Goal: Task Accomplishment & Management: Manage account settings

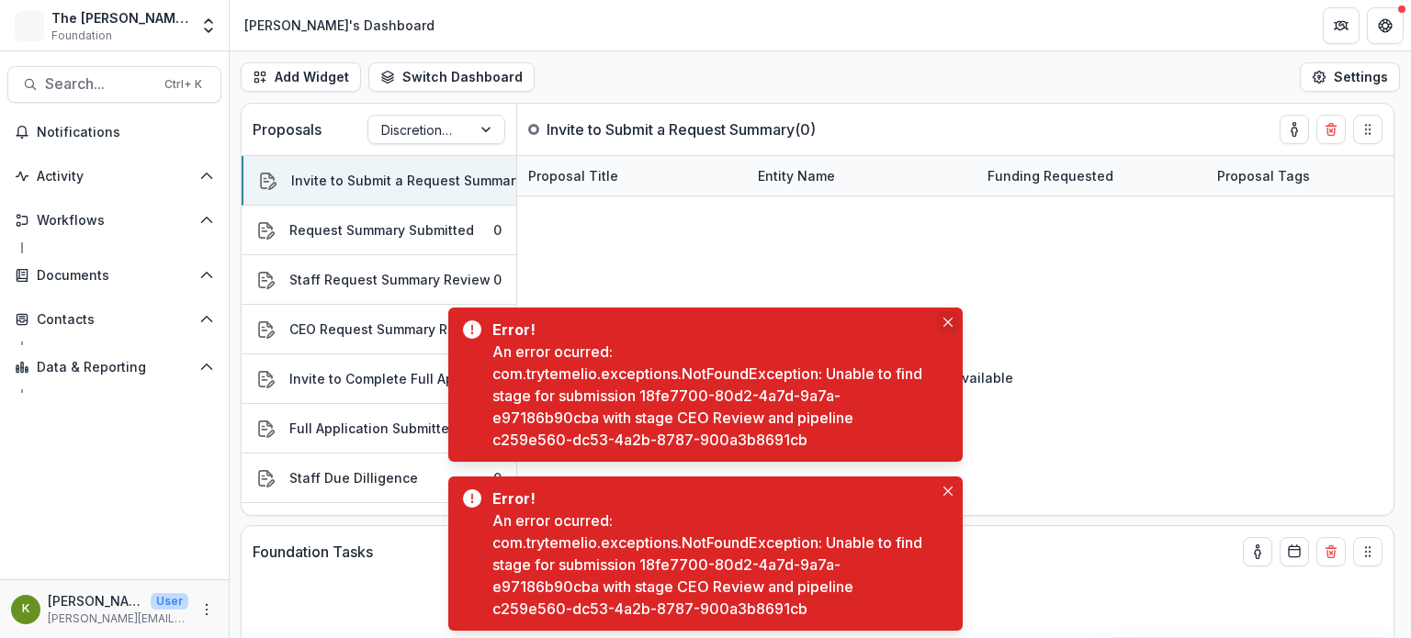
click at [948, 318] on icon "Close" at bounding box center [947, 322] width 9 height 9
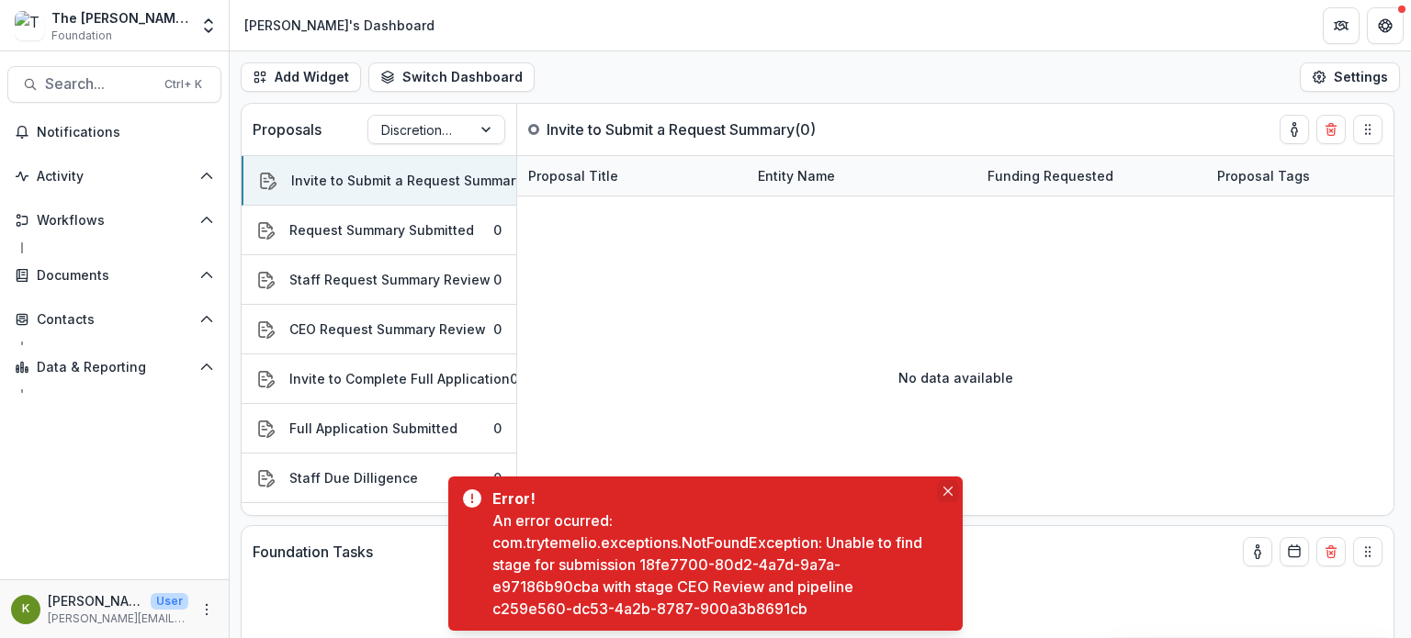
click at [946, 492] on icon "Close" at bounding box center [947, 491] width 9 height 9
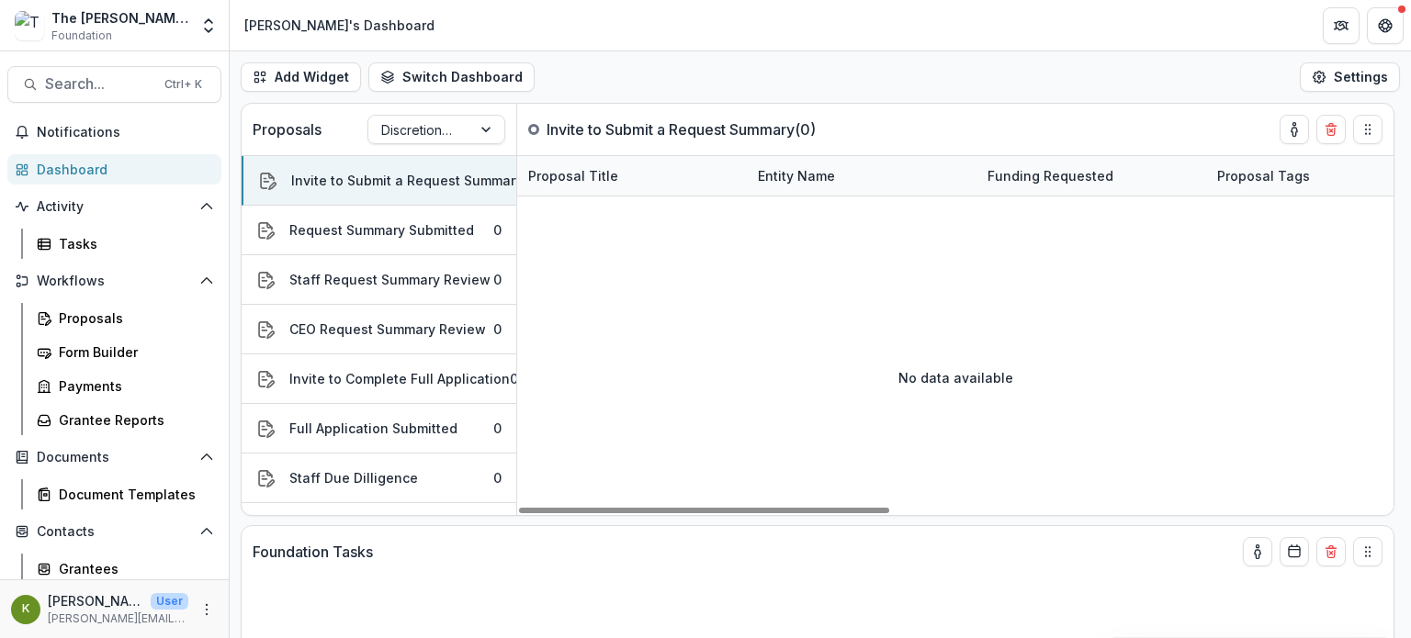
click at [167, 28] on div "The Frist Foundation Workflow Sandbox Foundation" at bounding box center [119, 26] width 137 height 36
click at [208, 26] on icon "Open entity switcher" at bounding box center [208, 26] width 18 height 18
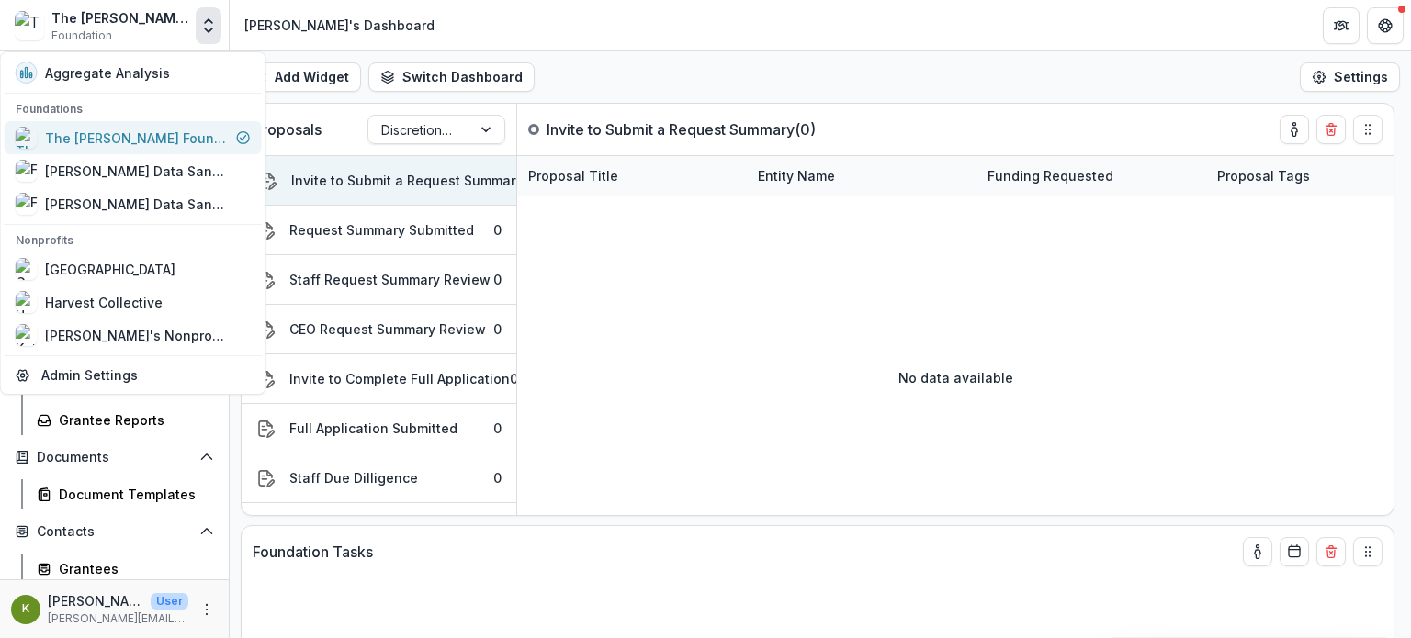
click at [163, 133] on div "The [PERSON_NAME] Foundation Workflow Sandbox" at bounding box center [137, 138] width 184 height 19
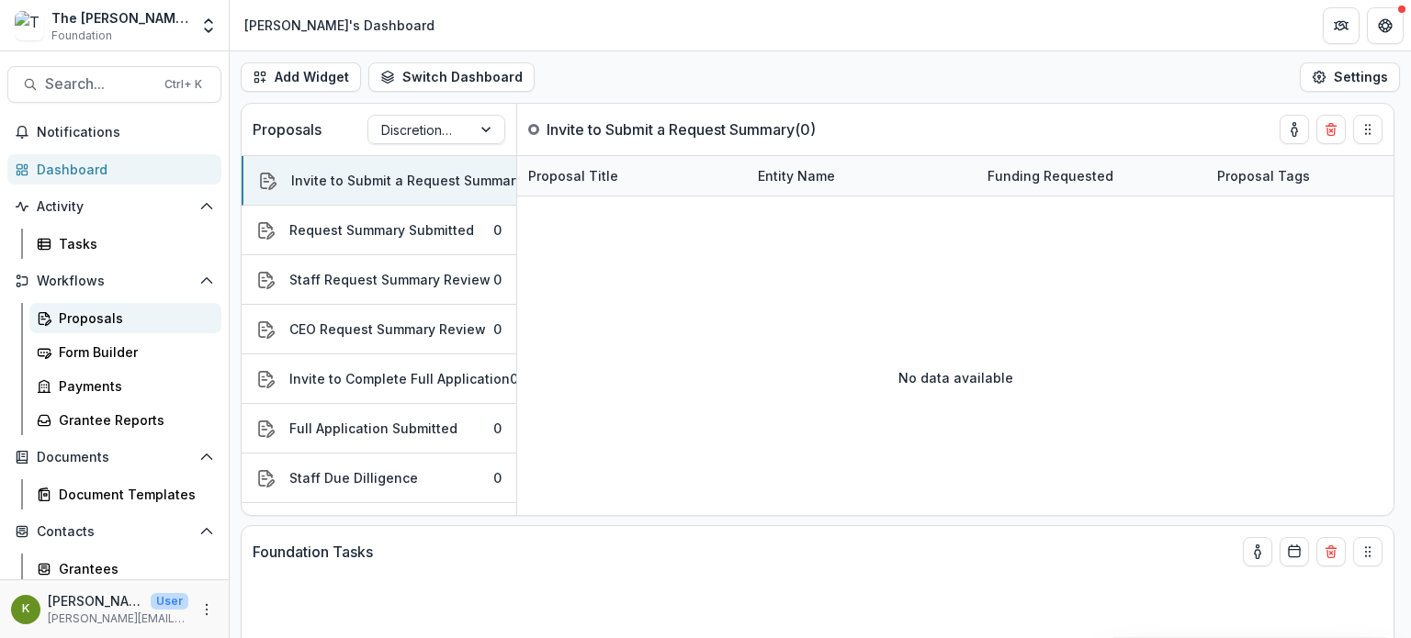
click at [96, 316] on div "Proposals" at bounding box center [133, 318] width 148 height 19
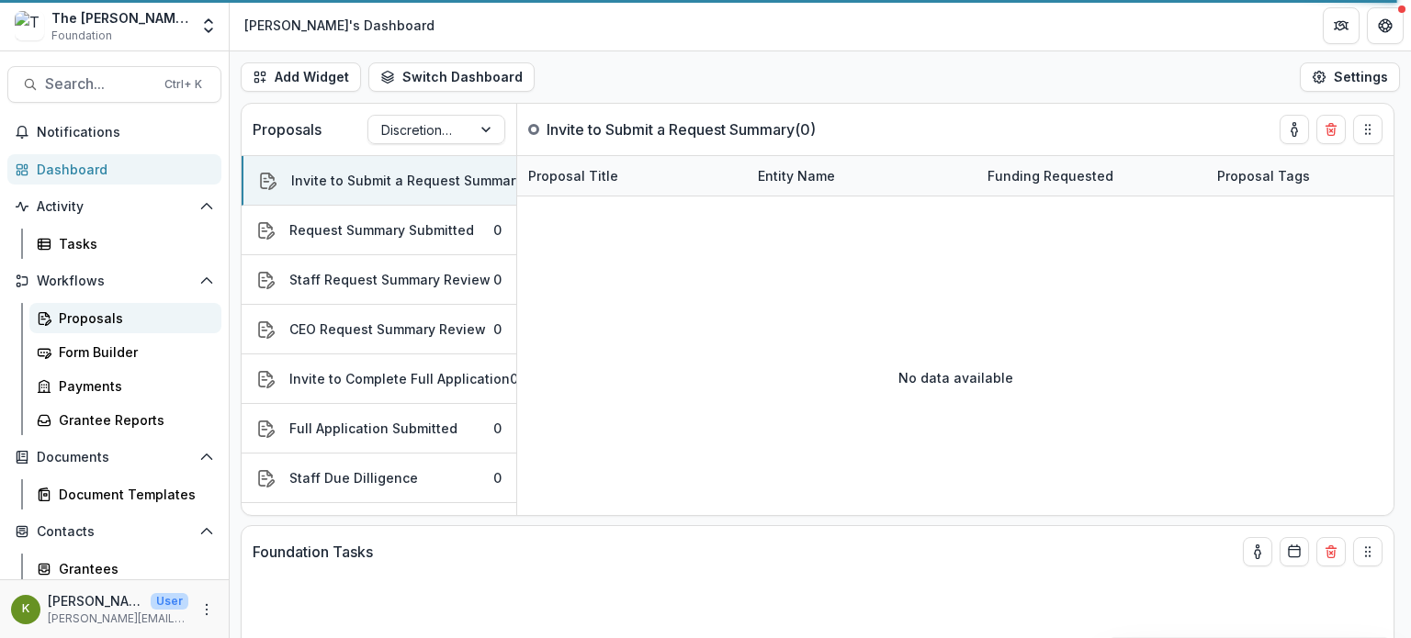
click at [96, 316] on div "Proposals" at bounding box center [133, 318] width 148 height 19
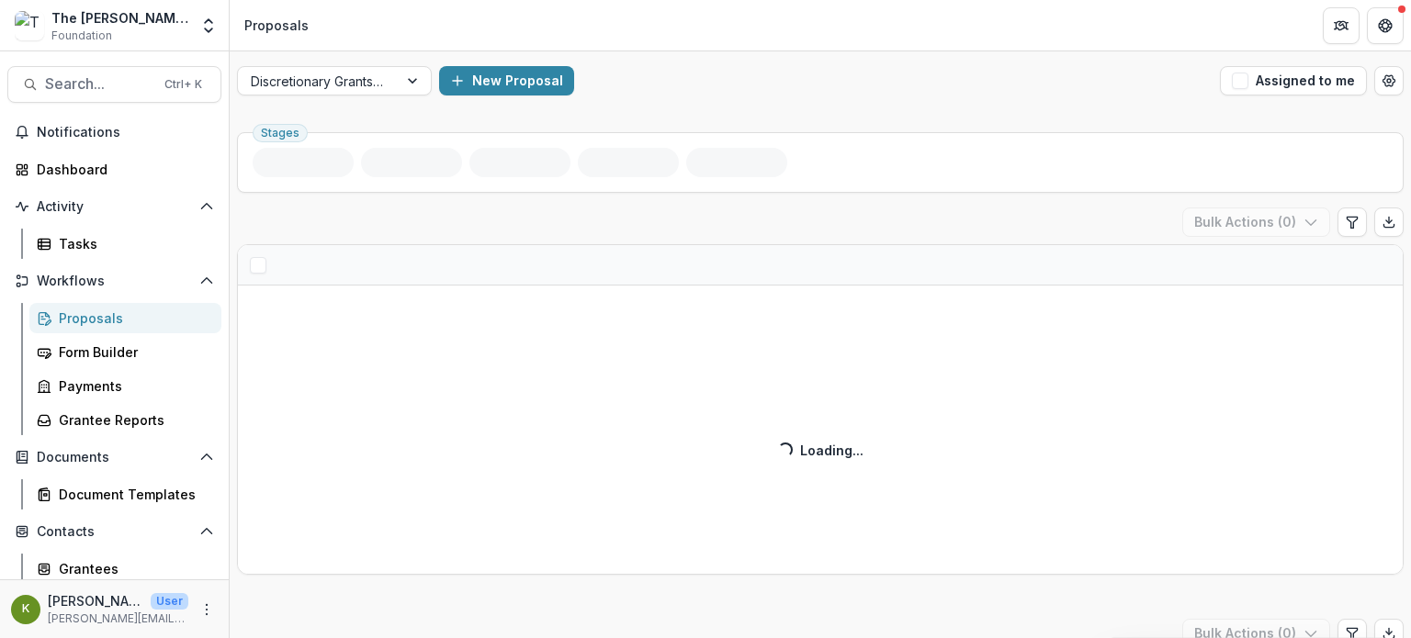
click at [96, 316] on div "Proposals" at bounding box center [133, 318] width 148 height 19
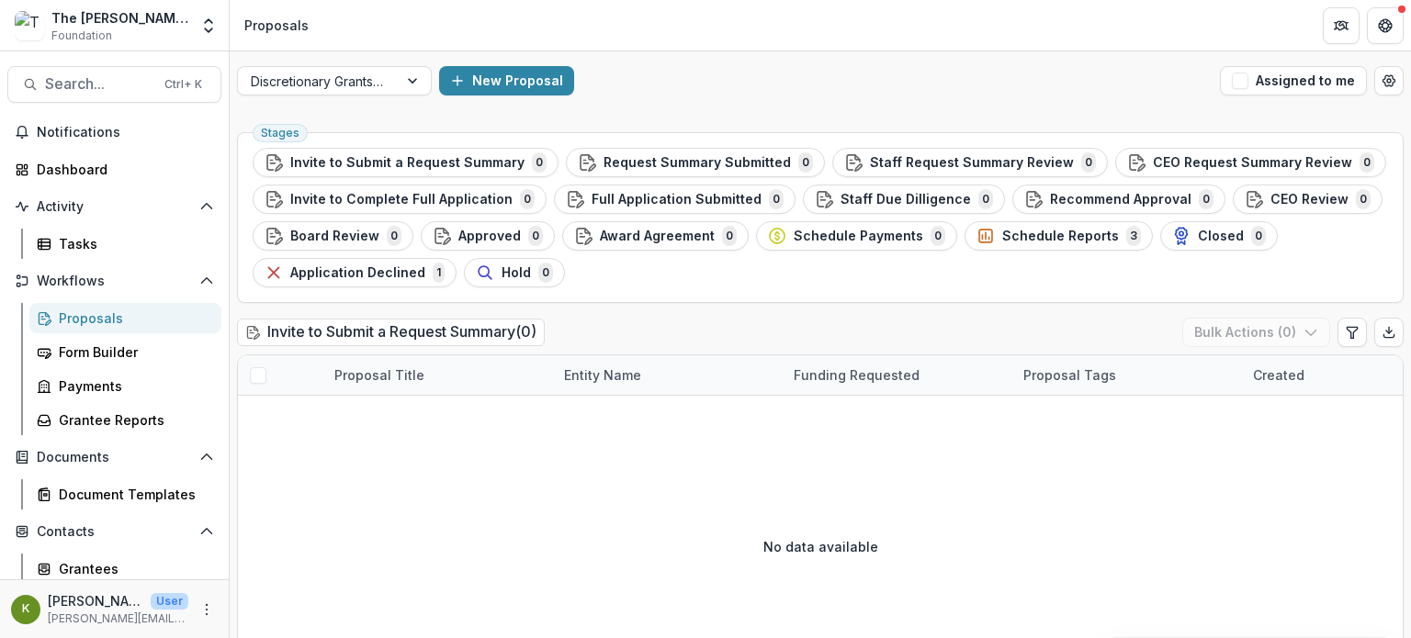
click at [179, 23] on div "The [PERSON_NAME] Foundation Workflow Sandbox" at bounding box center [119, 17] width 137 height 19
click at [215, 31] on icon "Open entity switcher" at bounding box center [208, 26] width 18 height 18
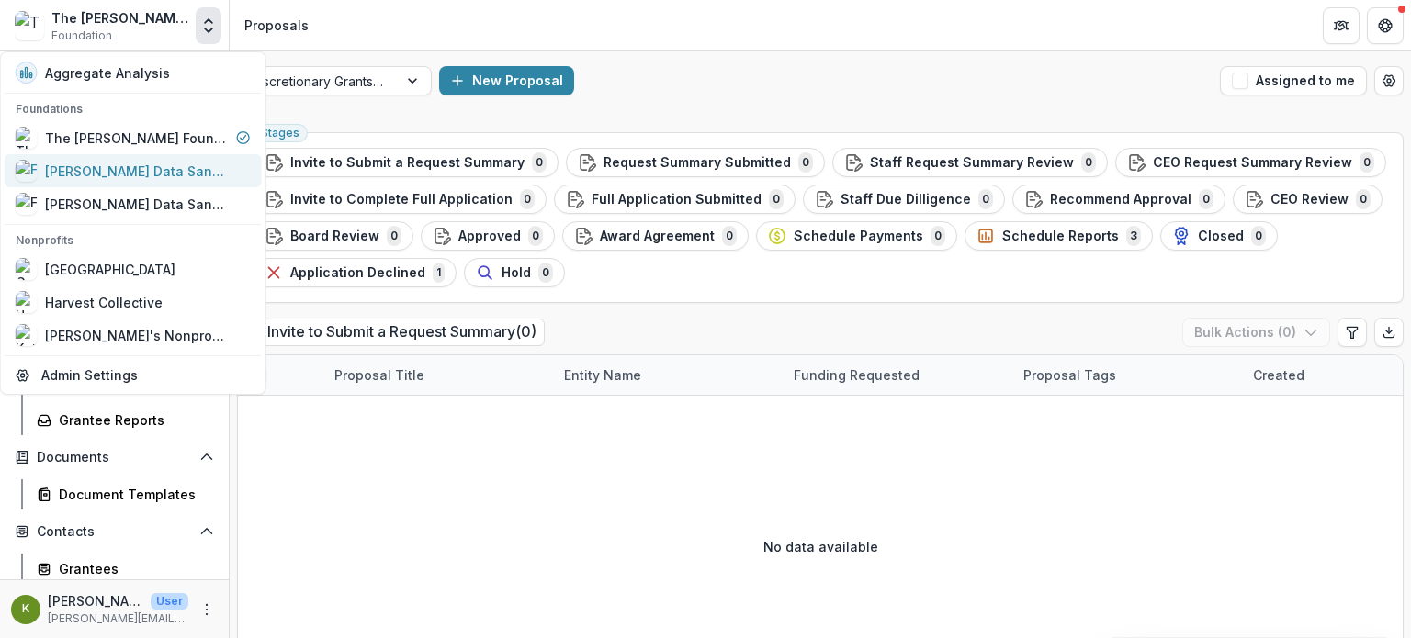
click at [151, 162] on div "[PERSON_NAME] Data Sandbox [In Dev]" at bounding box center [137, 171] width 184 height 19
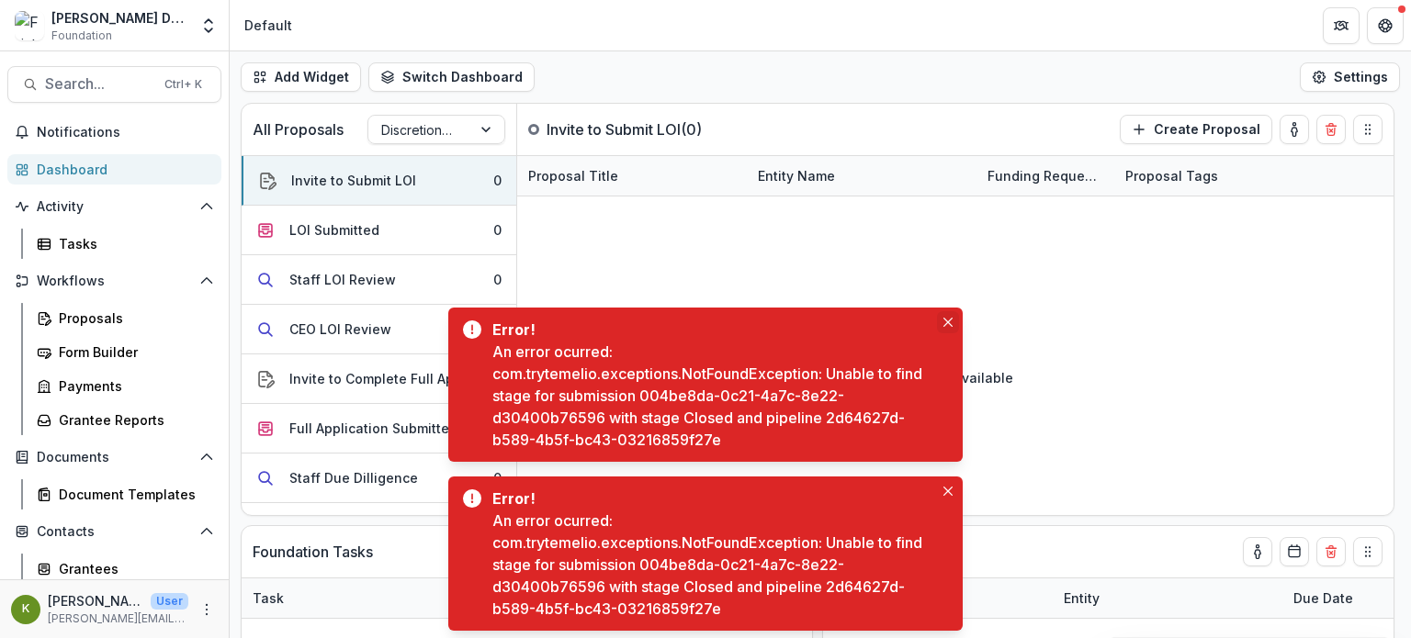
click at [946, 324] on icon "Close" at bounding box center [947, 322] width 9 height 9
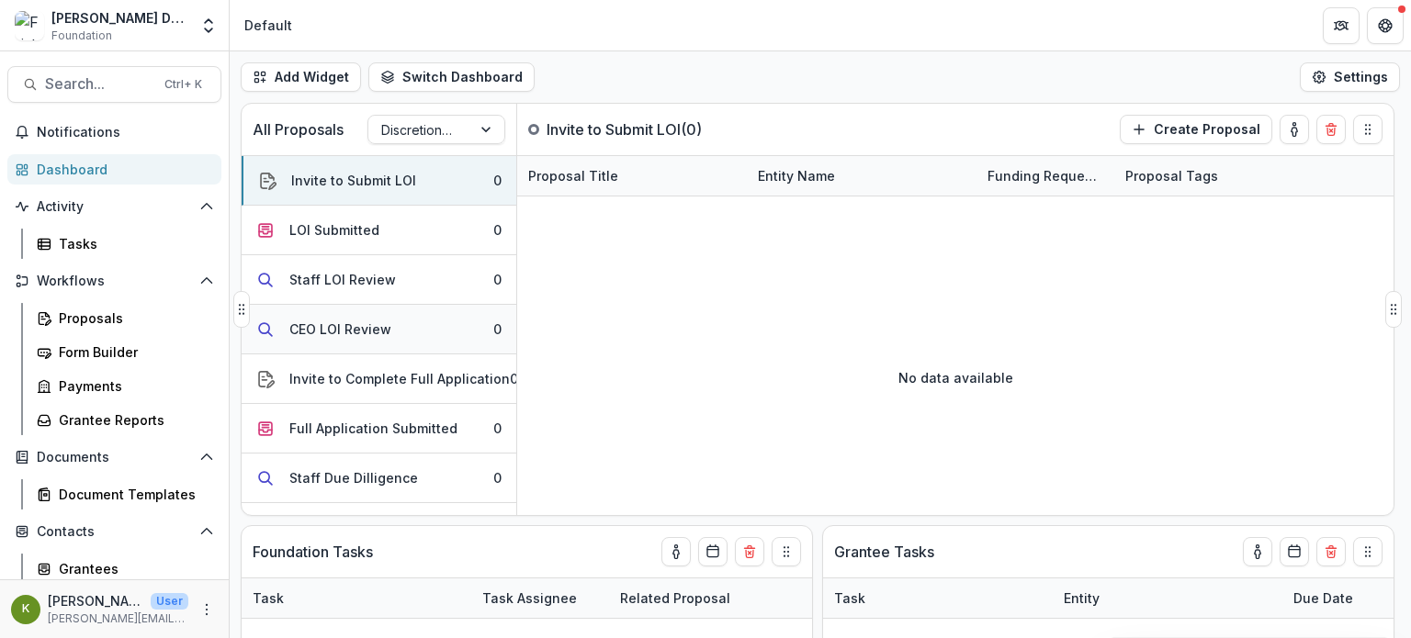
click at [444, 316] on button "CEO LOI Review 0" at bounding box center [379, 330] width 275 height 50
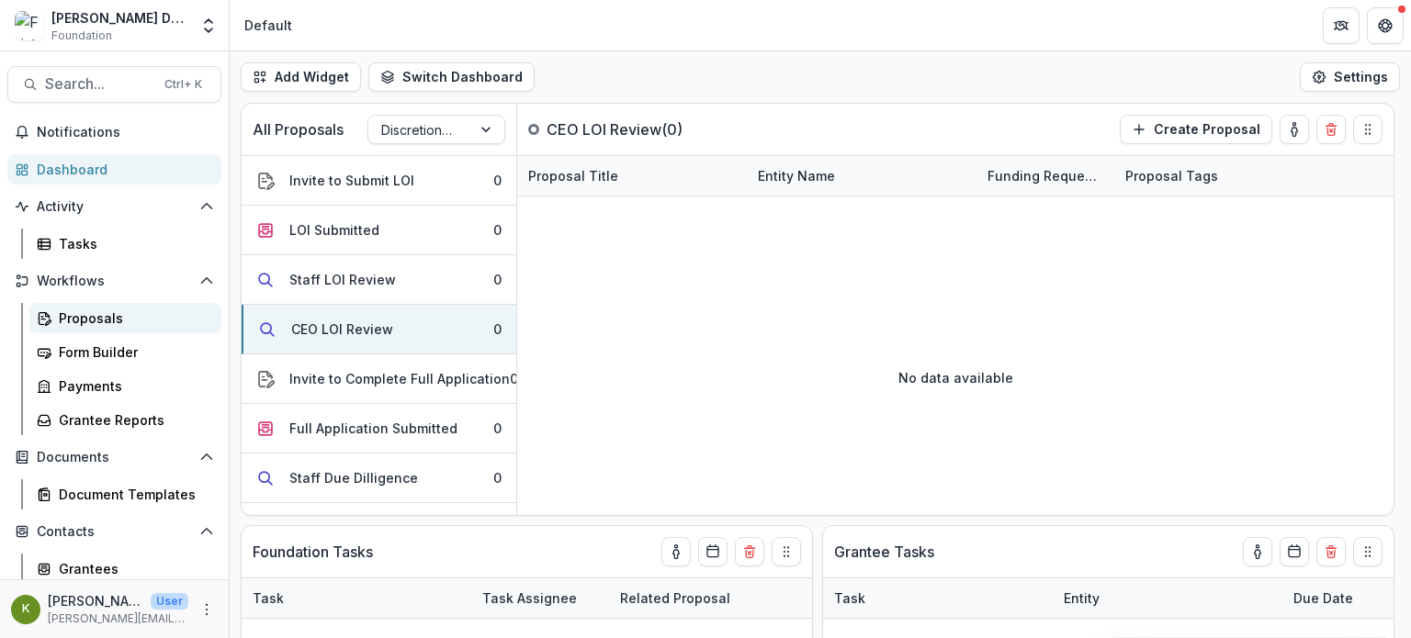
click at [100, 311] on div "Proposals" at bounding box center [133, 318] width 148 height 19
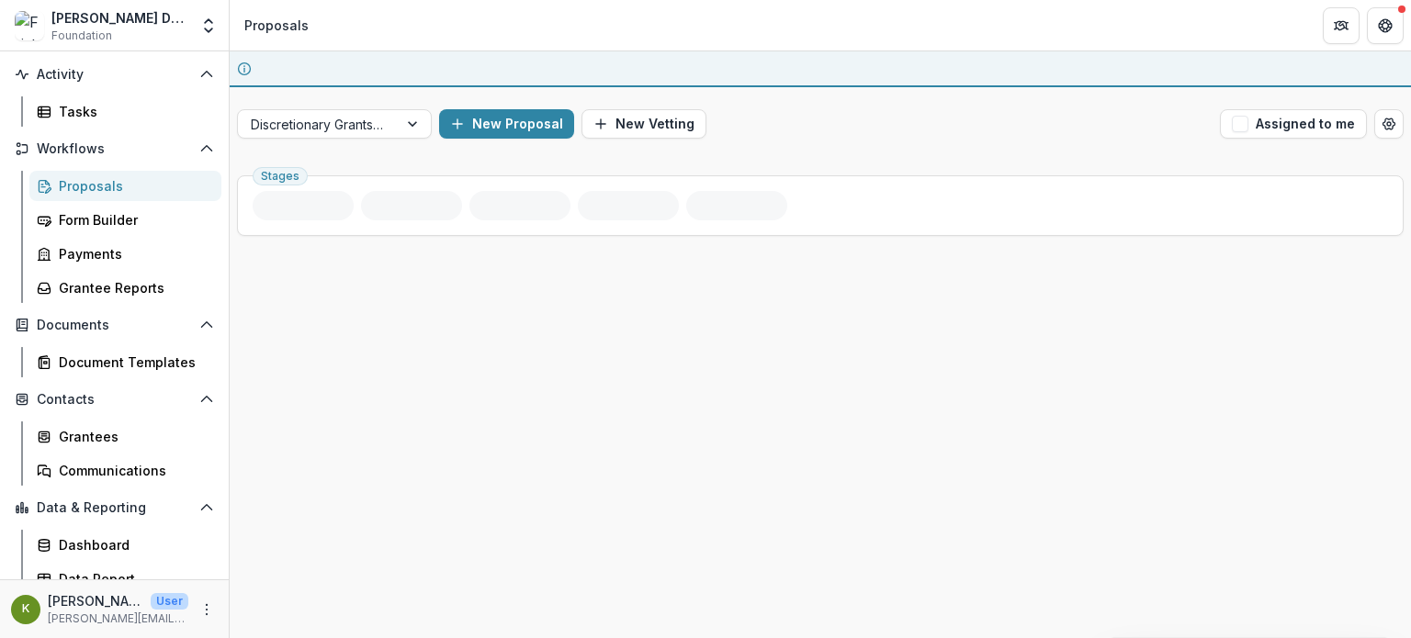
scroll to position [146, 0]
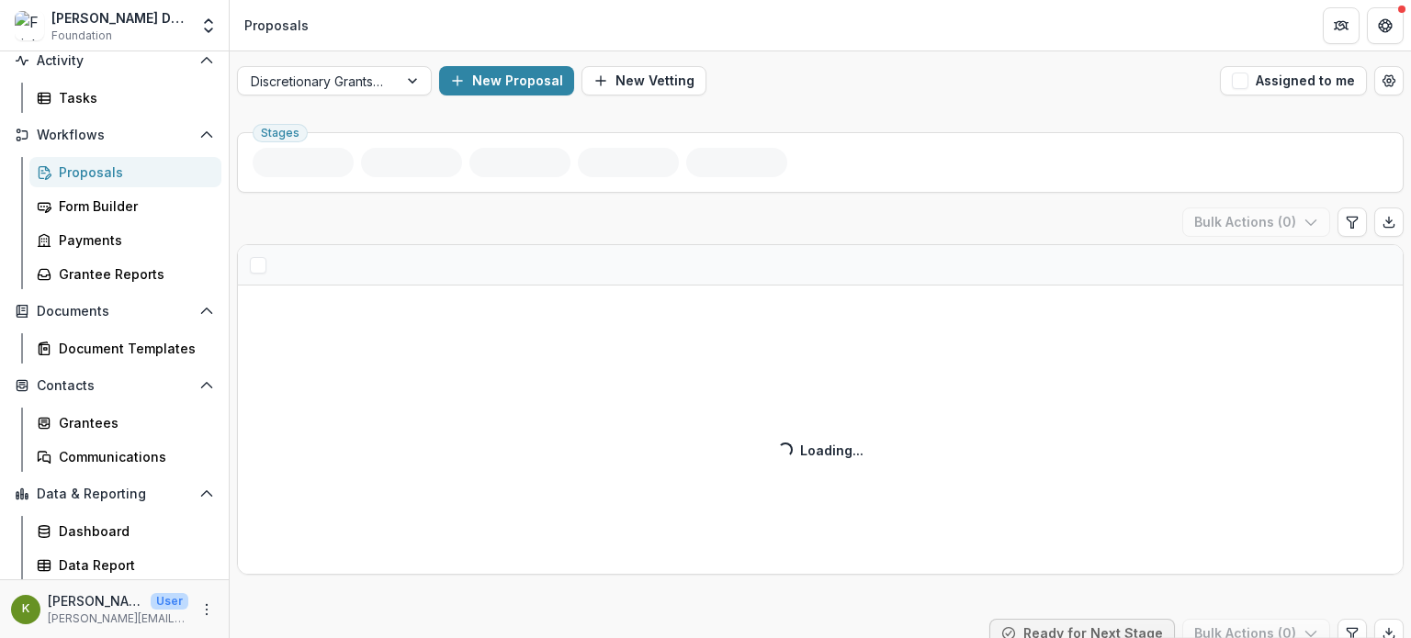
drag, startPoint x: 100, startPoint y: 311, endPoint x: 678, endPoint y: 45, distance: 636.3
click at [678, 45] on header "Proposals" at bounding box center [820, 25] width 1181 height 51
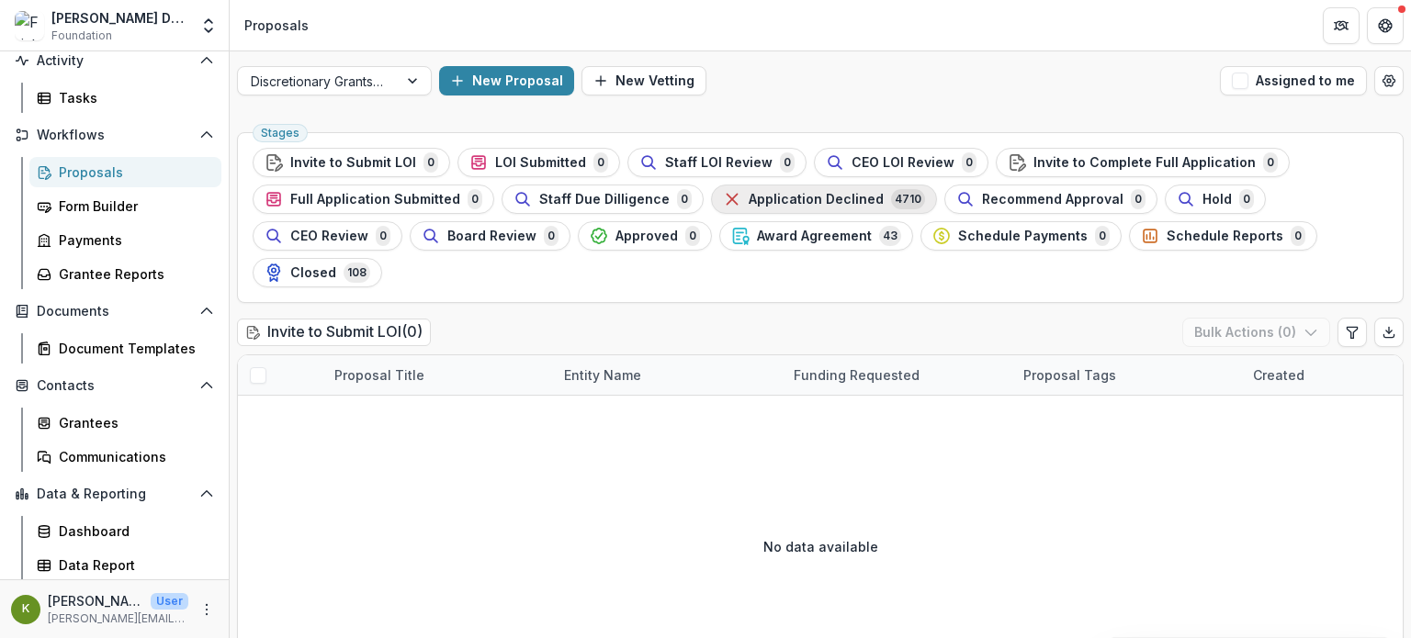
click at [786, 205] on span "Application Declined" at bounding box center [816, 200] width 135 height 16
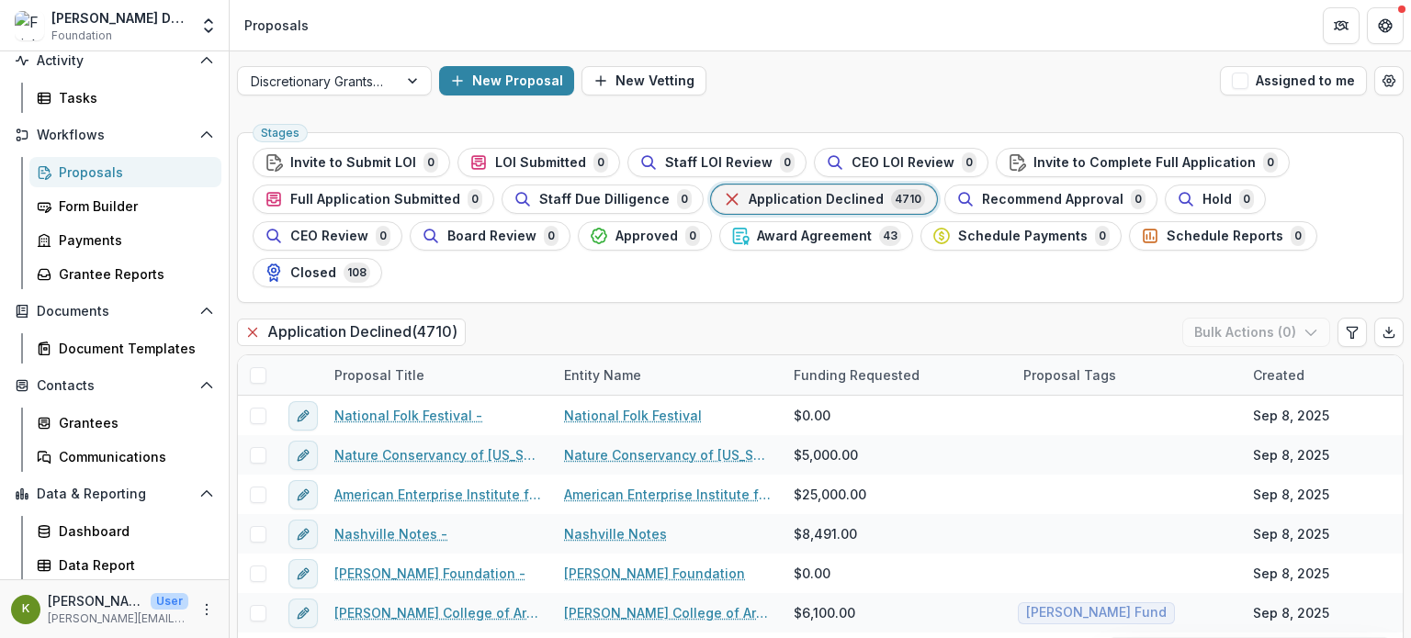
click at [162, 23] on div "[PERSON_NAME] Data Sandbox [In Dev]" at bounding box center [119, 17] width 137 height 19
click at [209, 27] on icon "Open entity switcher" at bounding box center [208, 26] width 18 height 18
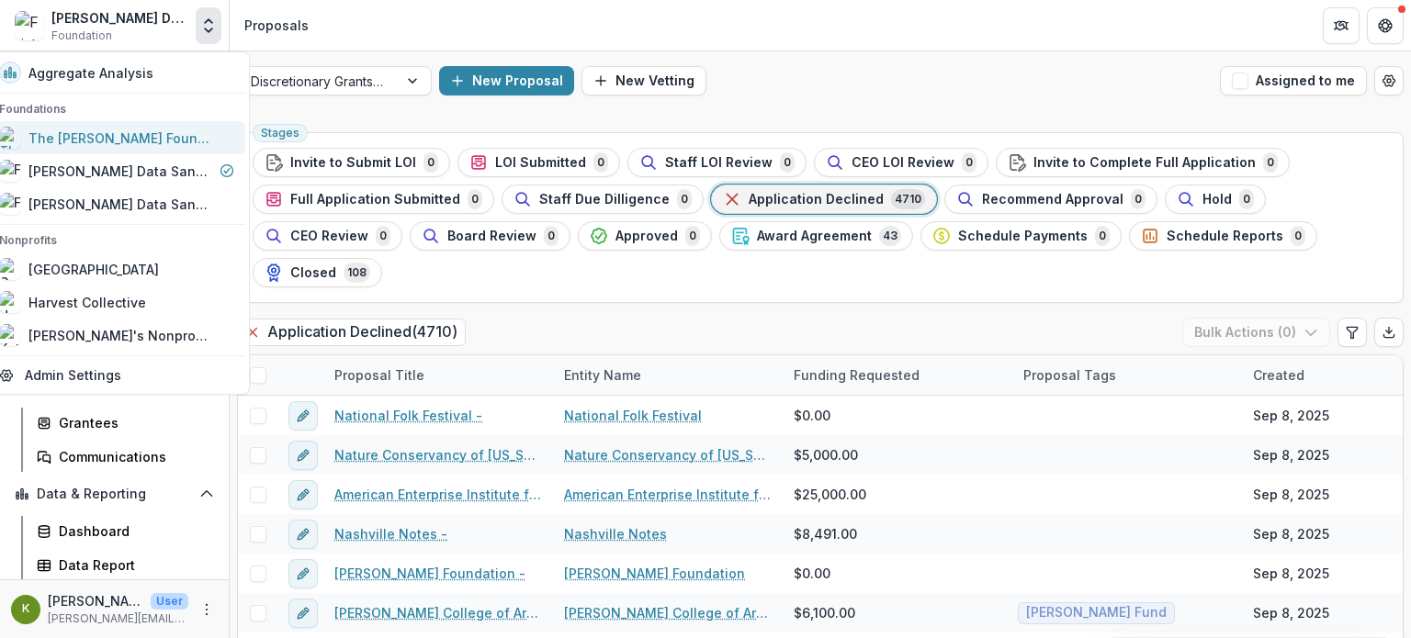
click at [139, 135] on div "The [PERSON_NAME] Foundation Workflow Sandbox" at bounding box center [120, 138] width 184 height 19
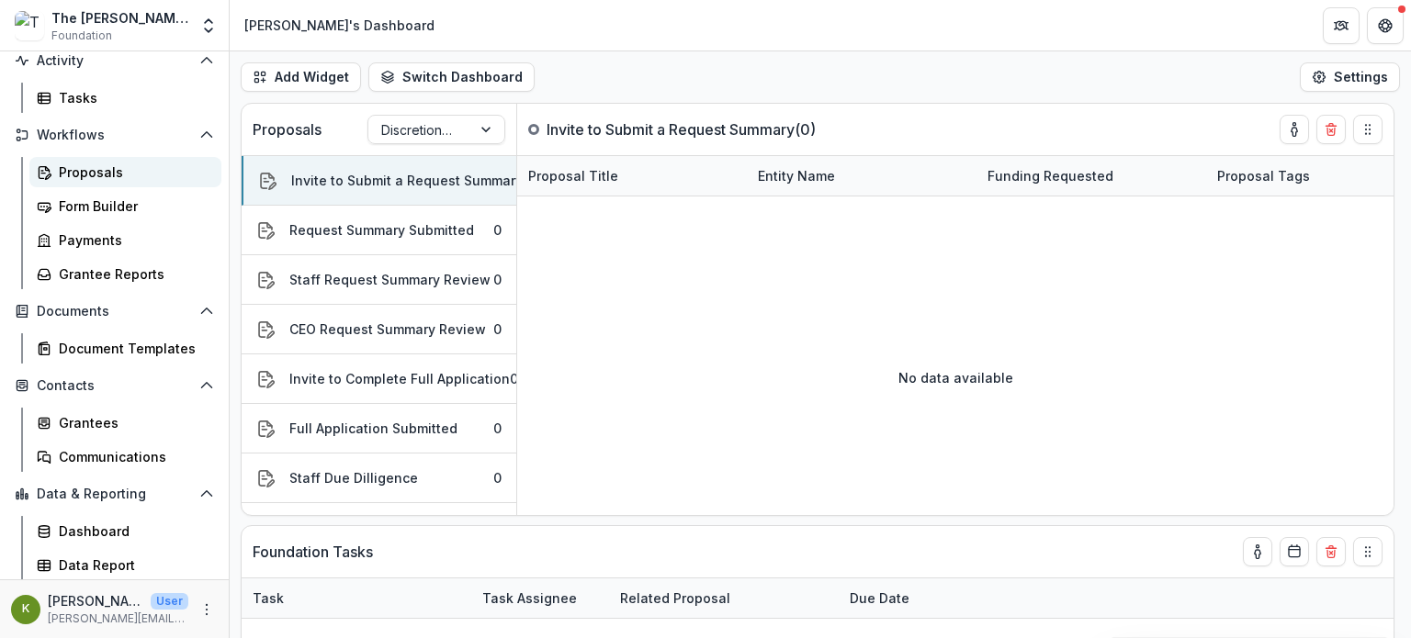
click at [121, 168] on div "Proposals" at bounding box center [133, 172] width 148 height 19
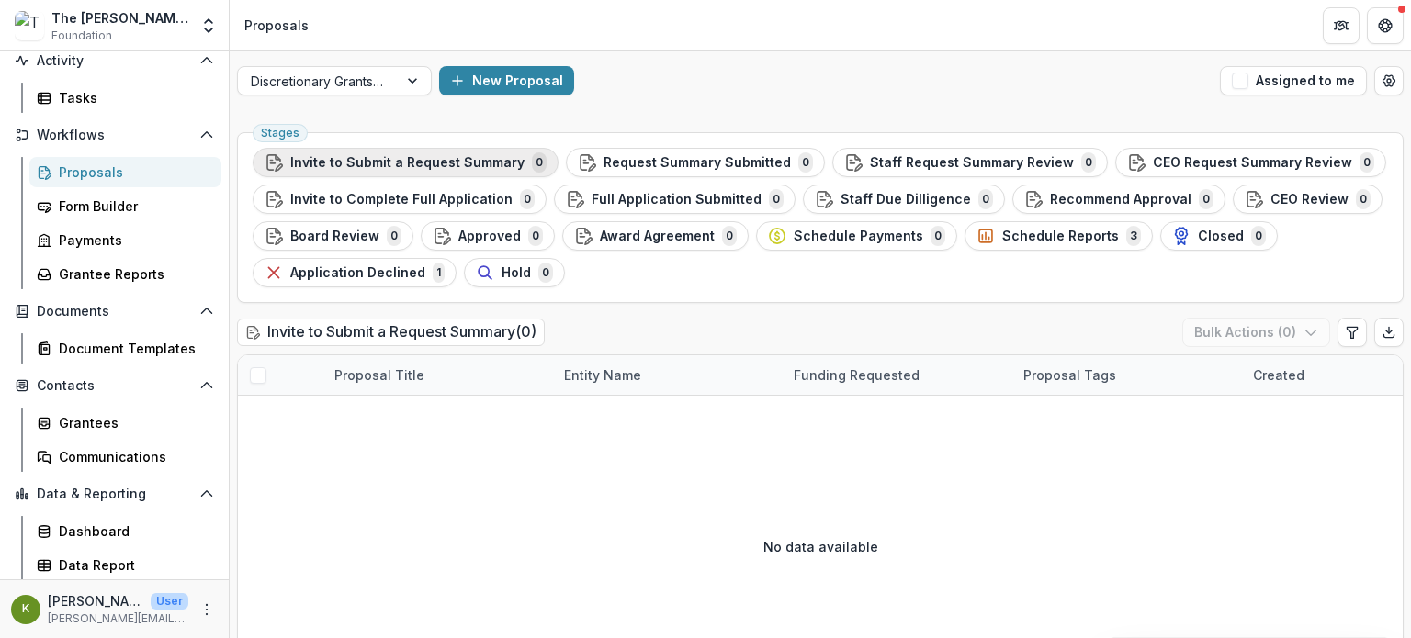
click at [463, 163] on span "Invite to Submit a Request Summary" at bounding box center [407, 163] width 234 height 16
click at [202, 616] on icon "More" at bounding box center [206, 610] width 15 height 15
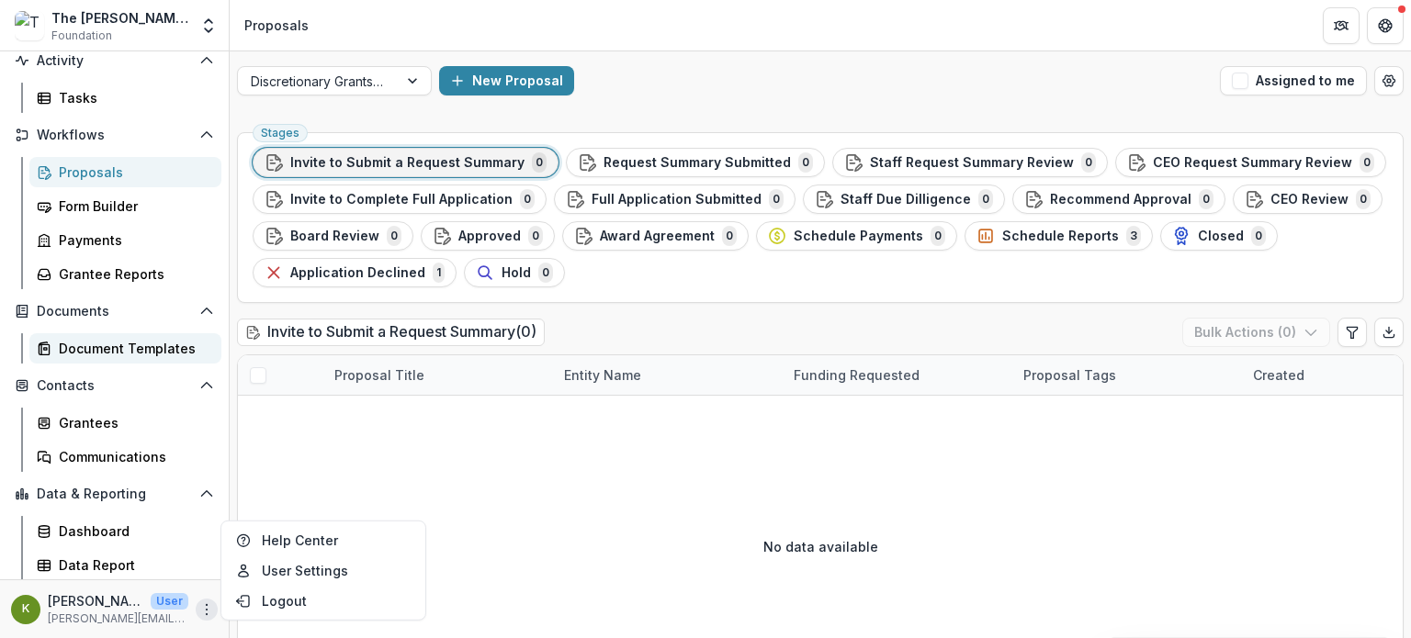
click at [165, 352] on div "Document Templates" at bounding box center [133, 348] width 148 height 19
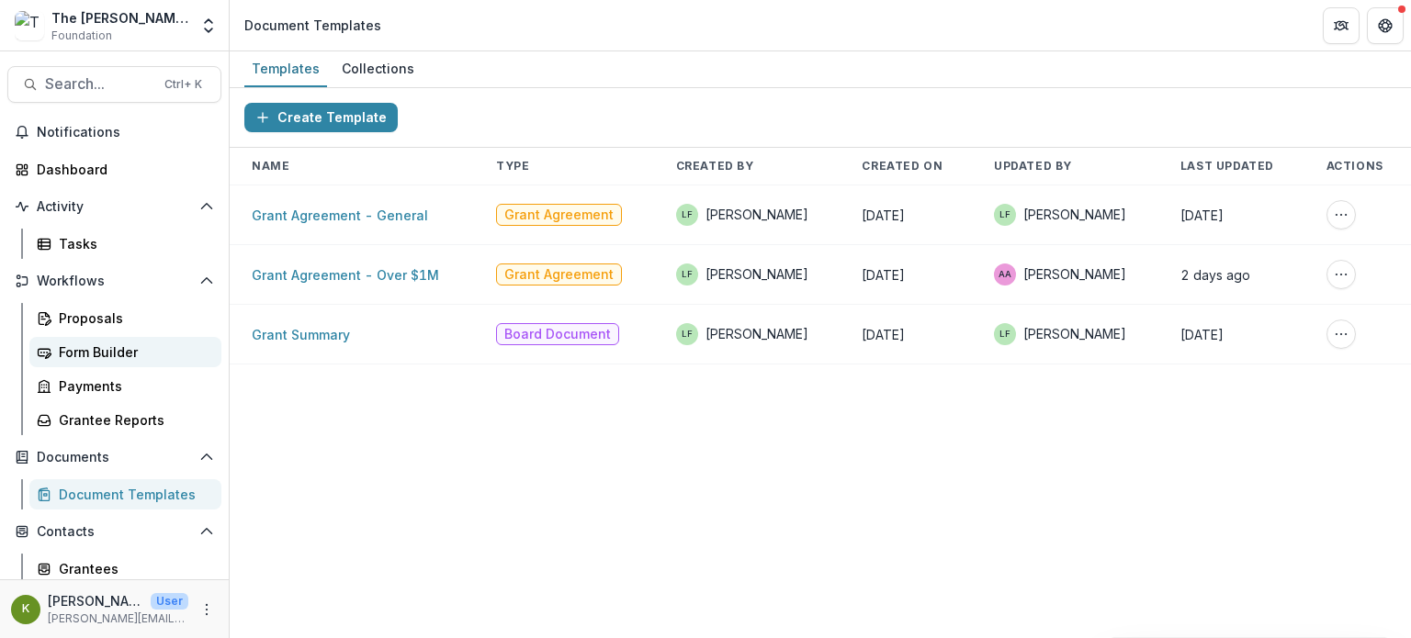
click at [114, 351] on div "Form Builder" at bounding box center [133, 352] width 148 height 19
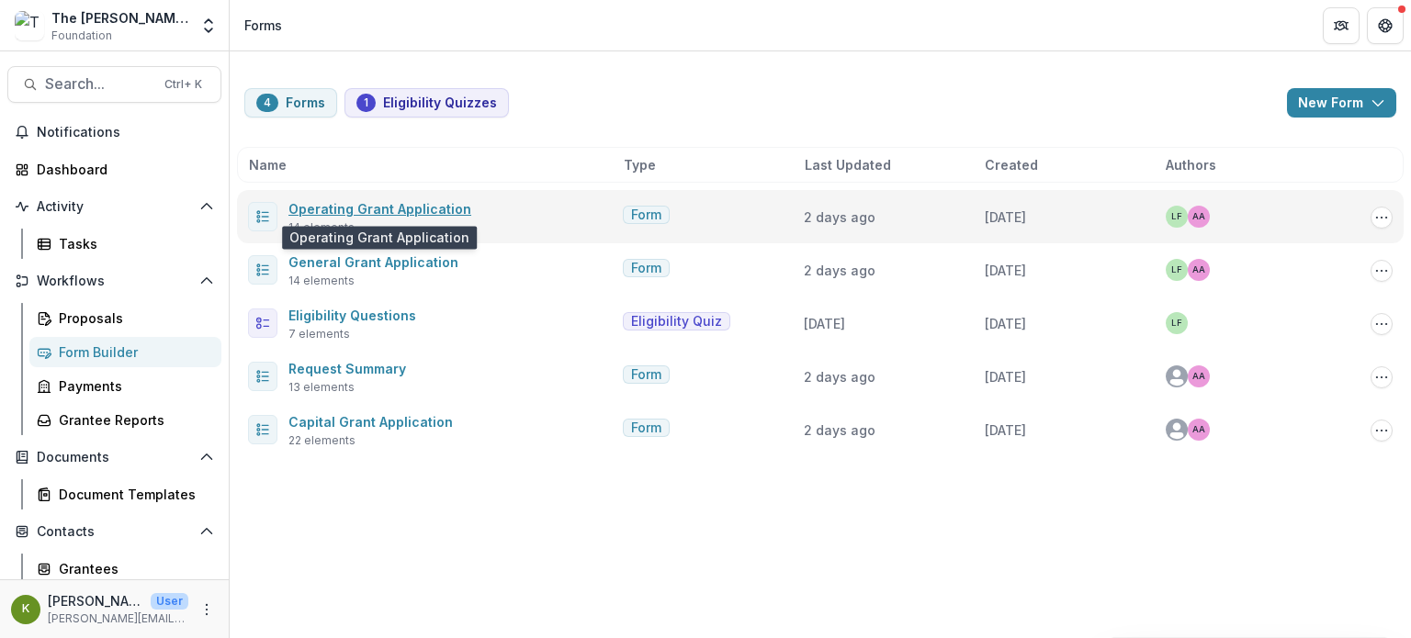
click at [356, 205] on link "Operating Grant Application" at bounding box center [379, 209] width 183 height 16
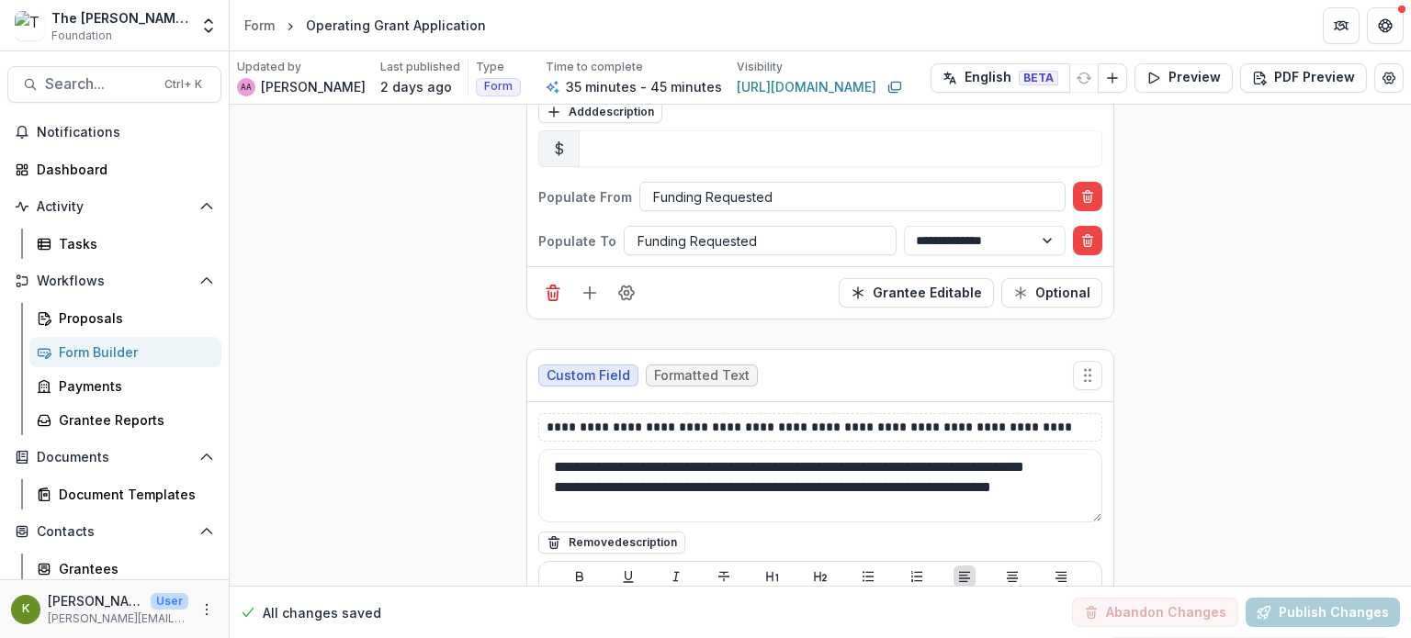
scroll to position [1256, 0]
click at [1182, 73] on button "Preview" at bounding box center [1184, 77] width 98 height 29
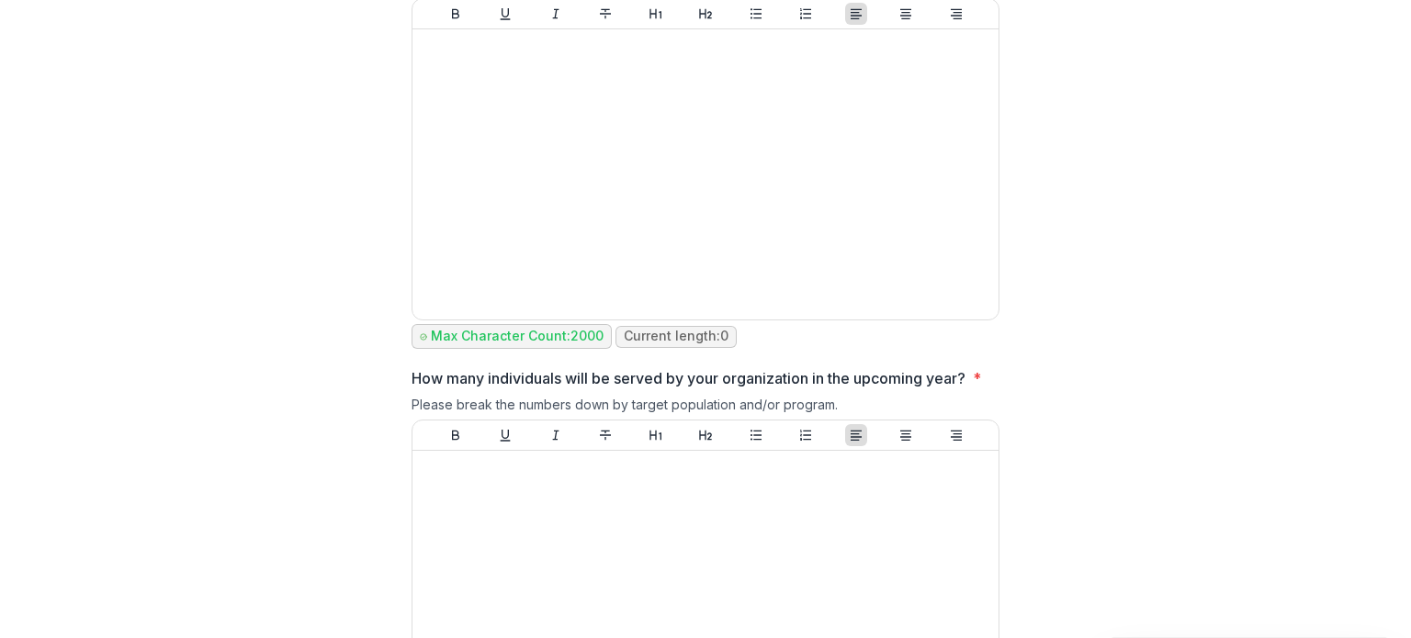
scroll to position [767, 0]
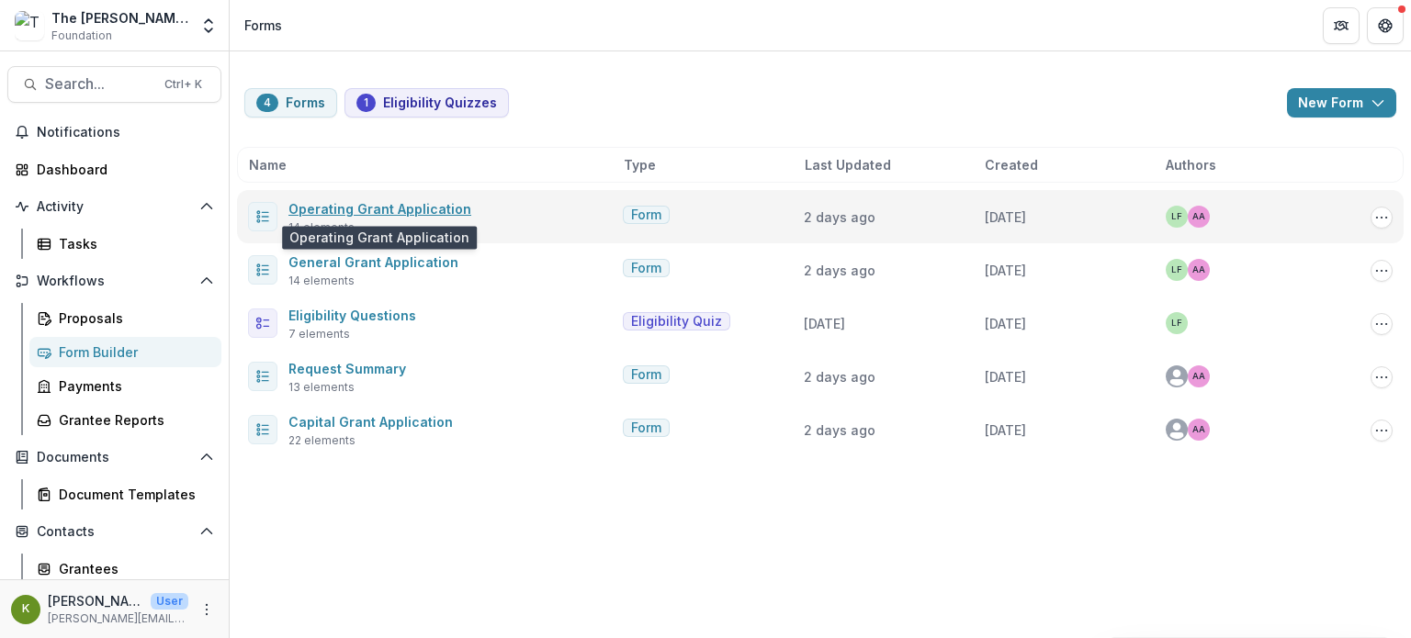
click at [402, 211] on link "Operating Grant Application" at bounding box center [379, 209] width 183 height 16
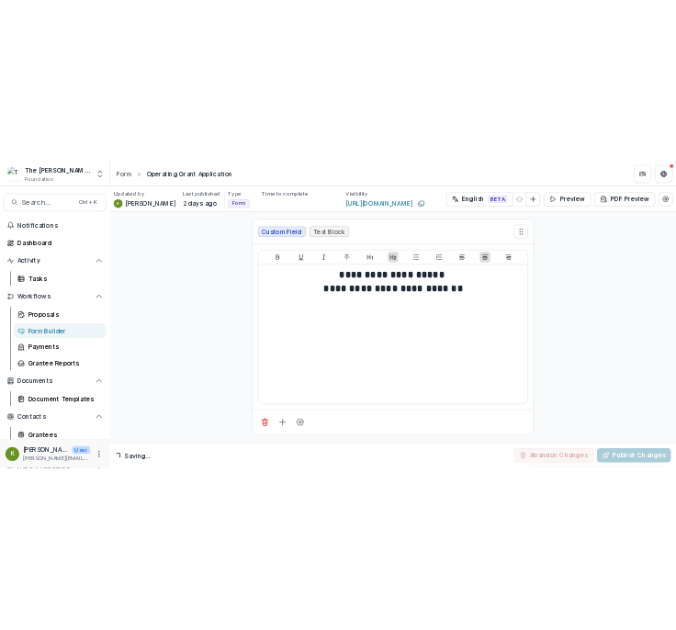
scroll to position [283, 0]
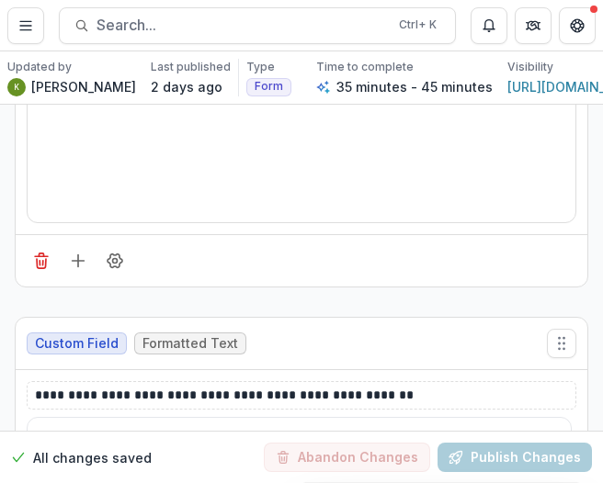
click at [598, 480] on div "**********" at bounding box center [301, 267] width 603 height 432
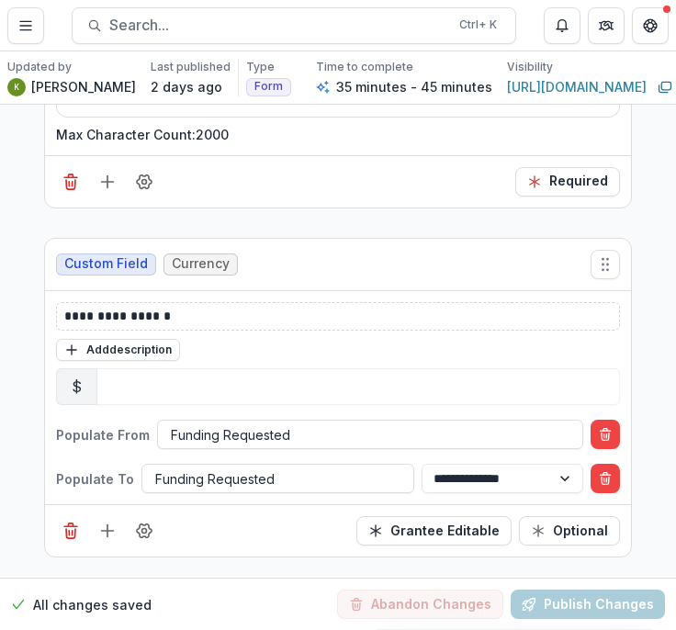
scroll to position [1018, 0]
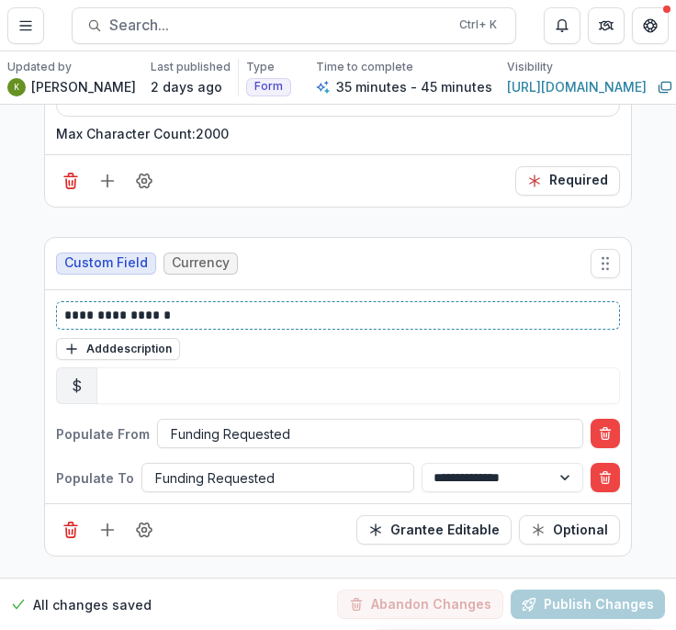
click at [414, 306] on p "**********" at bounding box center [338, 315] width 548 height 19
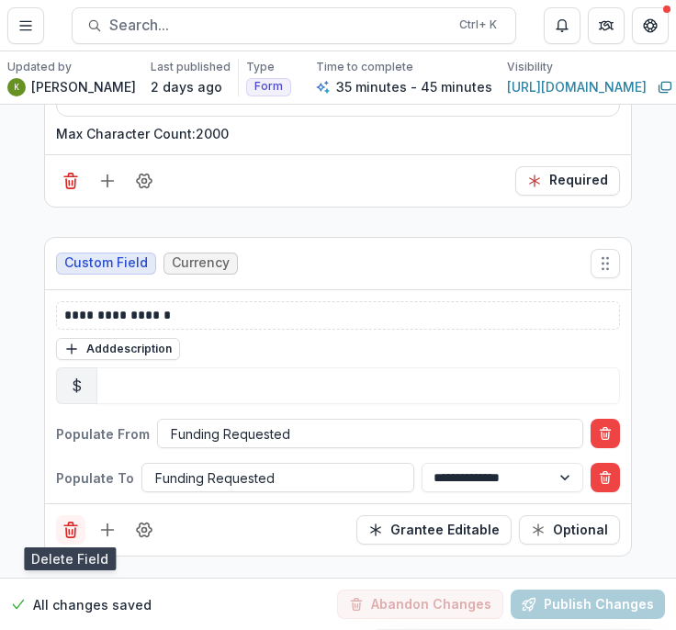
click at [70, 527] on icon "Delete field" at bounding box center [71, 530] width 18 height 18
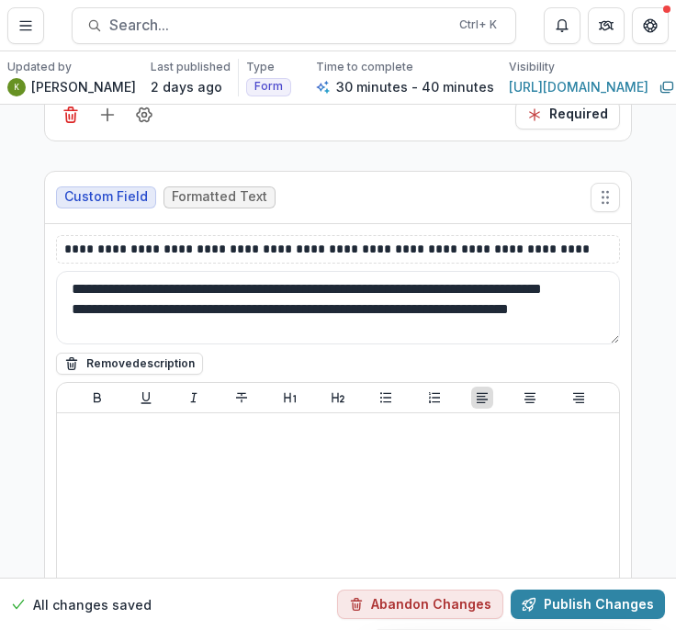
scroll to position [1083, 0]
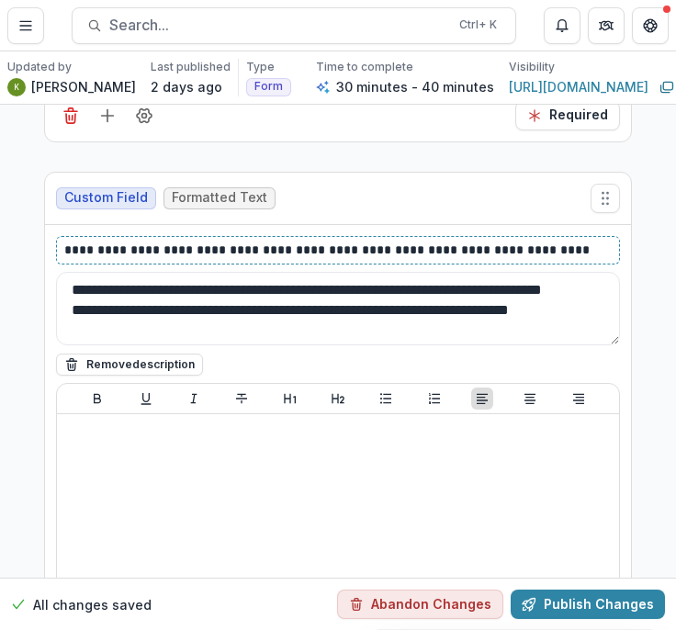
click at [64, 244] on p "**********" at bounding box center [338, 250] width 548 height 19
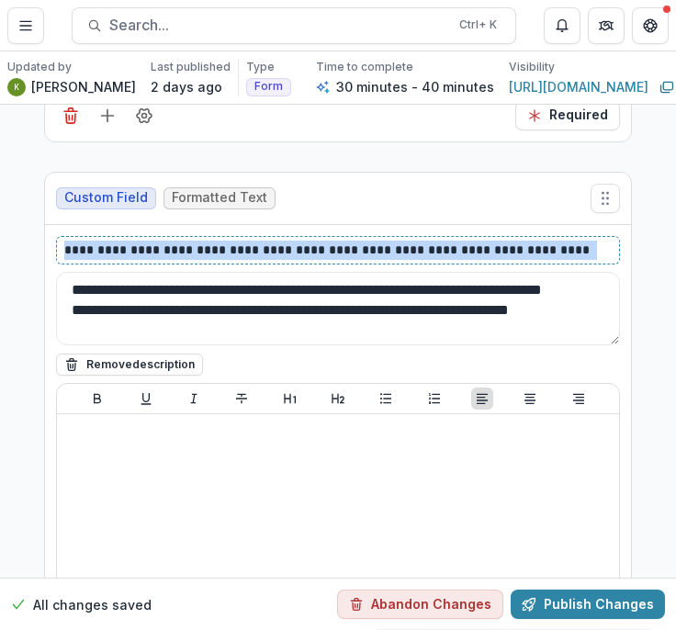
scroll to position [1083, 420]
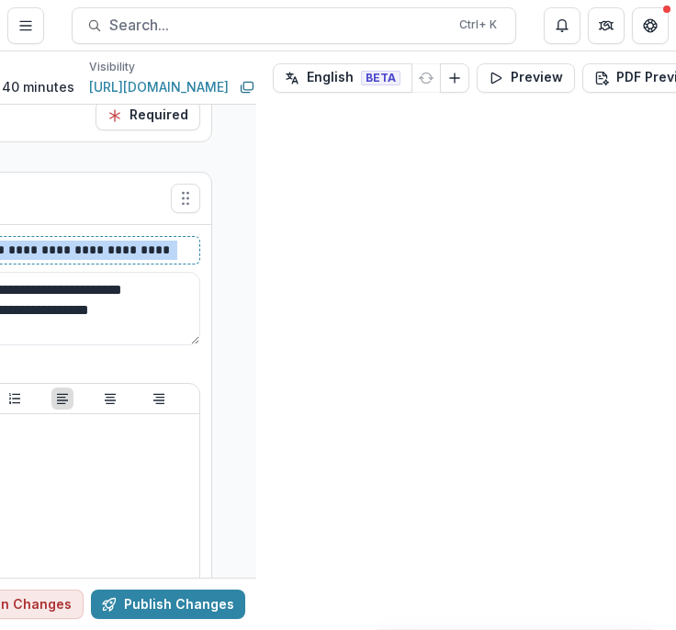
drag, startPoint x: 63, startPoint y: 244, endPoint x: 302, endPoint y: 244, distance: 238.9
click at [302, 244] on div "**********" at bounding box center [338, 340] width 676 height 579
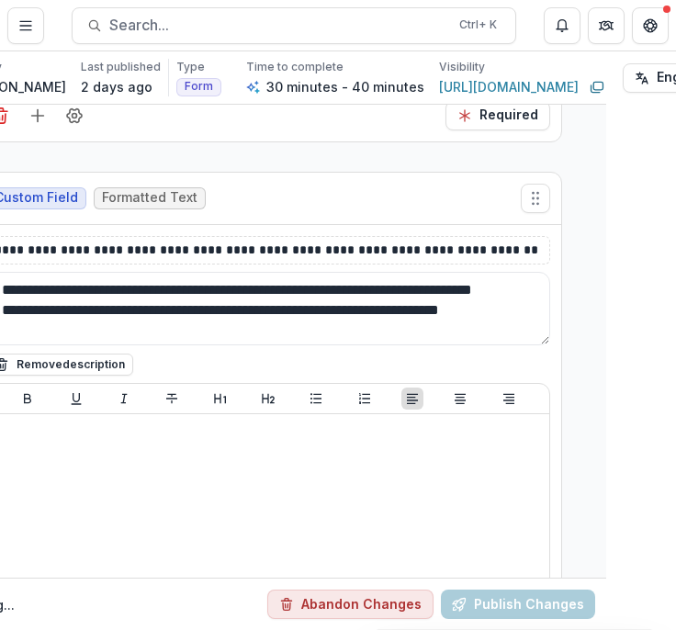
scroll to position [1083, 0]
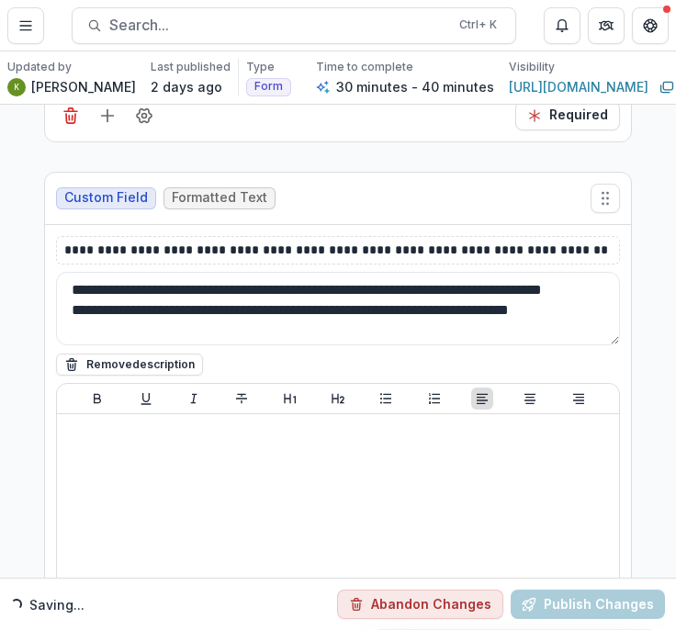
drag, startPoint x: 500, startPoint y: 329, endPoint x: -38, endPoint y: 278, distance: 539.8
click at [0, 278] on html "**********" at bounding box center [338, 315] width 676 height 630
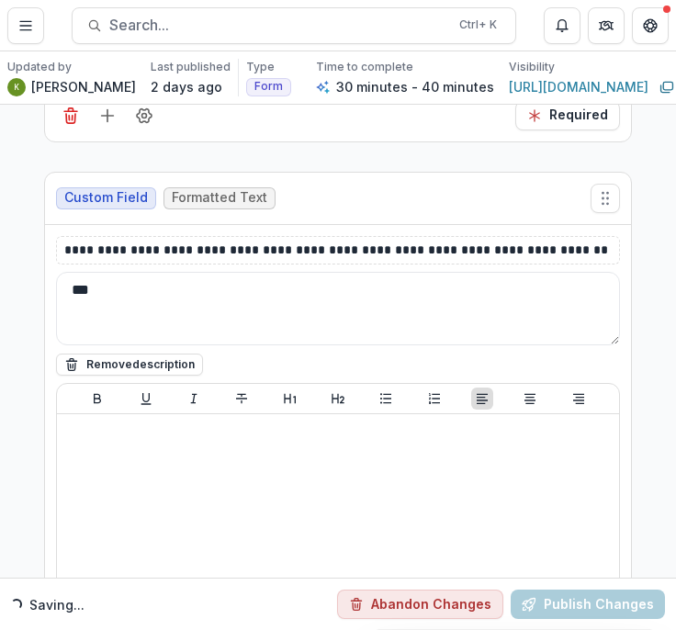
type textarea "*"
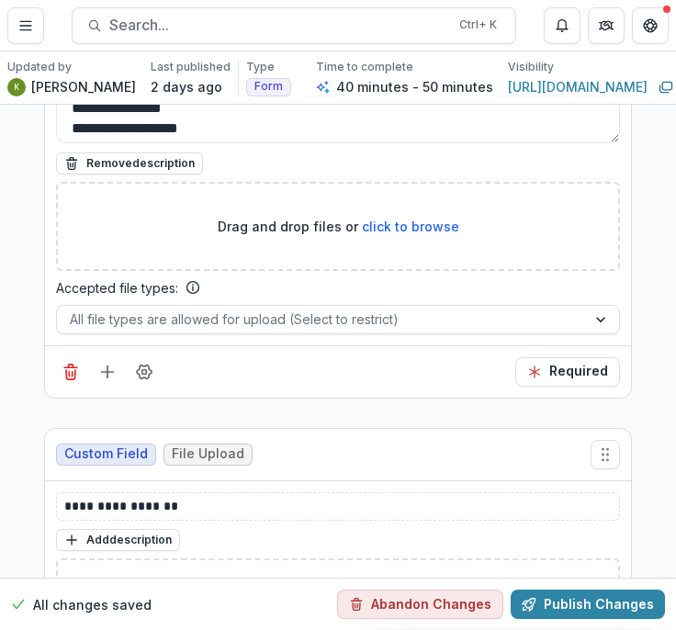
scroll to position [6611, 0]
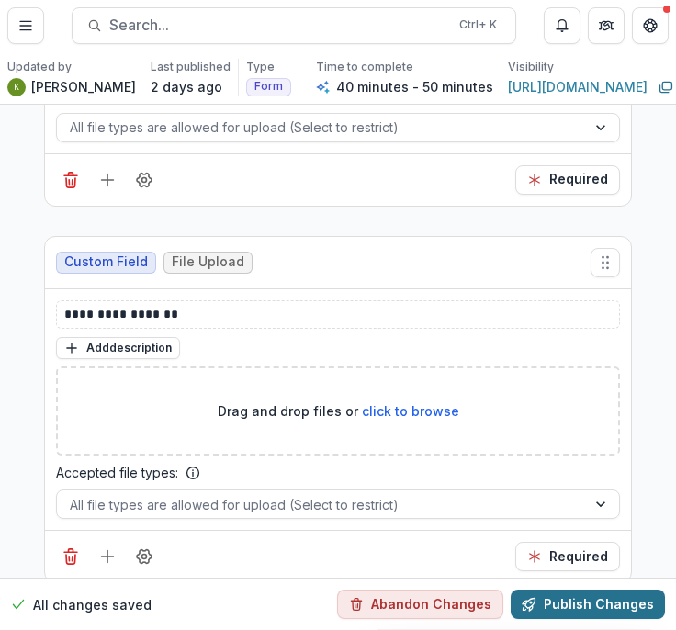
click at [553, 604] on button "Publish Changes" at bounding box center [588, 604] width 154 height 29
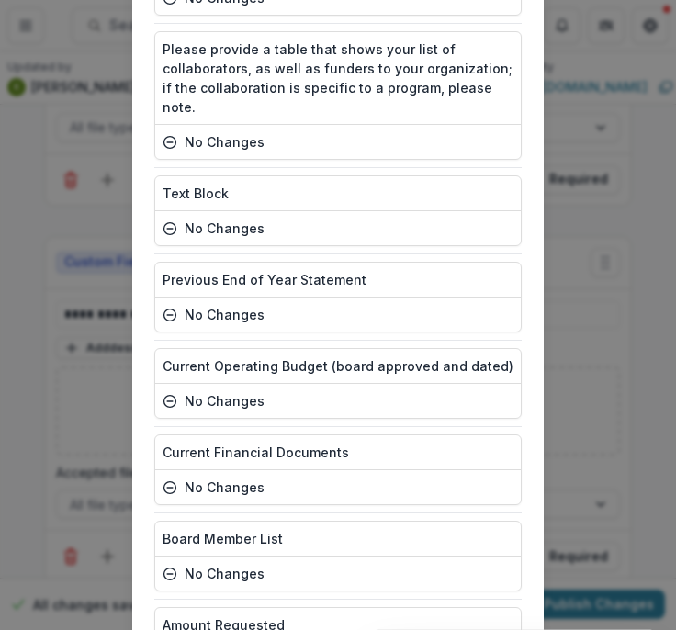
scroll to position [1002, 0]
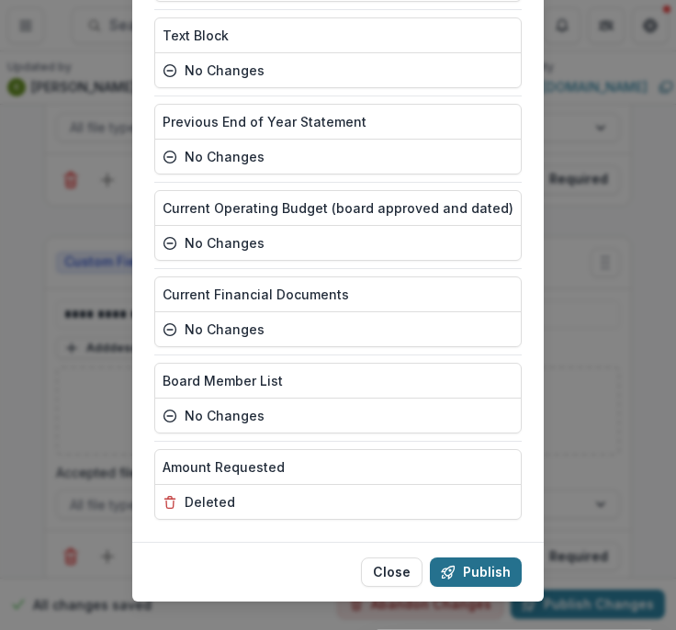
click at [485, 558] on button "Publish" at bounding box center [476, 572] width 92 height 29
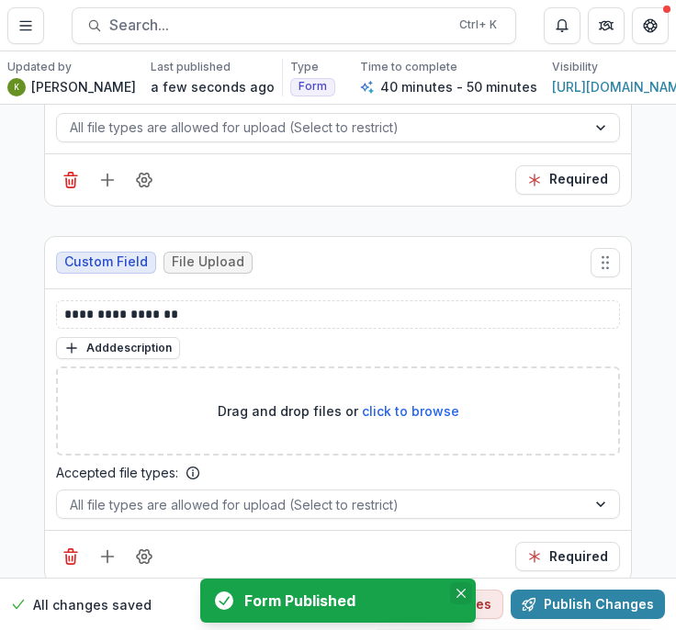
click at [457, 591] on icon "Close" at bounding box center [461, 593] width 9 height 9
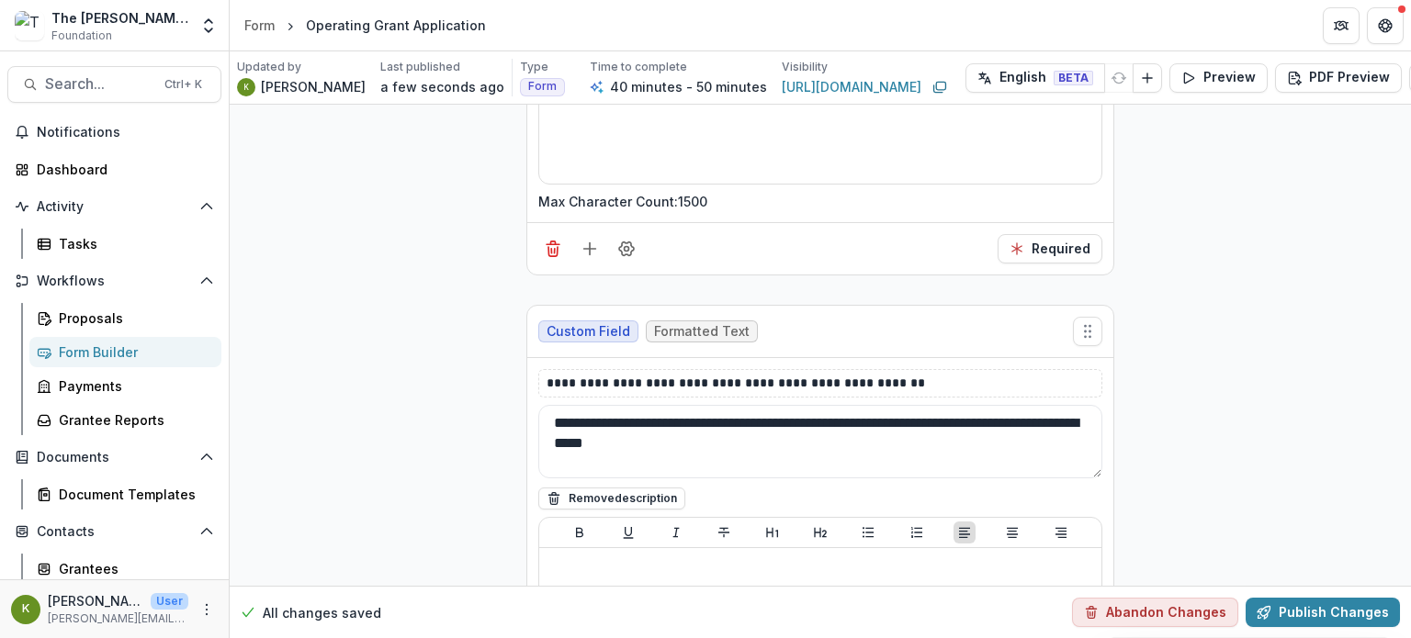
scroll to position [3605, 0]
click at [104, 355] on div "Form Builder" at bounding box center [133, 352] width 148 height 19
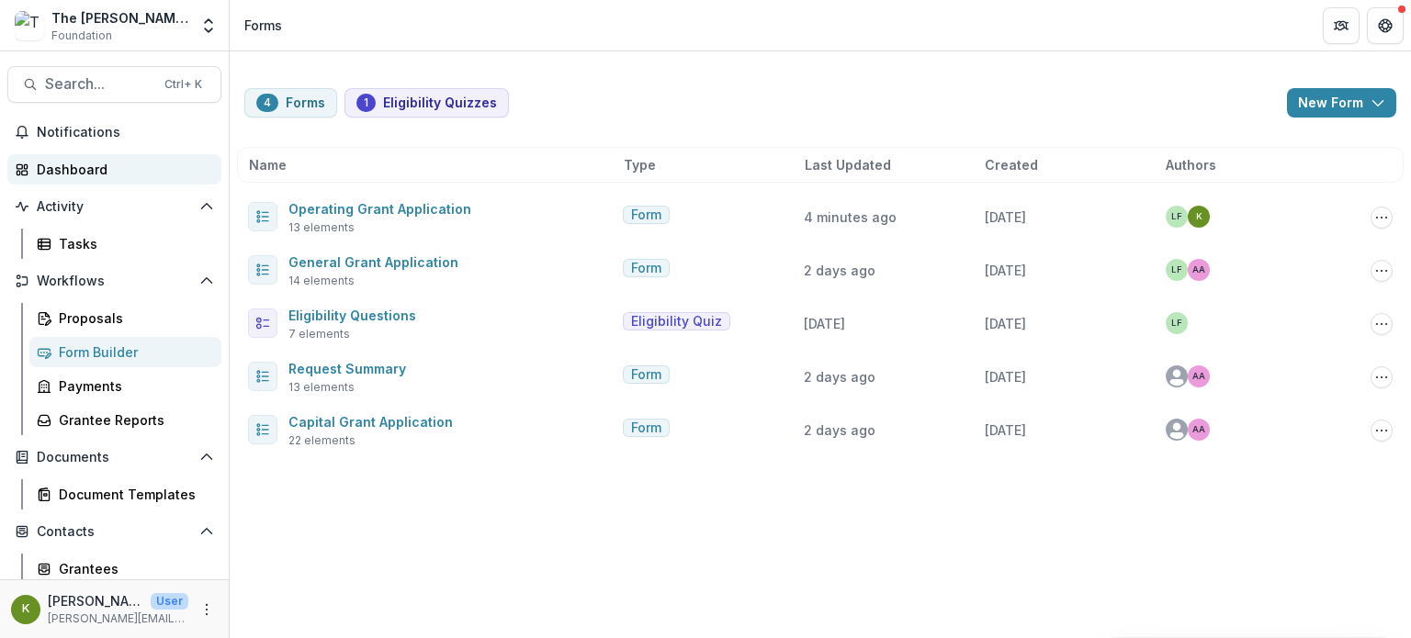
click at [73, 170] on div "Dashboard" at bounding box center [122, 169] width 170 height 19
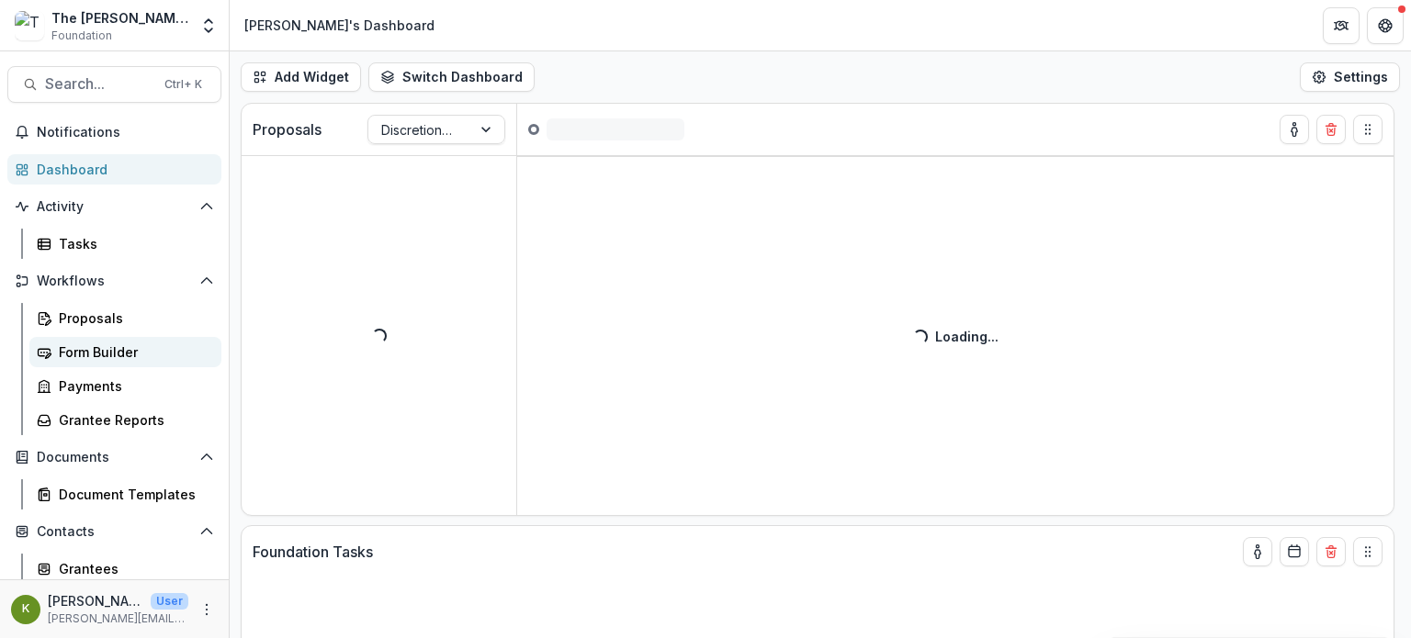
click at [94, 345] on div "Form Builder" at bounding box center [133, 352] width 148 height 19
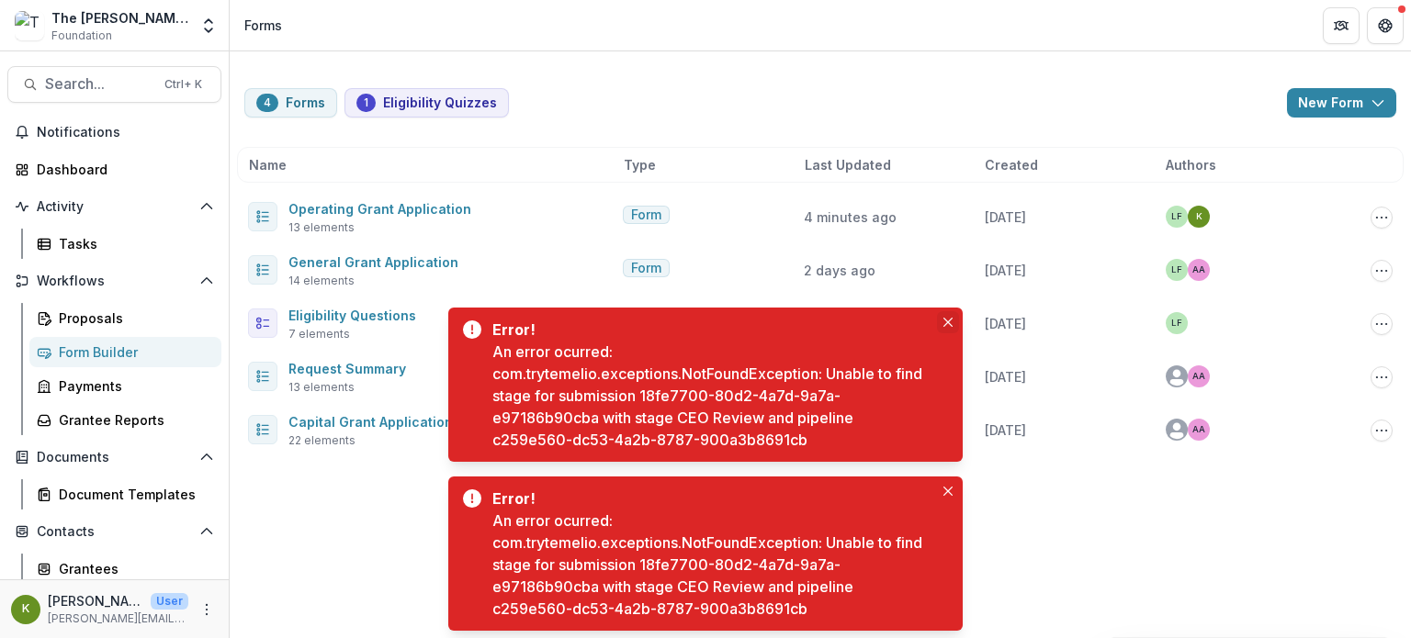
click at [944, 318] on icon "Close" at bounding box center [947, 322] width 9 height 9
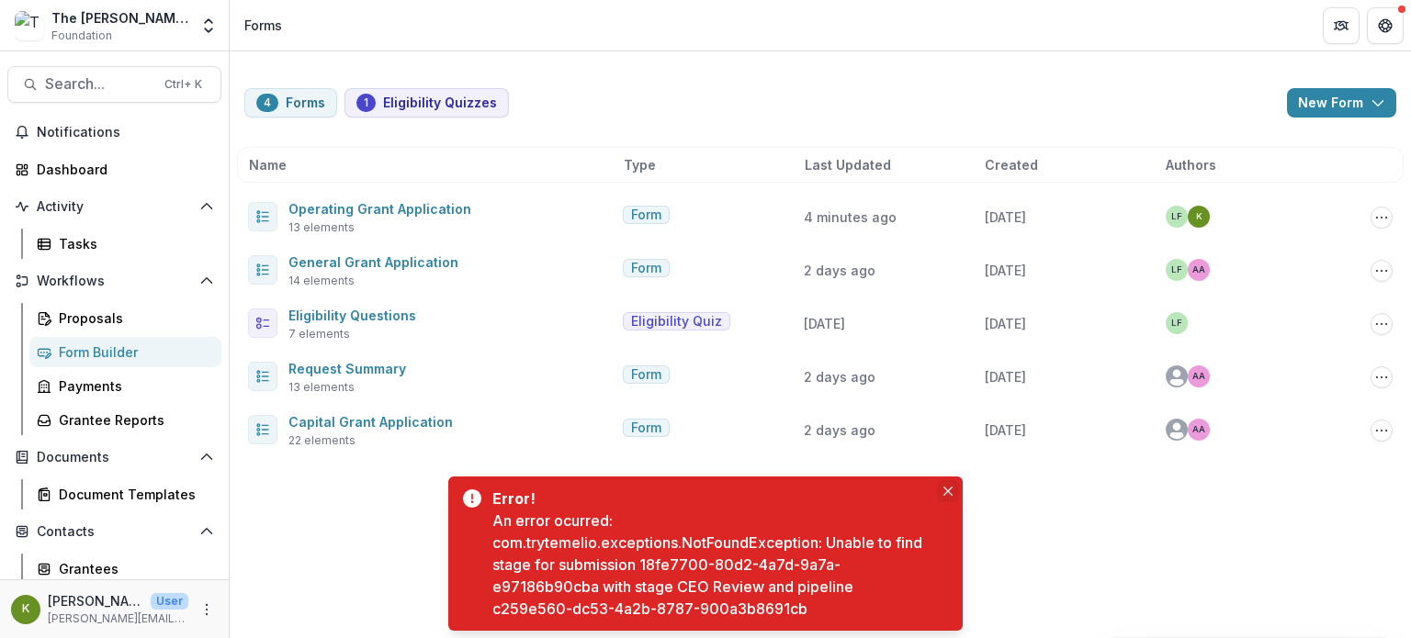
click at [943, 493] on icon "Close" at bounding box center [947, 491] width 9 height 9
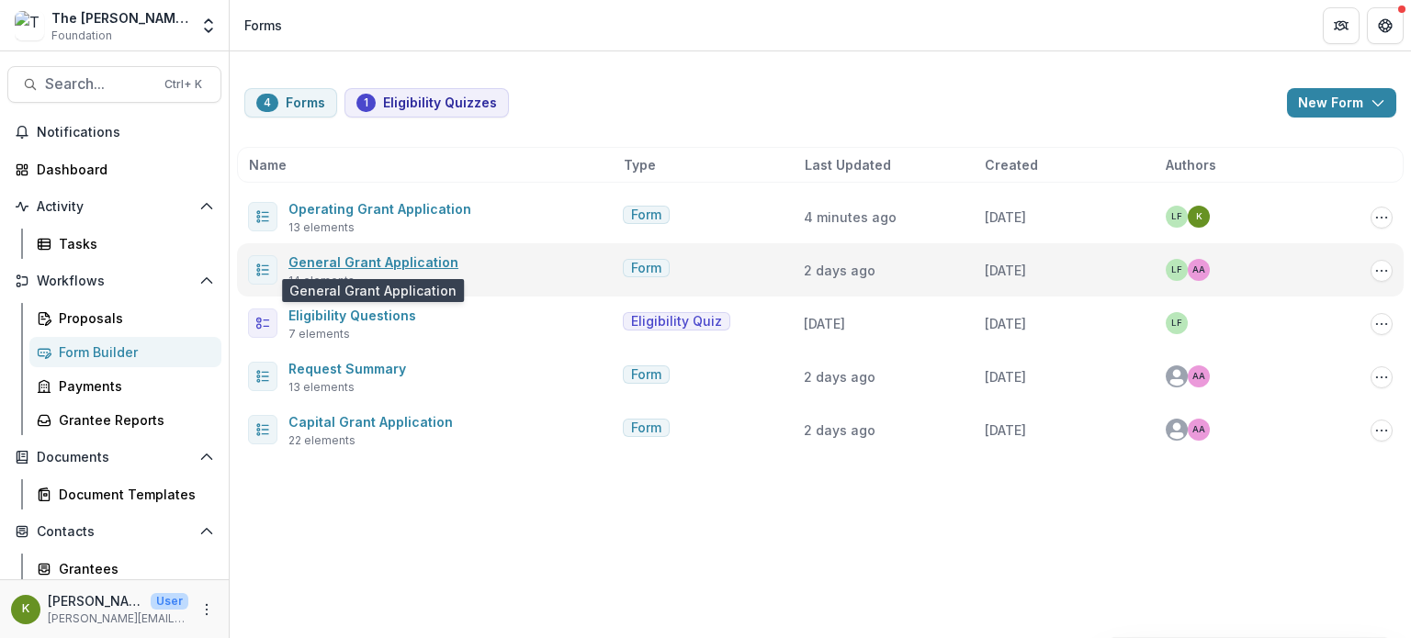
click at [415, 259] on link "General Grant Application" at bounding box center [373, 262] width 170 height 16
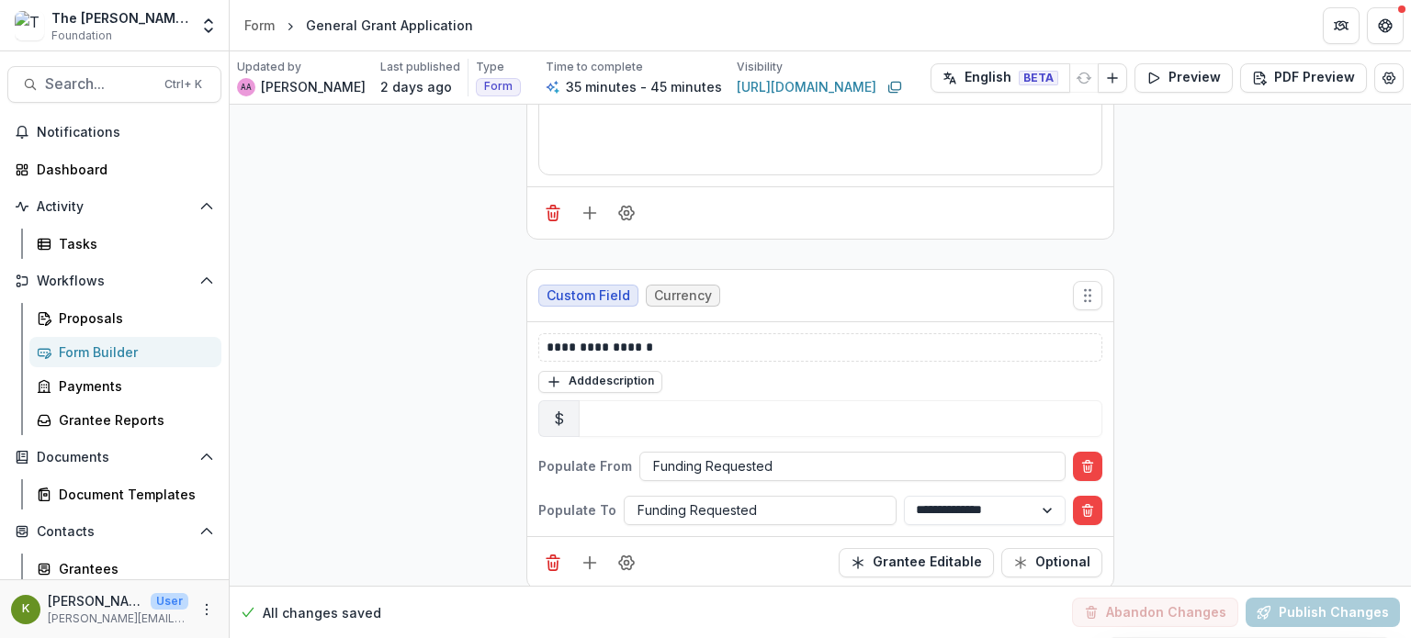
scroll to position [333, 0]
click at [271, 24] on div "Form" at bounding box center [259, 25] width 30 height 19
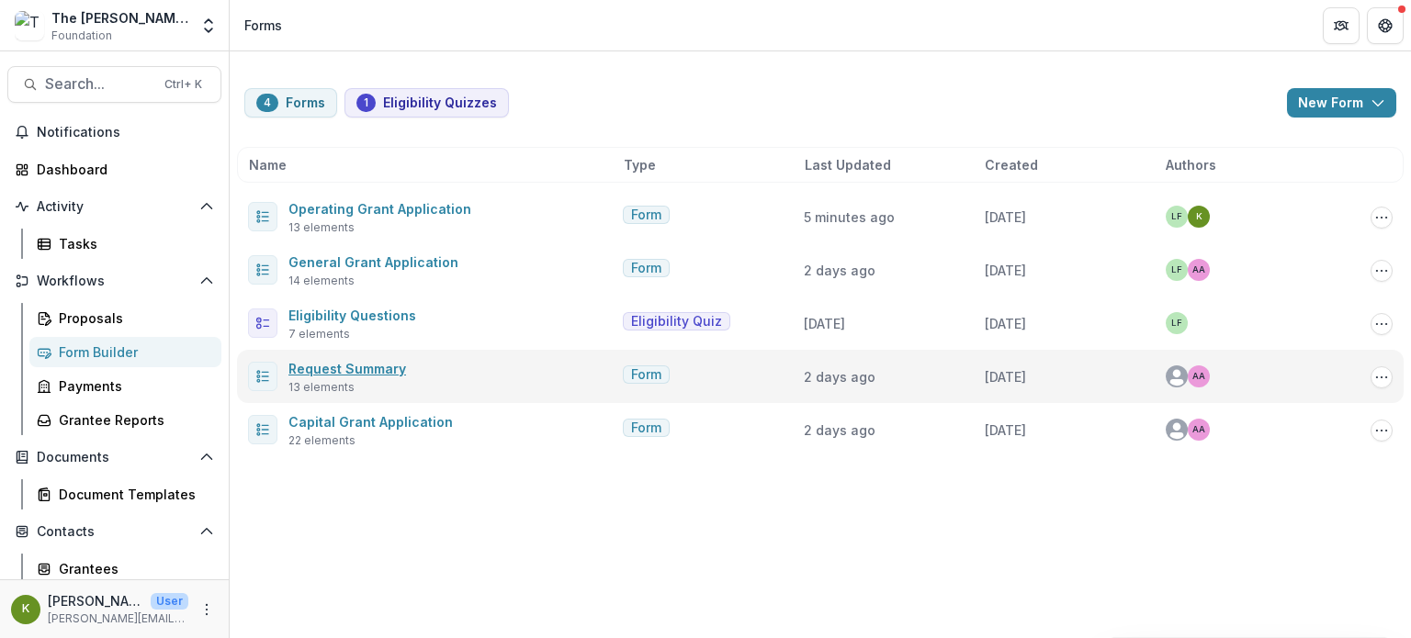
click at [323, 367] on link "Request Summary" at bounding box center [347, 369] width 118 height 16
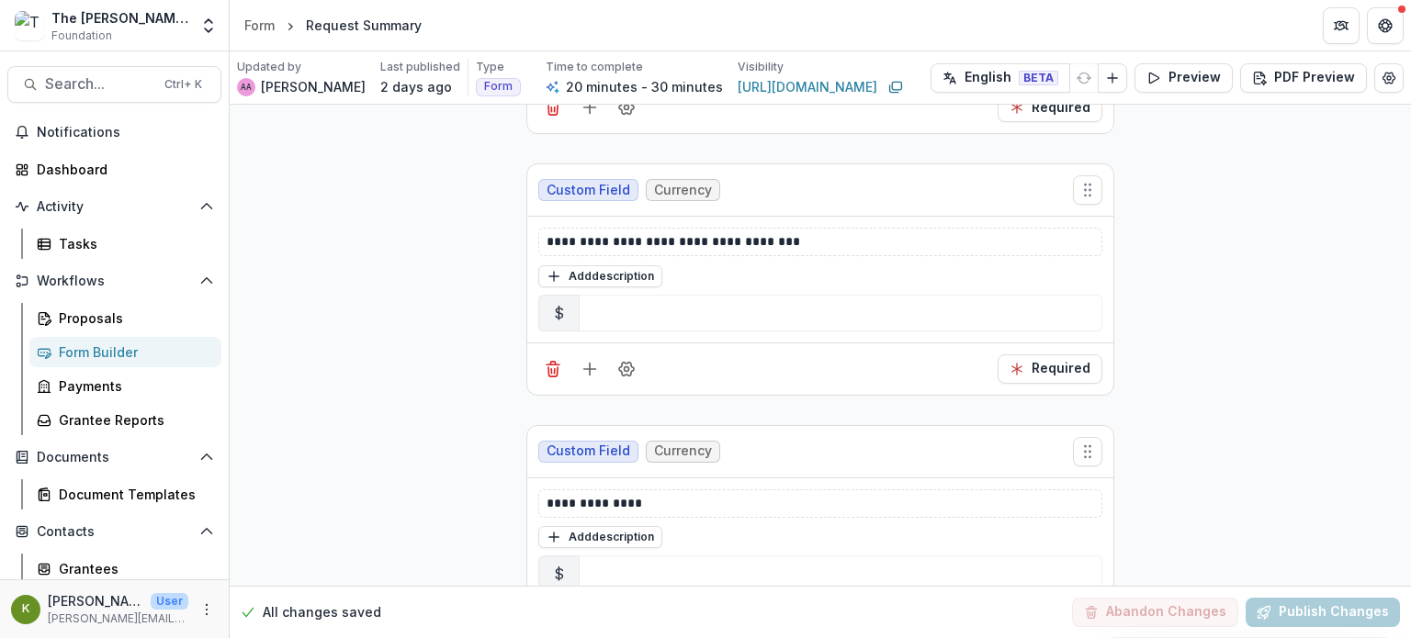
scroll to position [2124, 0]
click at [627, 234] on p "**********" at bounding box center [821, 243] width 548 height 19
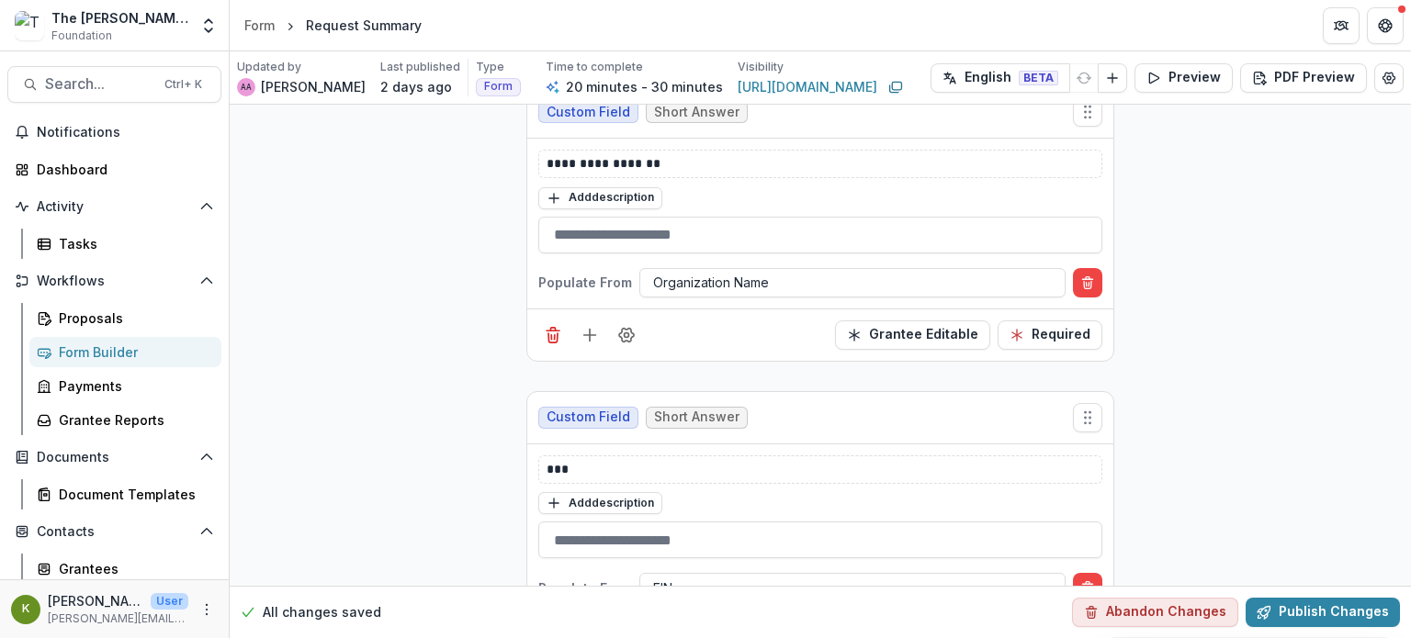
scroll to position [514, 0]
click at [1328, 608] on button "Publish Changes" at bounding box center [1323, 612] width 154 height 29
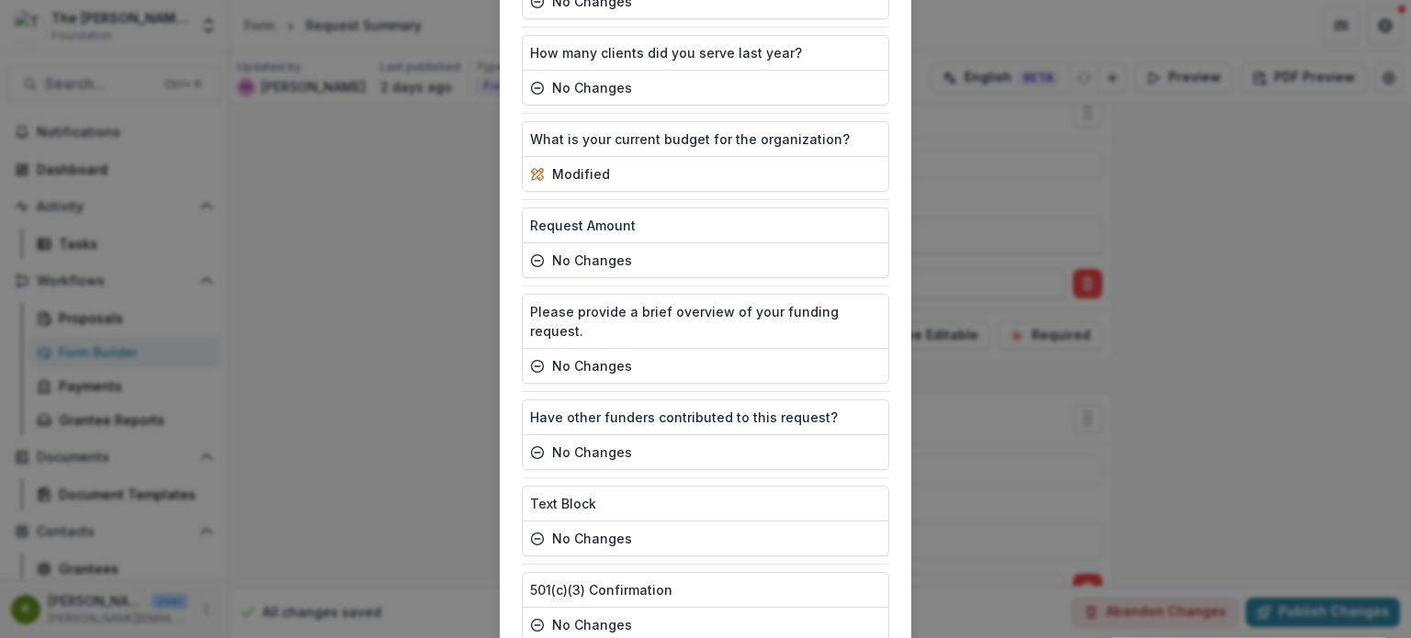
scroll to position [774, 0]
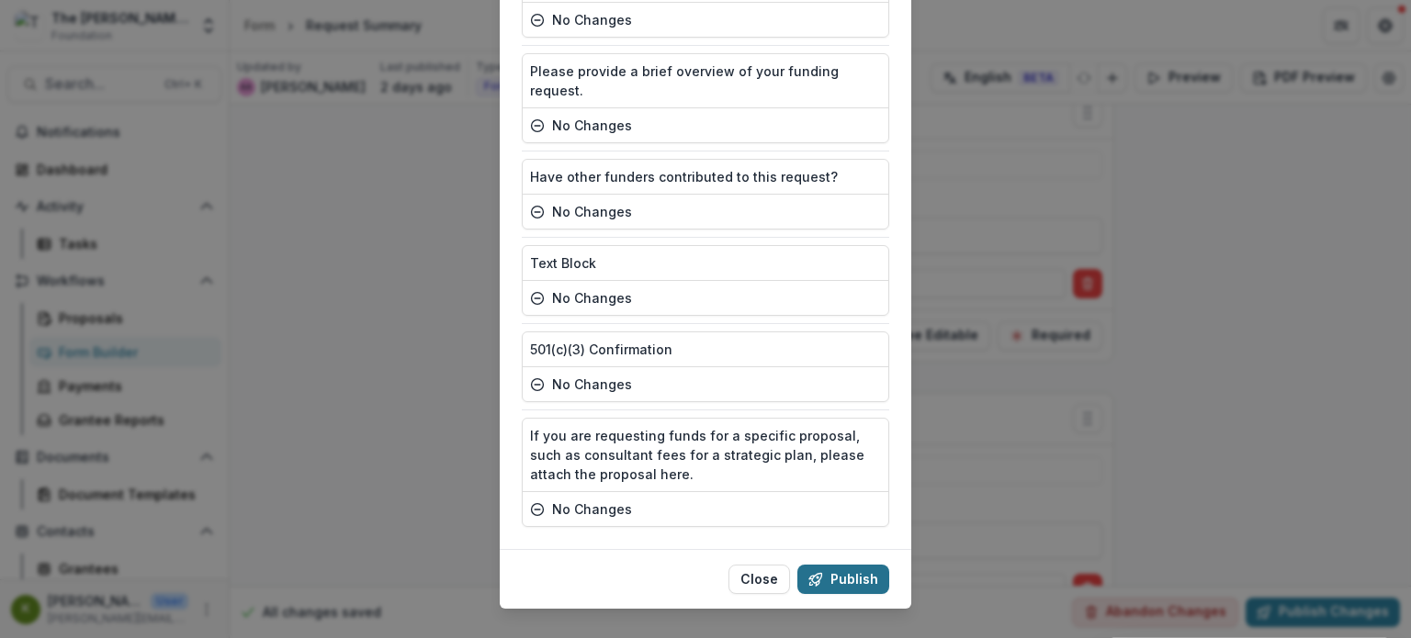
click at [842, 565] on button "Publish" at bounding box center [843, 579] width 92 height 29
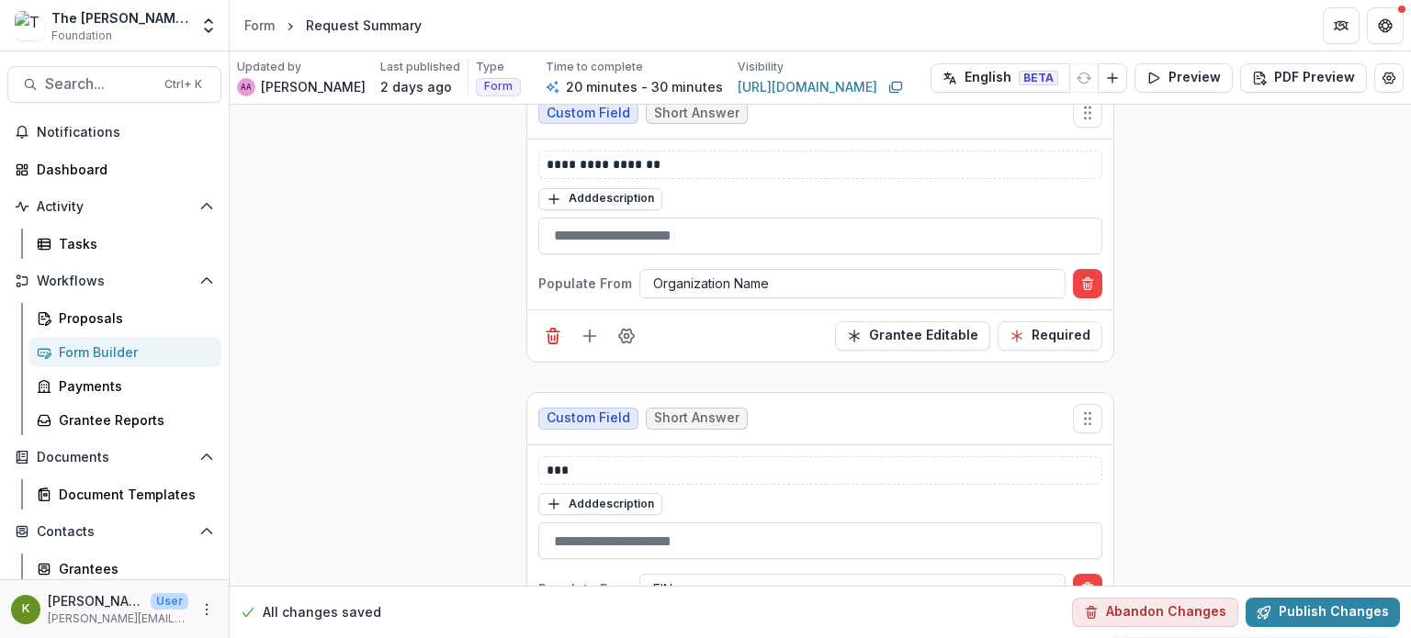
click at [842, 559] on button "Publish" at bounding box center [842, 573] width 91 height 29
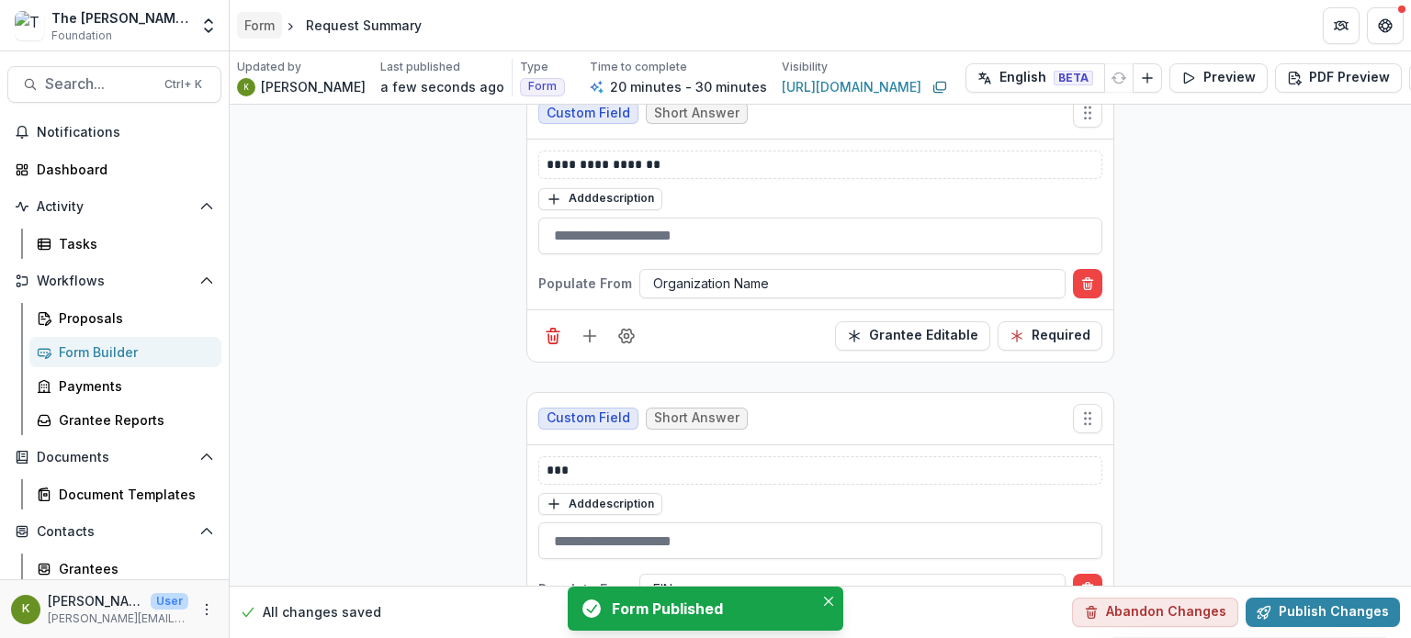
click at [258, 22] on div "Form" at bounding box center [259, 25] width 30 height 19
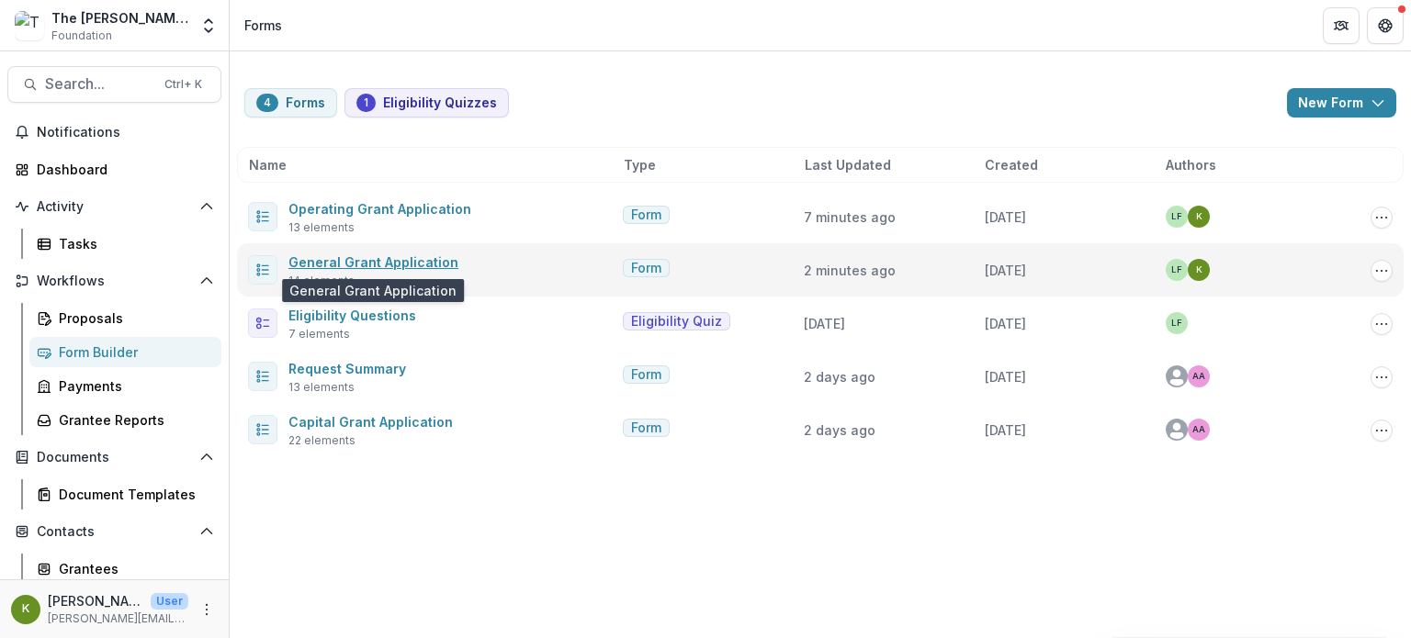
click at [382, 260] on link "General Grant Application" at bounding box center [373, 262] width 170 height 16
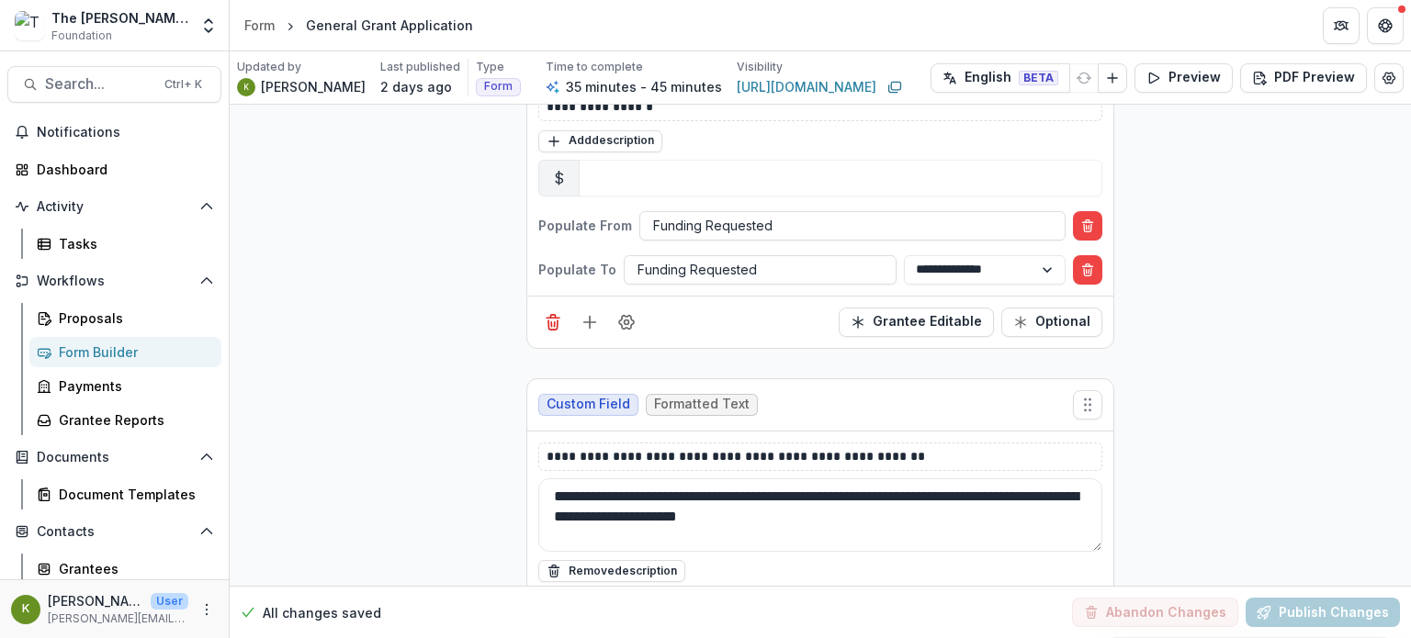
scroll to position [572, 0]
click at [110, 323] on div "Proposals" at bounding box center [133, 318] width 148 height 19
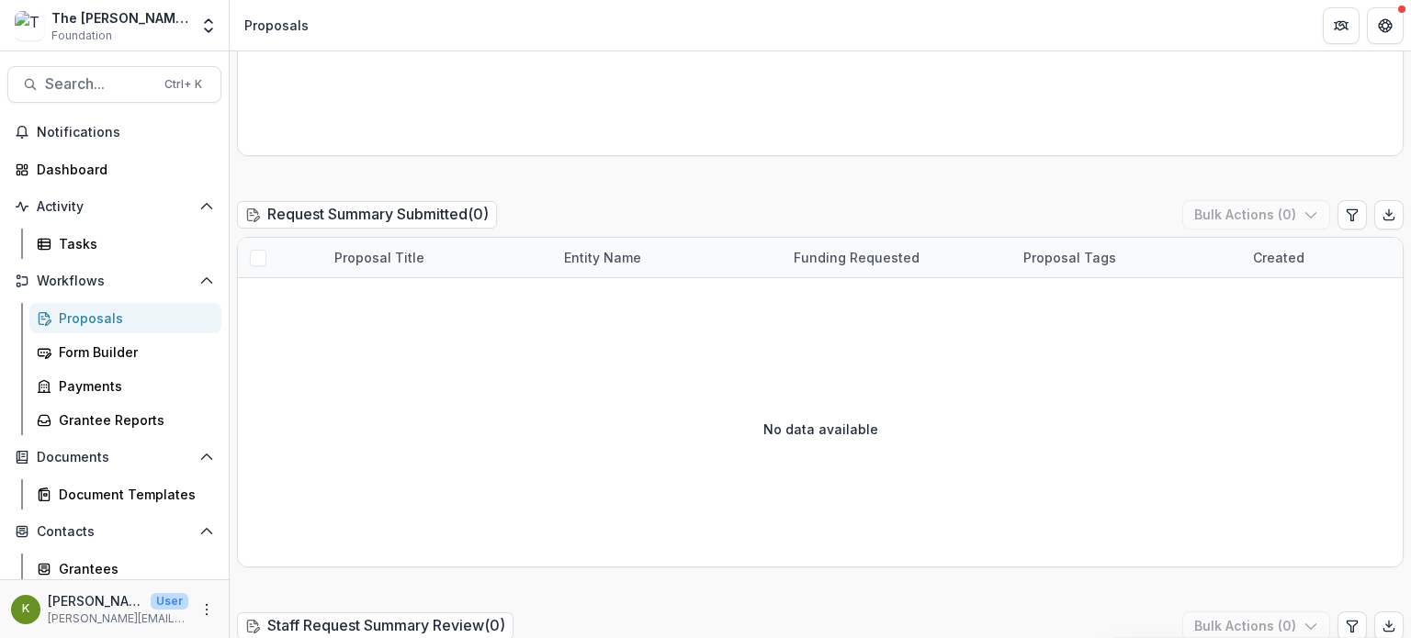
scroll to position [639, 0]
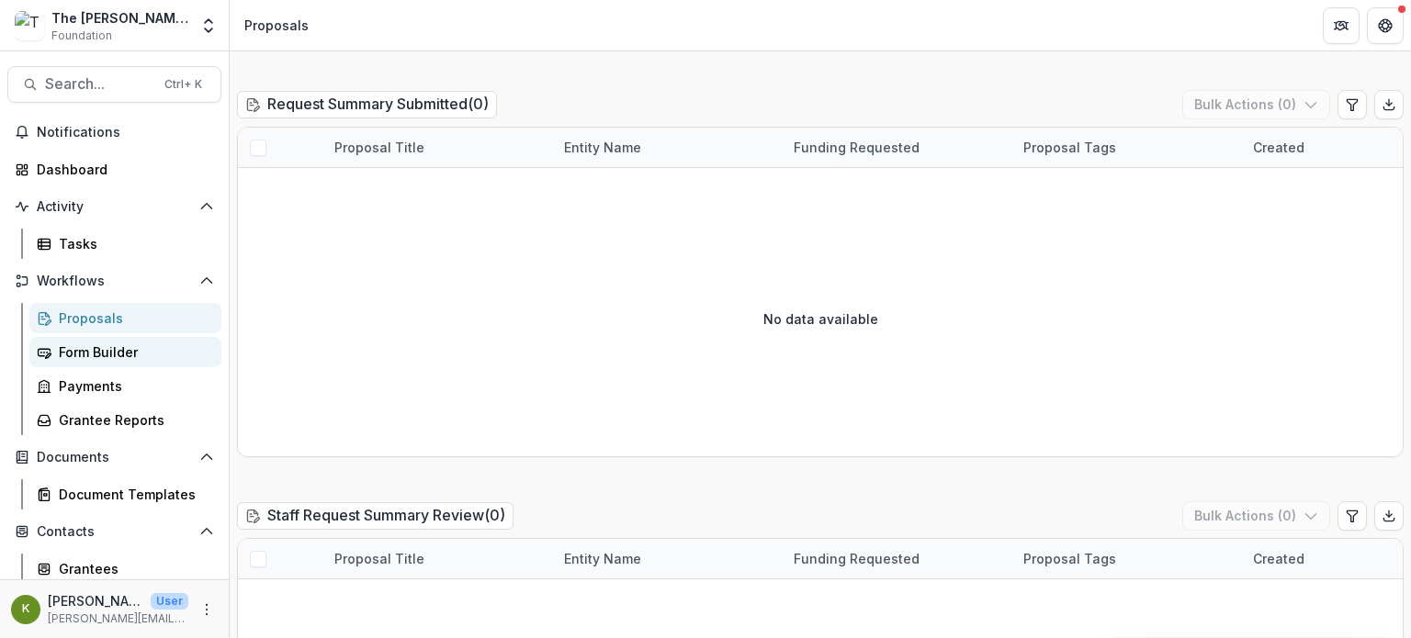
click at [123, 345] on div "Form Builder" at bounding box center [133, 352] width 148 height 19
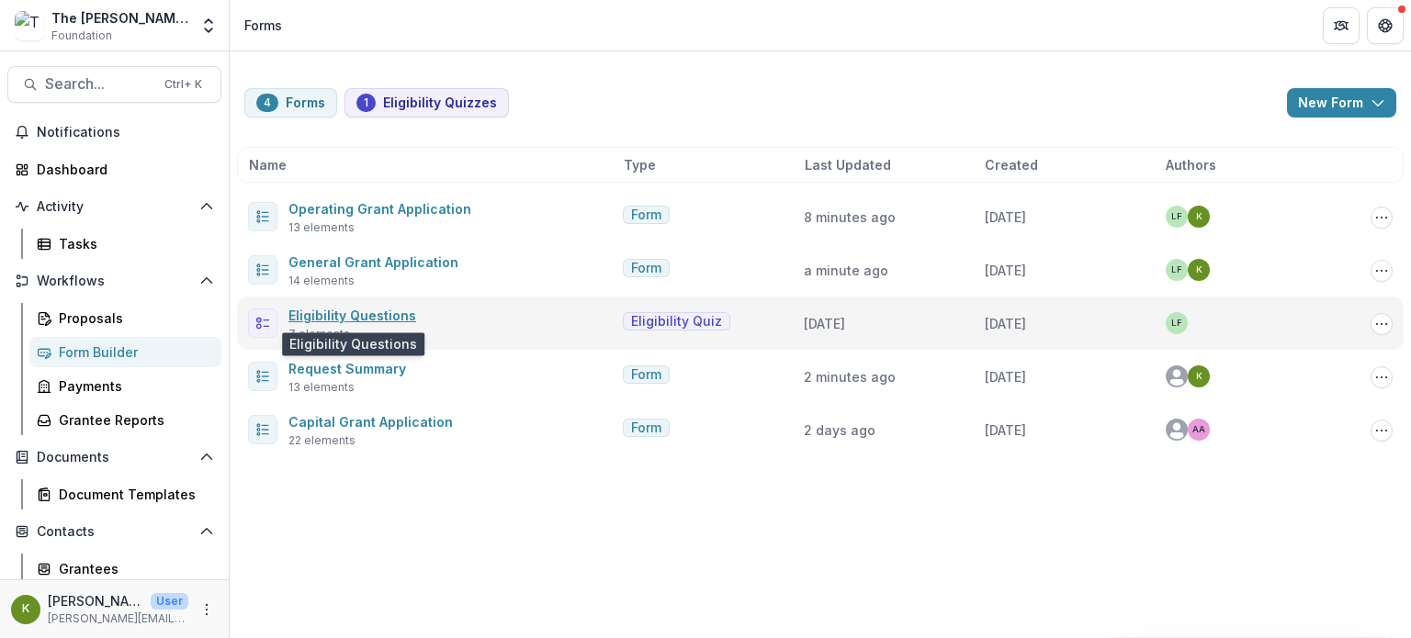
click at [331, 314] on link "Eligibility Questions" at bounding box center [352, 316] width 128 height 16
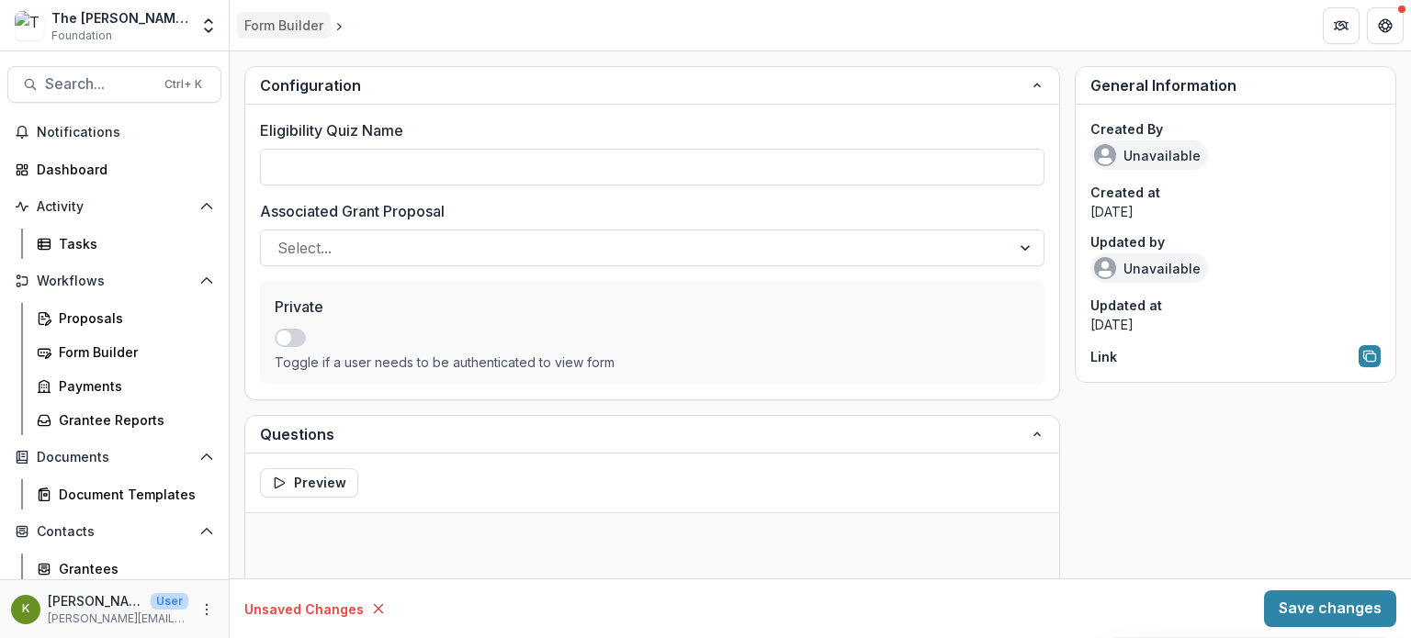
click at [254, 26] on div "Form Builder" at bounding box center [283, 25] width 79 height 19
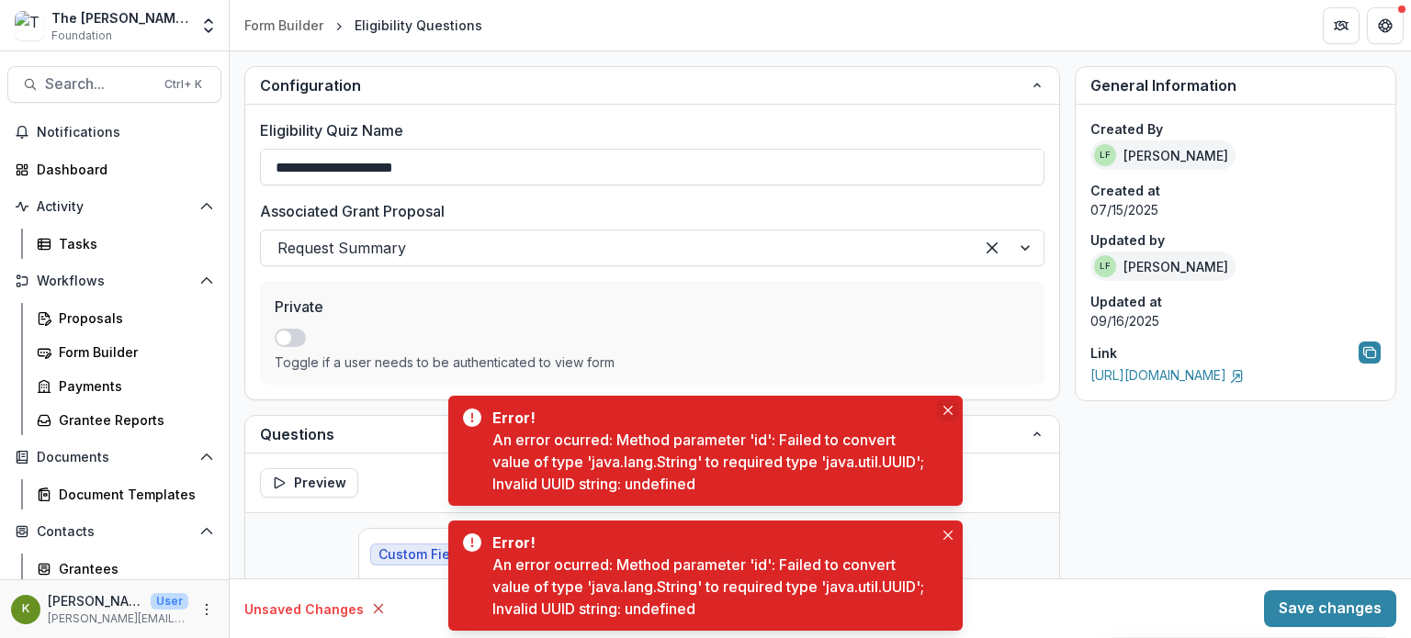
click at [954, 413] on button "Close" at bounding box center [948, 411] width 22 height 22
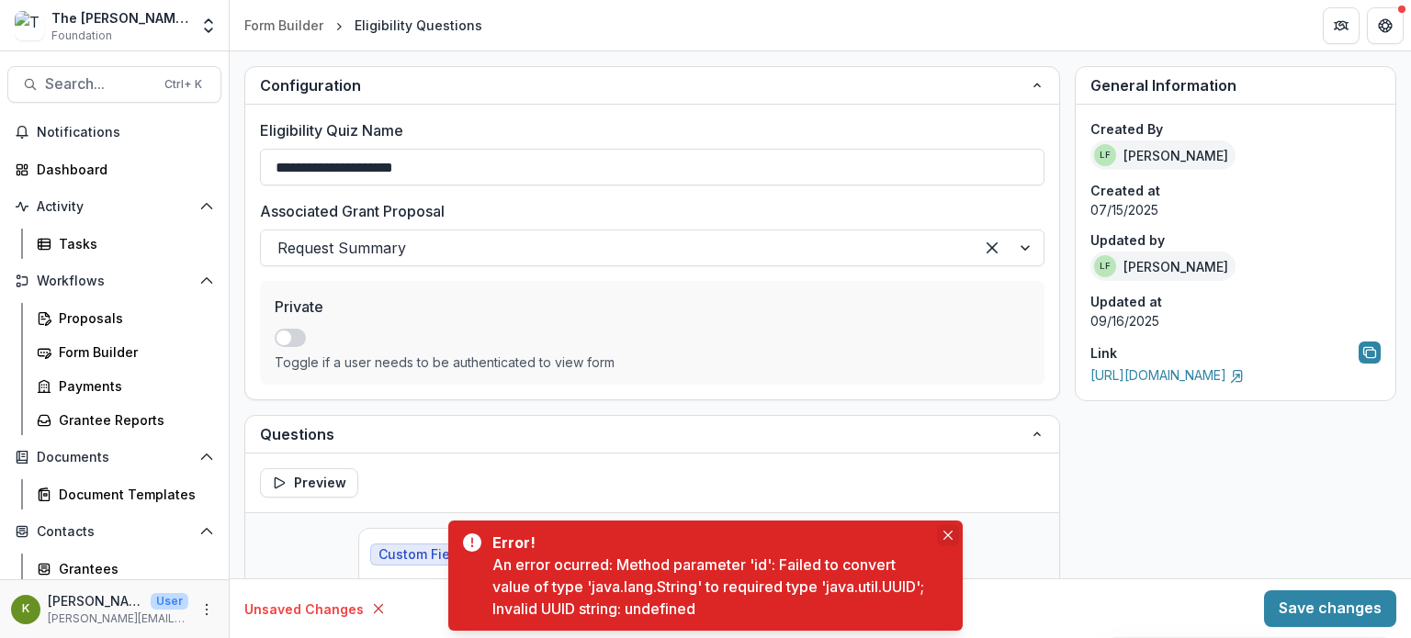
click at [948, 531] on icon "Close" at bounding box center [947, 535] width 9 height 9
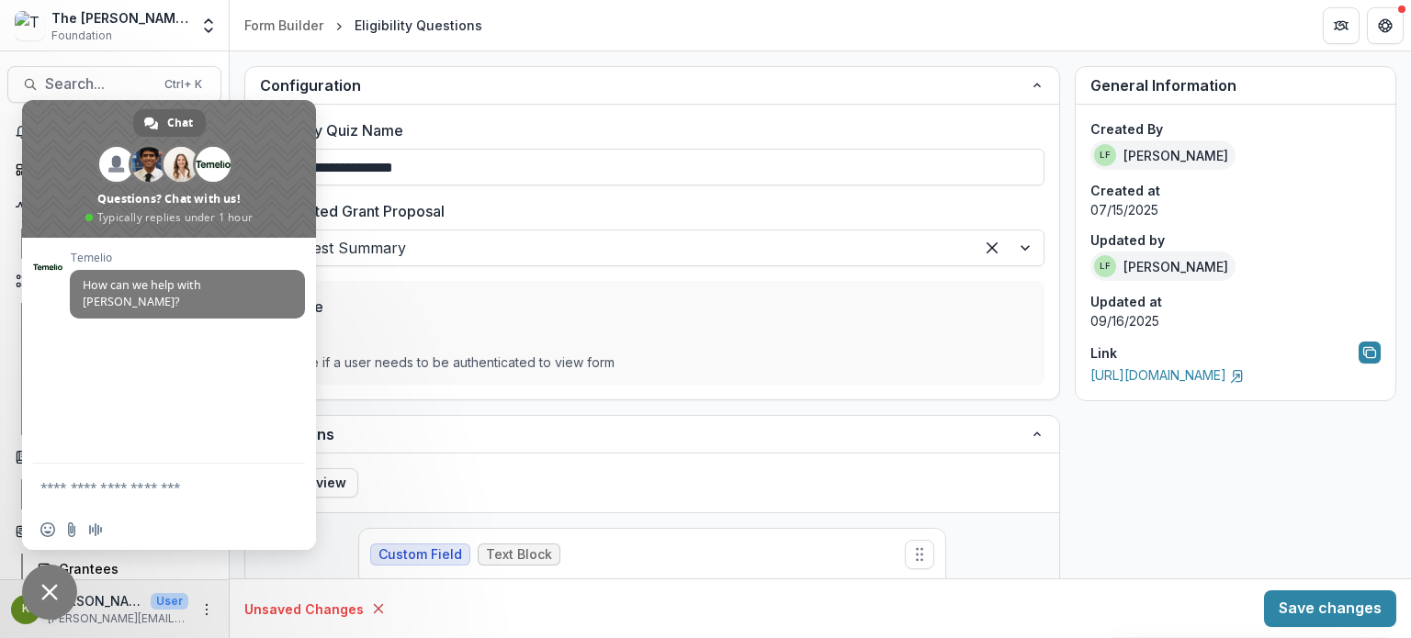
click at [49, 576] on span "Close chat" at bounding box center [49, 592] width 55 height 55
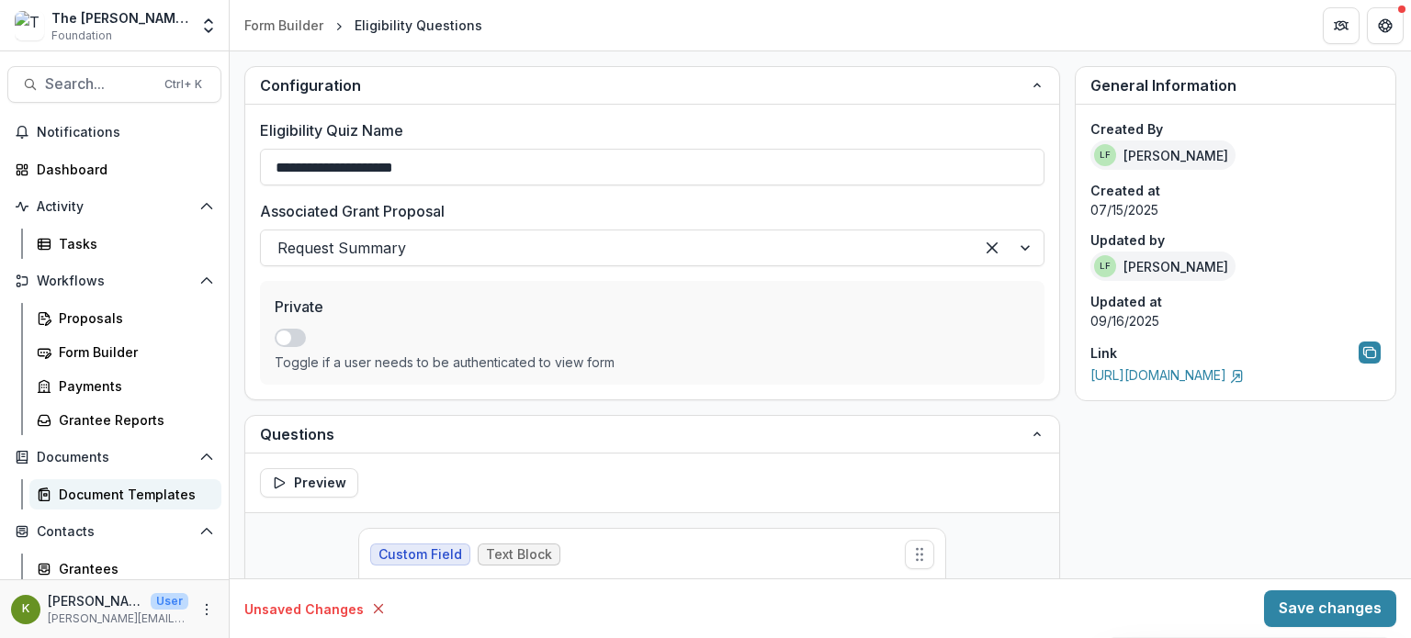
click at [107, 493] on div "Document Templates" at bounding box center [133, 494] width 148 height 19
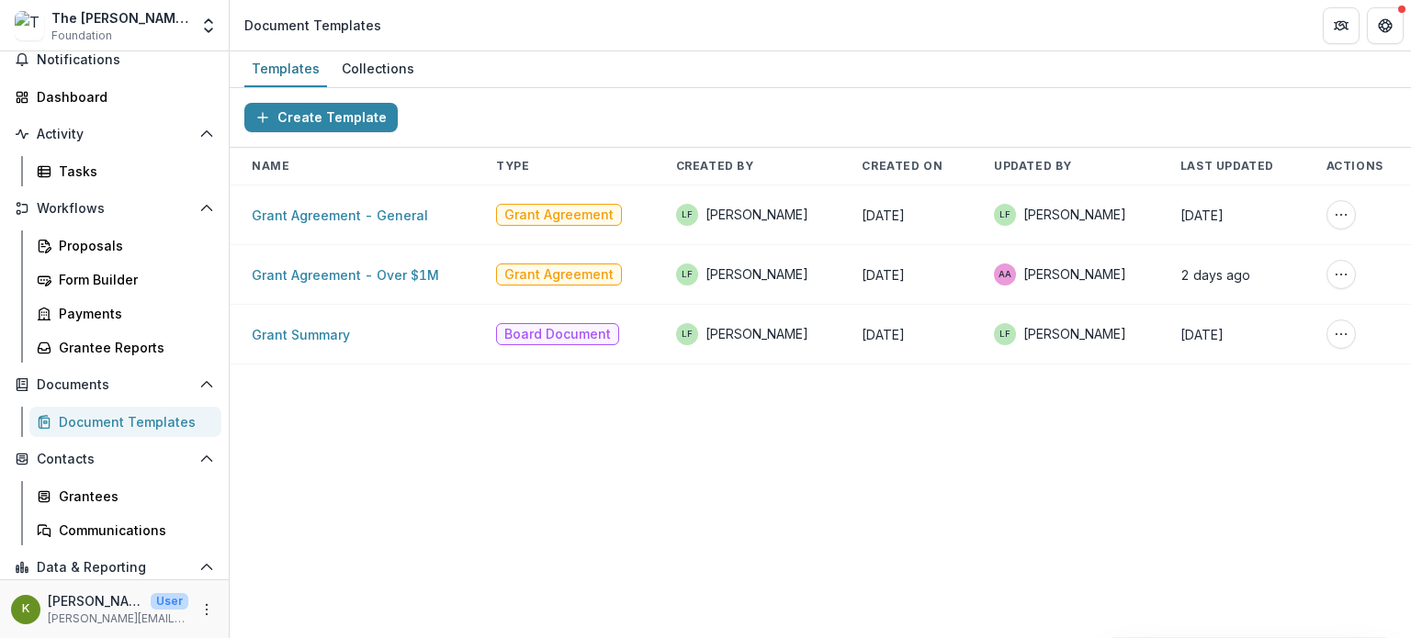
scroll to position [73, 0]
click at [296, 339] on link "Grant Summary" at bounding box center [301, 335] width 98 height 16
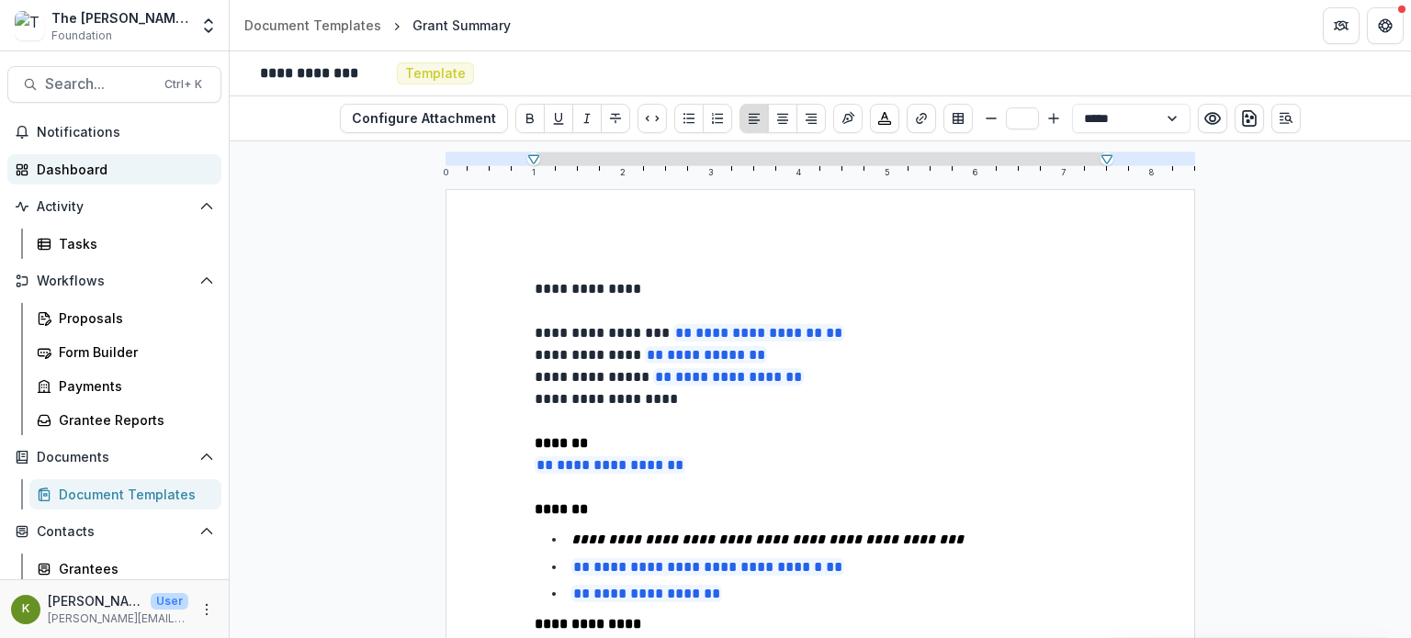
click at [81, 175] on div "Dashboard" at bounding box center [122, 169] width 170 height 19
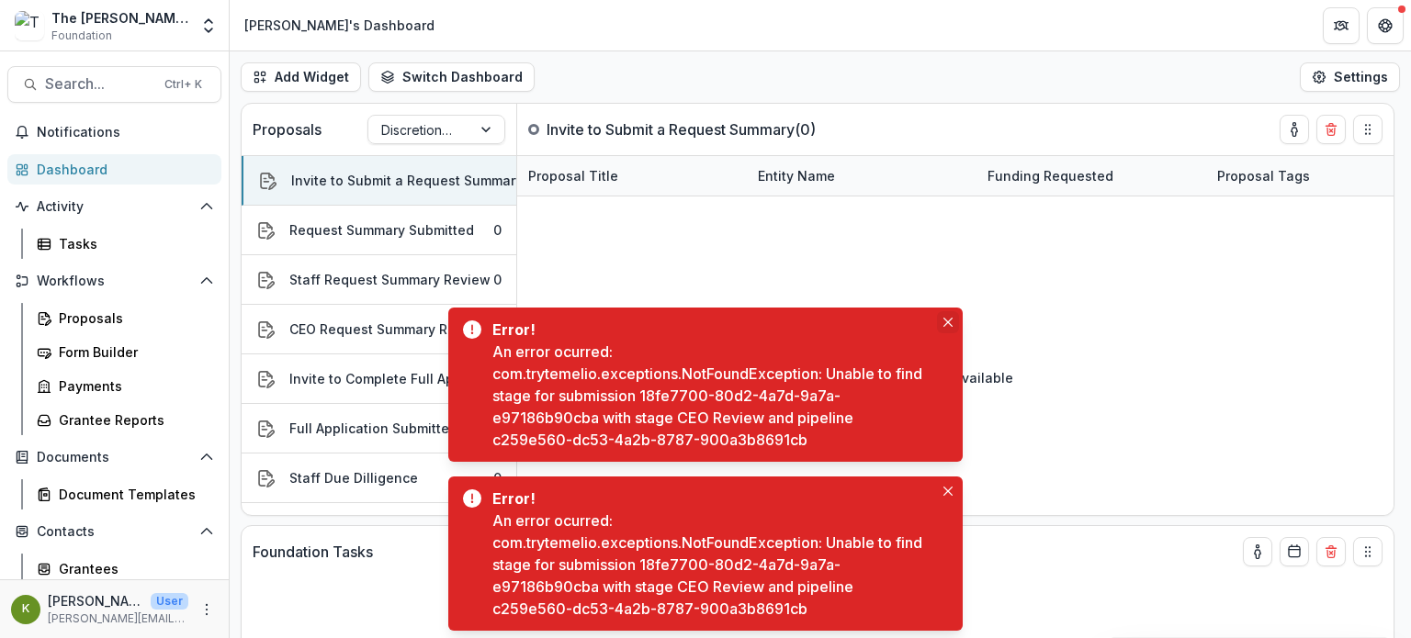
click at [947, 321] on icon "Close" at bounding box center [947, 322] width 9 height 9
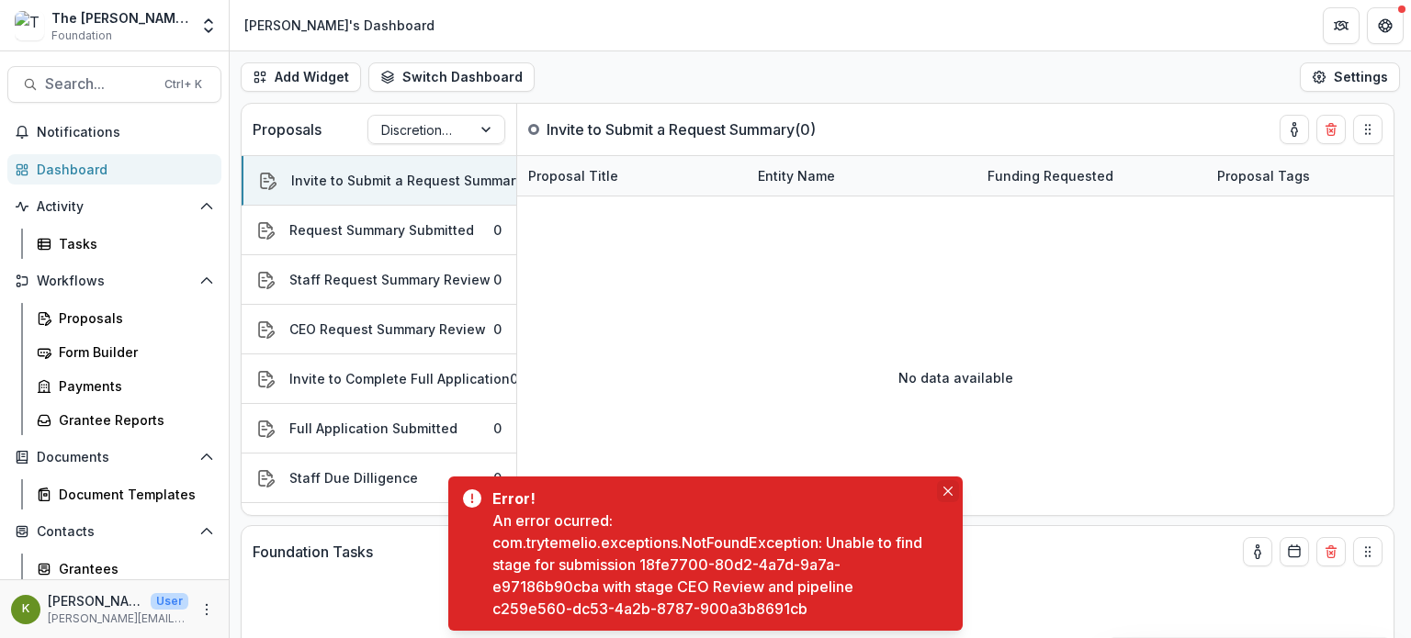
click at [948, 492] on icon "Close" at bounding box center [947, 491] width 9 height 9
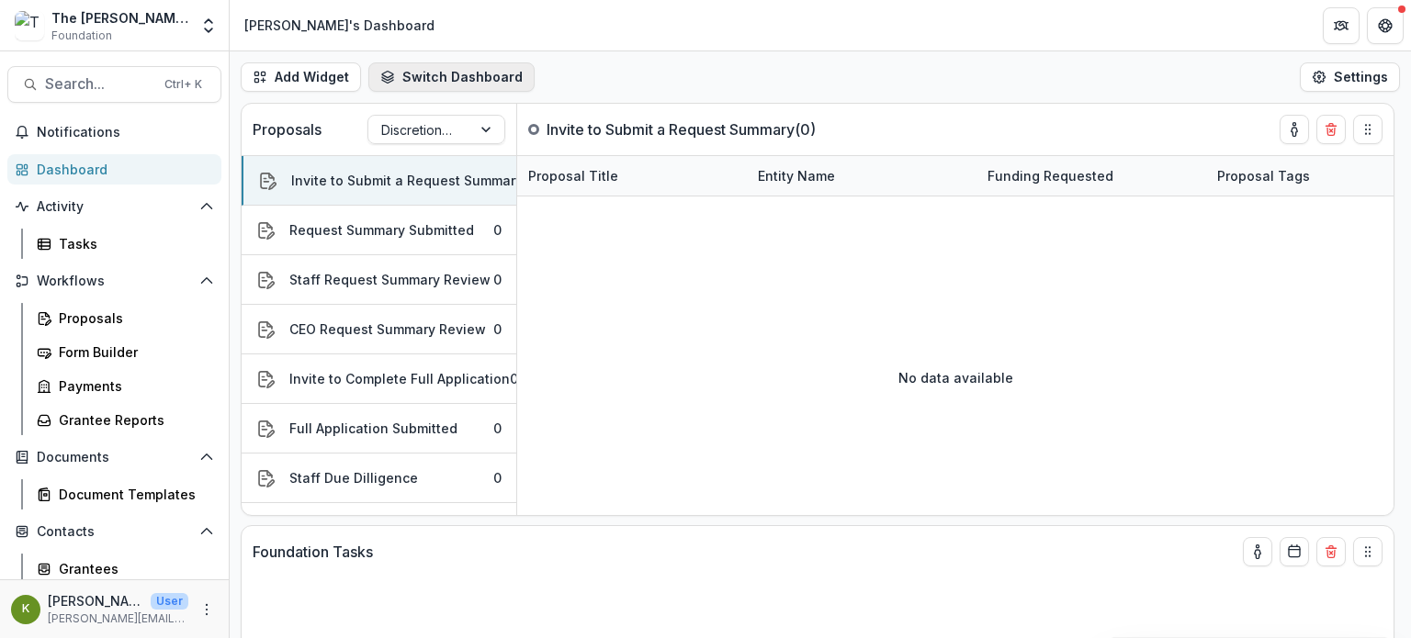
click at [414, 73] on button "Switch Dashboard" at bounding box center [451, 76] width 166 height 29
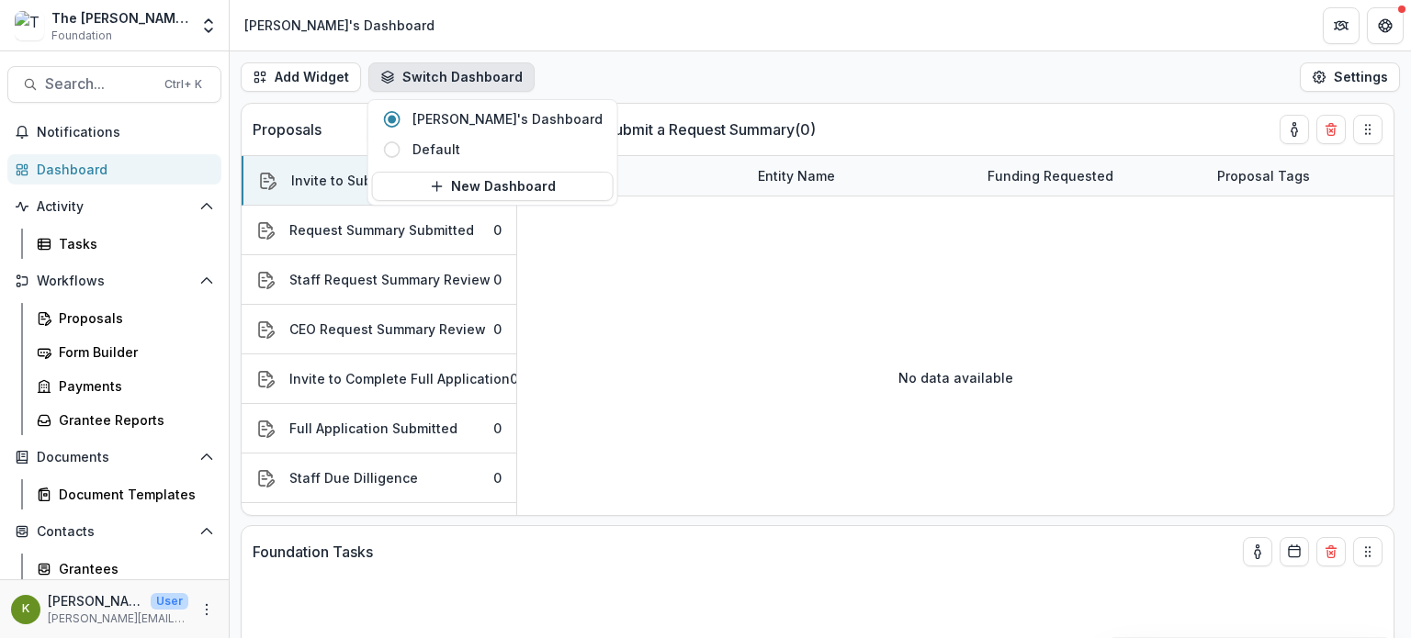
click at [485, 47] on header "Lucy's Dashboard" at bounding box center [820, 25] width 1181 height 51
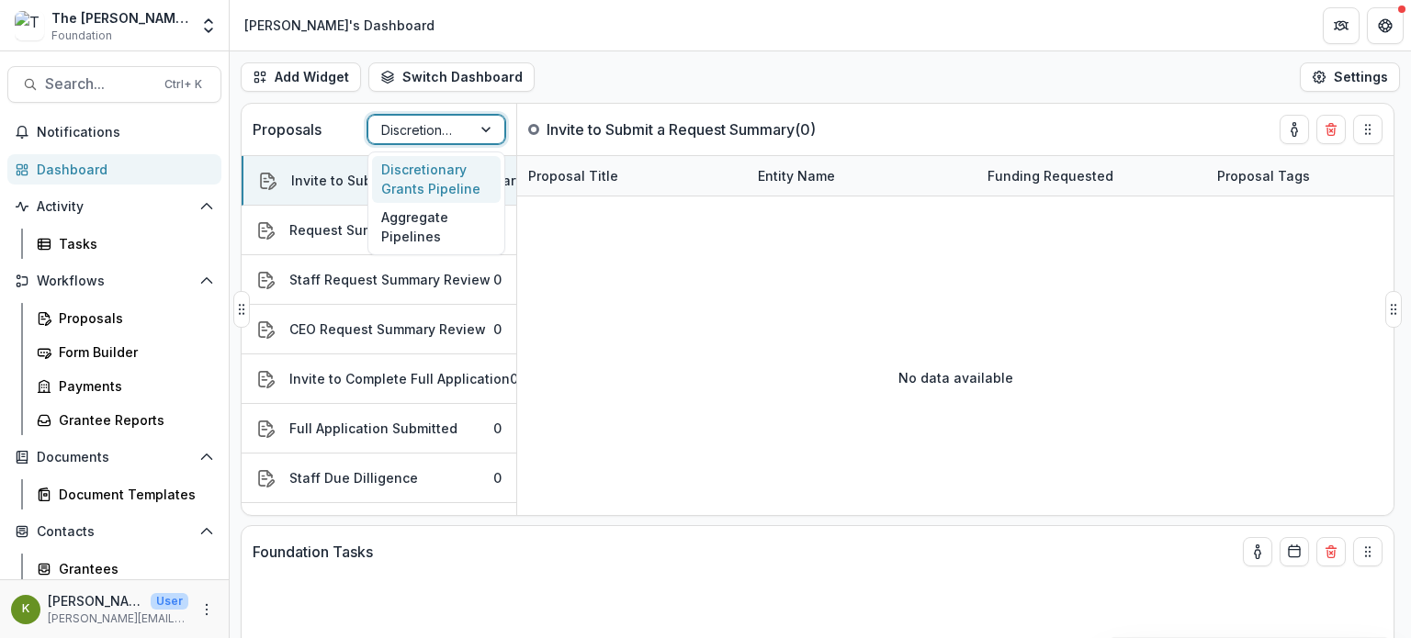
click at [430, 126] on div at bounding box center [419, 130] width 77 height 23
click at [551, 74] on div "Add Widget Switch Dashboard Lucy's Dashboard Default New Dashboard Settings" at bounding box center [820, 76] width 1181 height 51
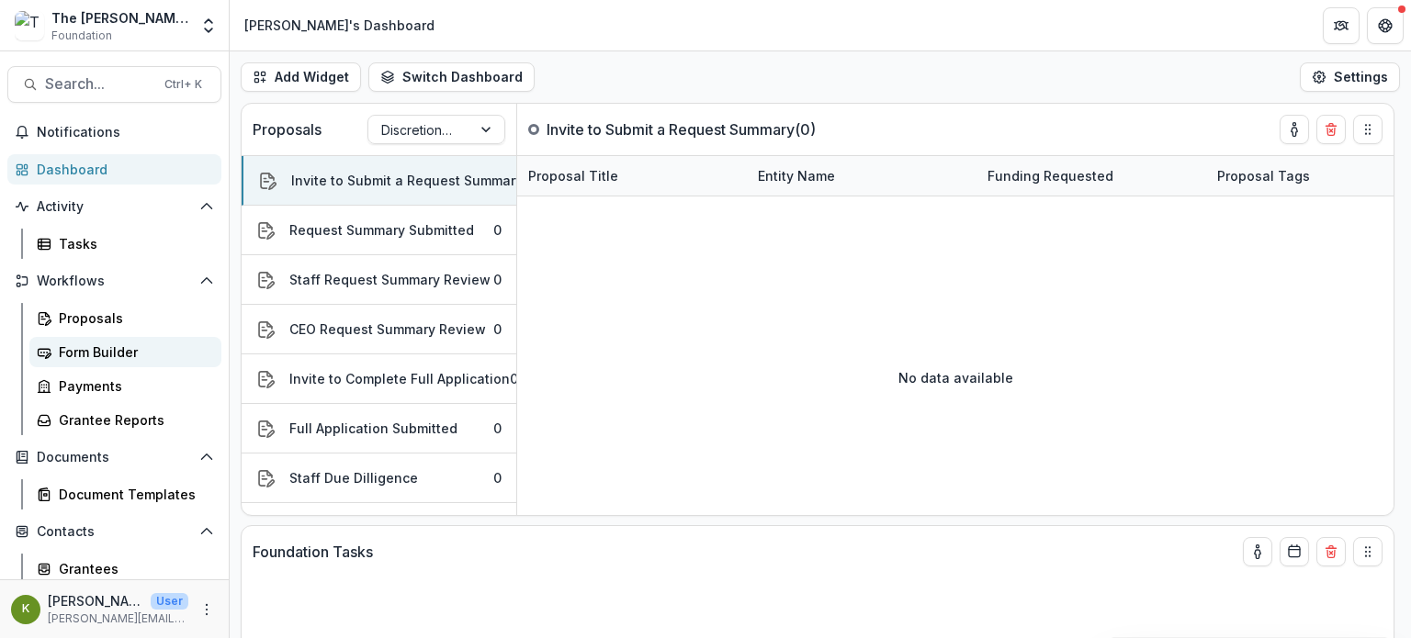
click at [124, 341] on link "Form Builder" at bounding box center [125, 352] width 192 height 30
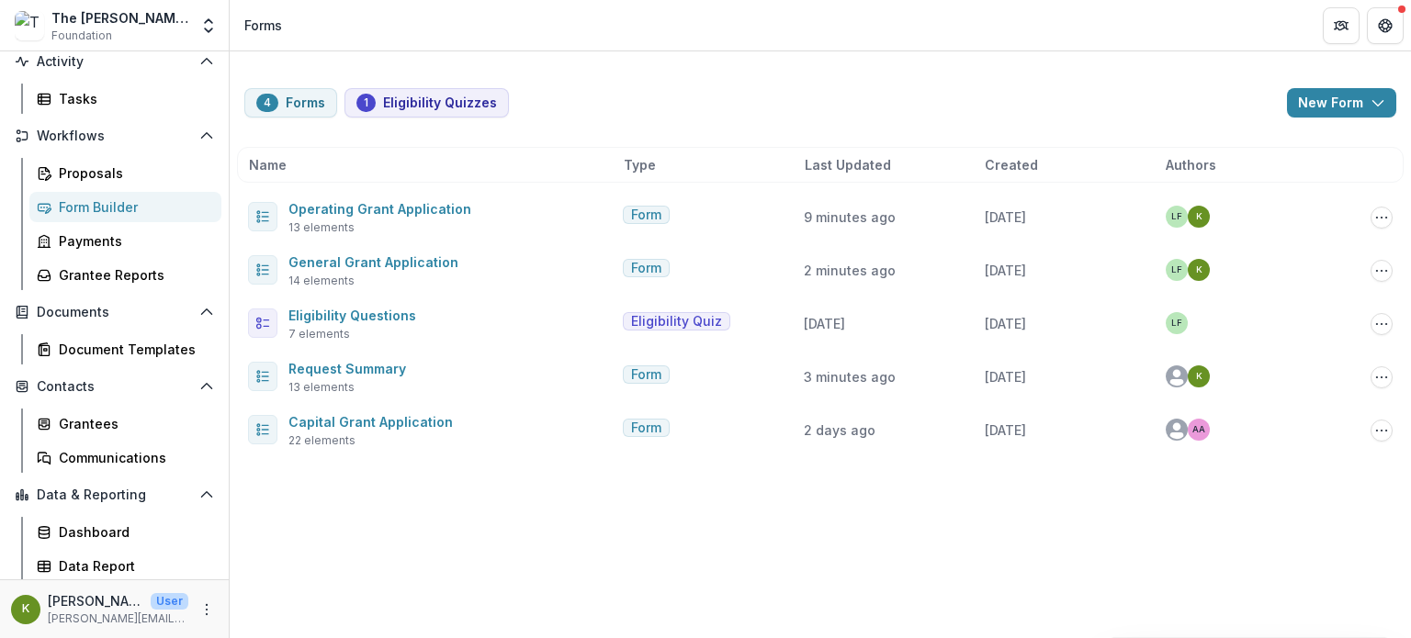
scroll to position [146, 0]
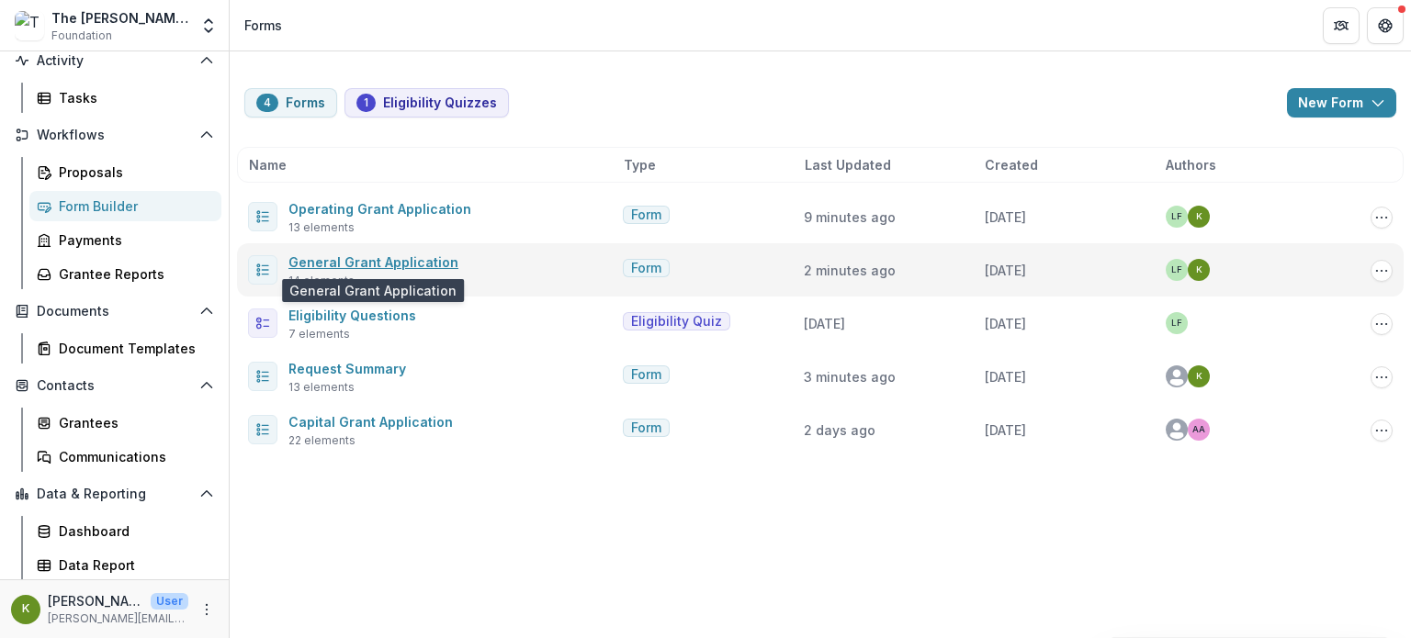
click at [416, 264] on link "General Grant Application" at bounding box center [373, 262] width 170 height 16
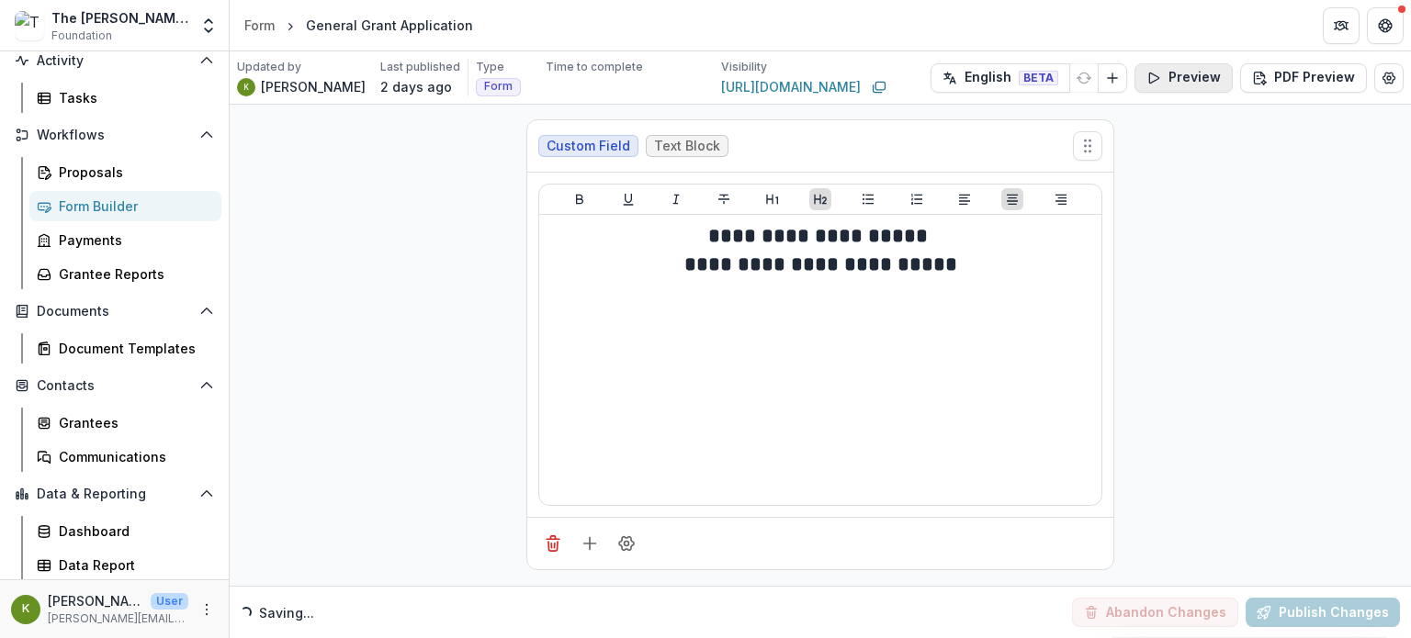
click at [1174, 80] on button "Preview" at bounding box center [1184, 77] width 98 height 29
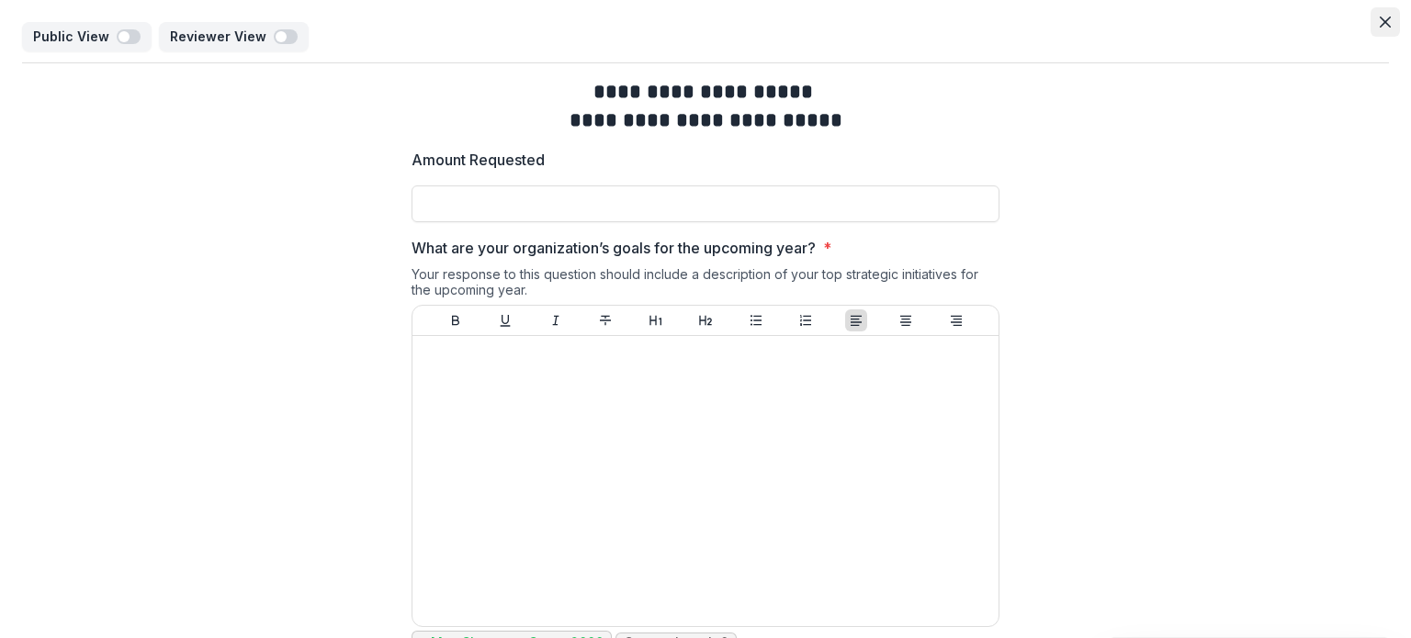
click at [1380, 17] on icon "Close" at bounding box center [1385, 22] width 11 height 11
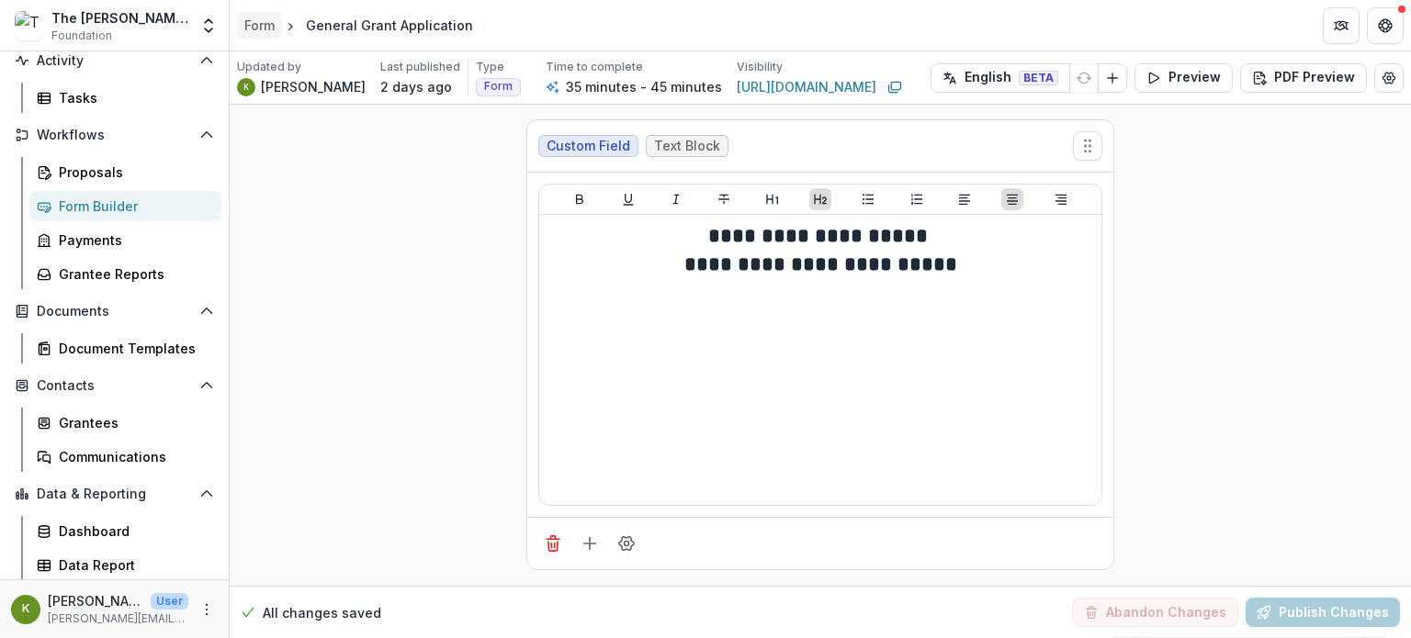
click at [261, 28] on div "Form" at bounding box center [259, 25] width 30 height 19
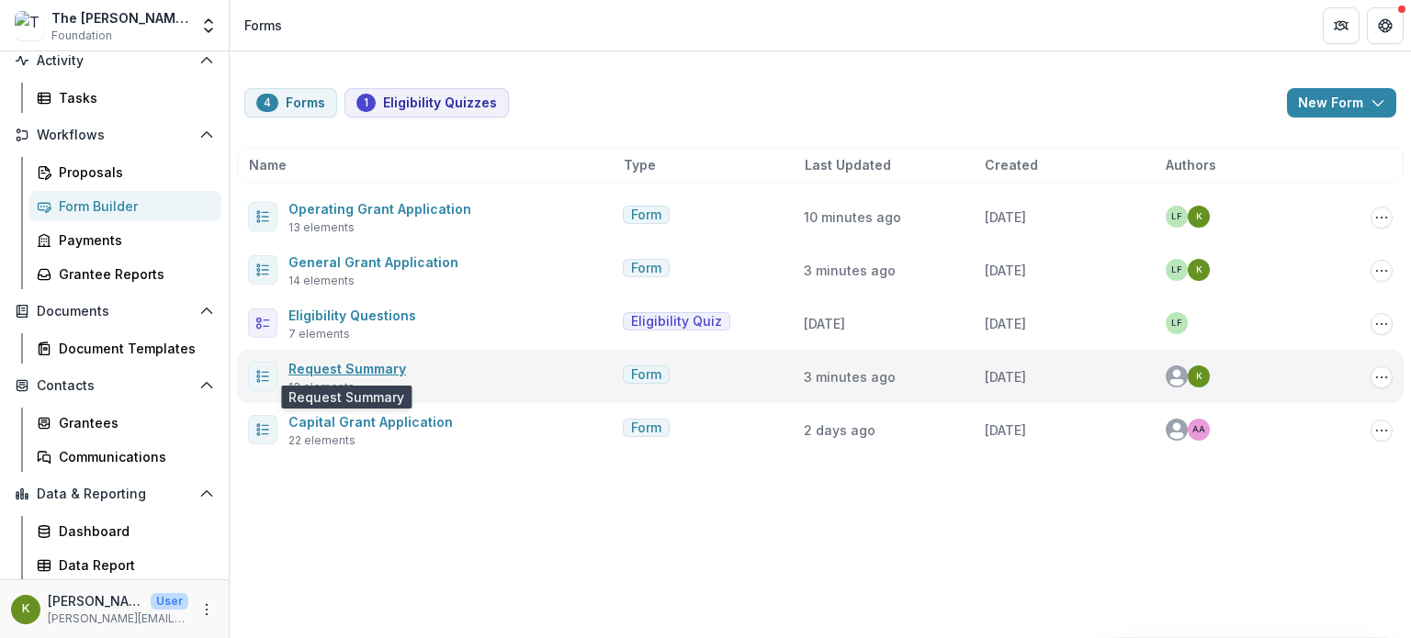
click at [367, 372] on link "Request Summary" at bounding box center [347, 369] width 118 height 16
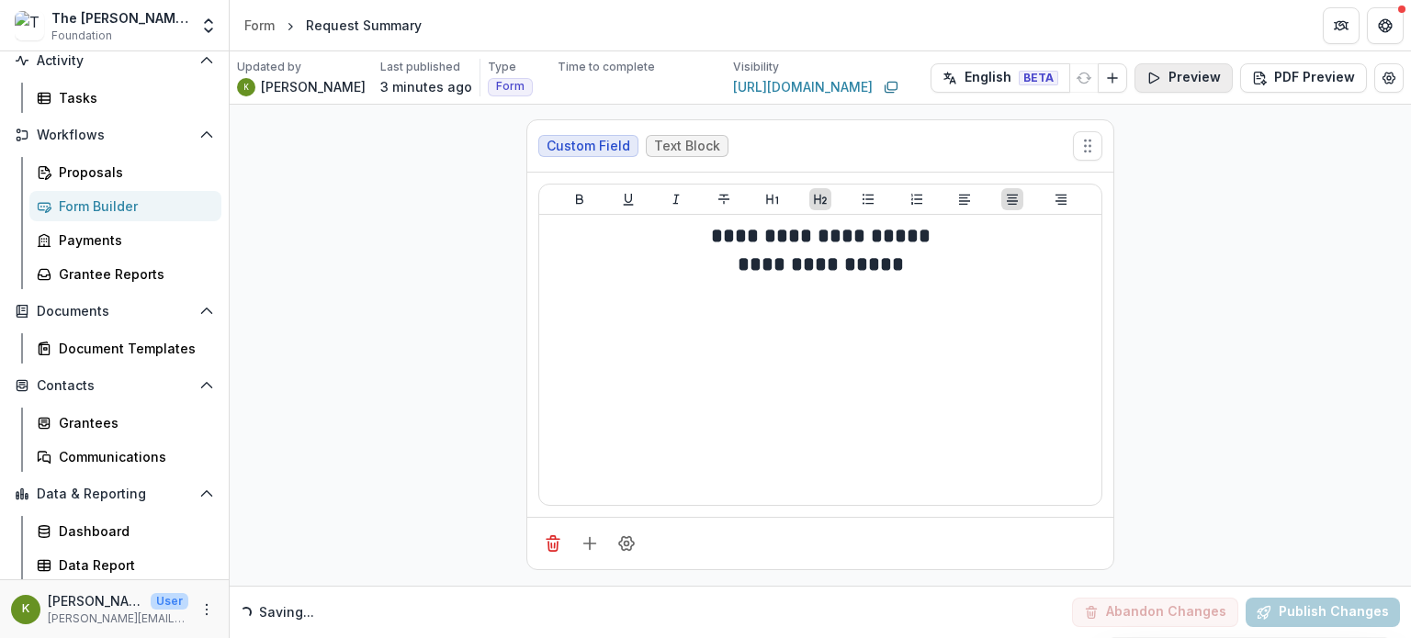
click at [1175, 73] on button "Preview" at bounding box center [1184, 77] width 98 height 29
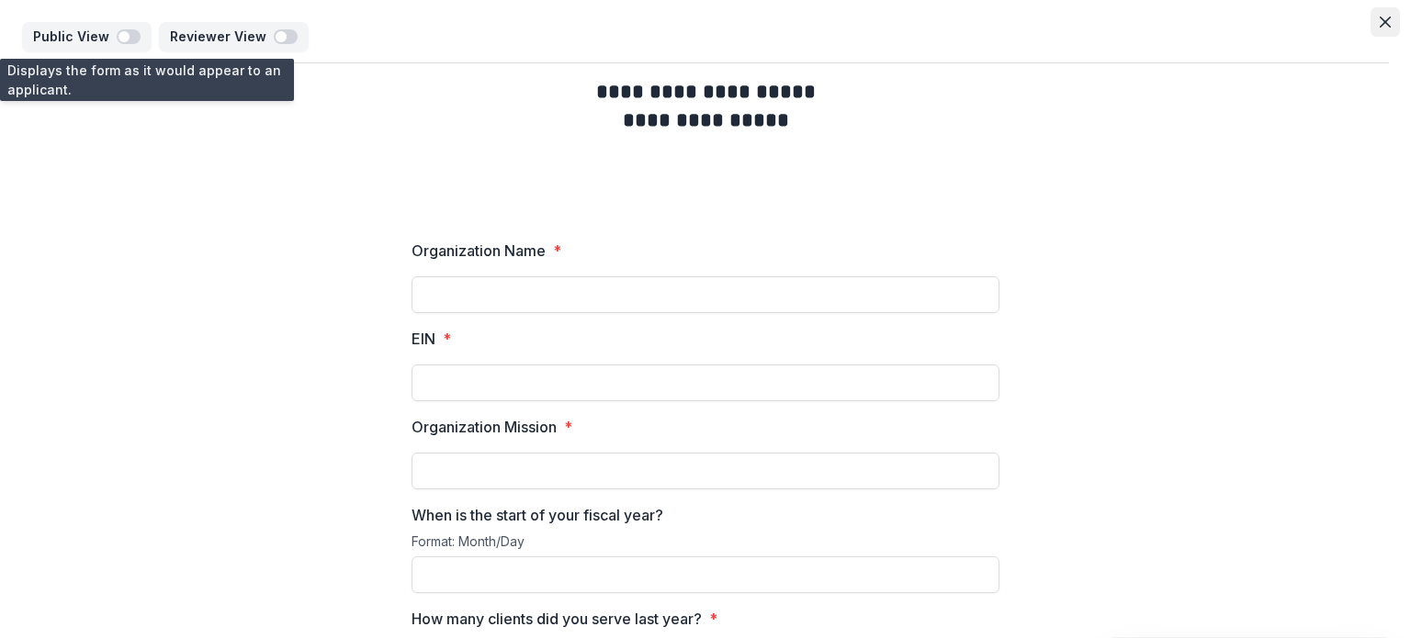
click at [1383, 25] on icon "Close" at bounding box center [1385, 22] width 11 height 11
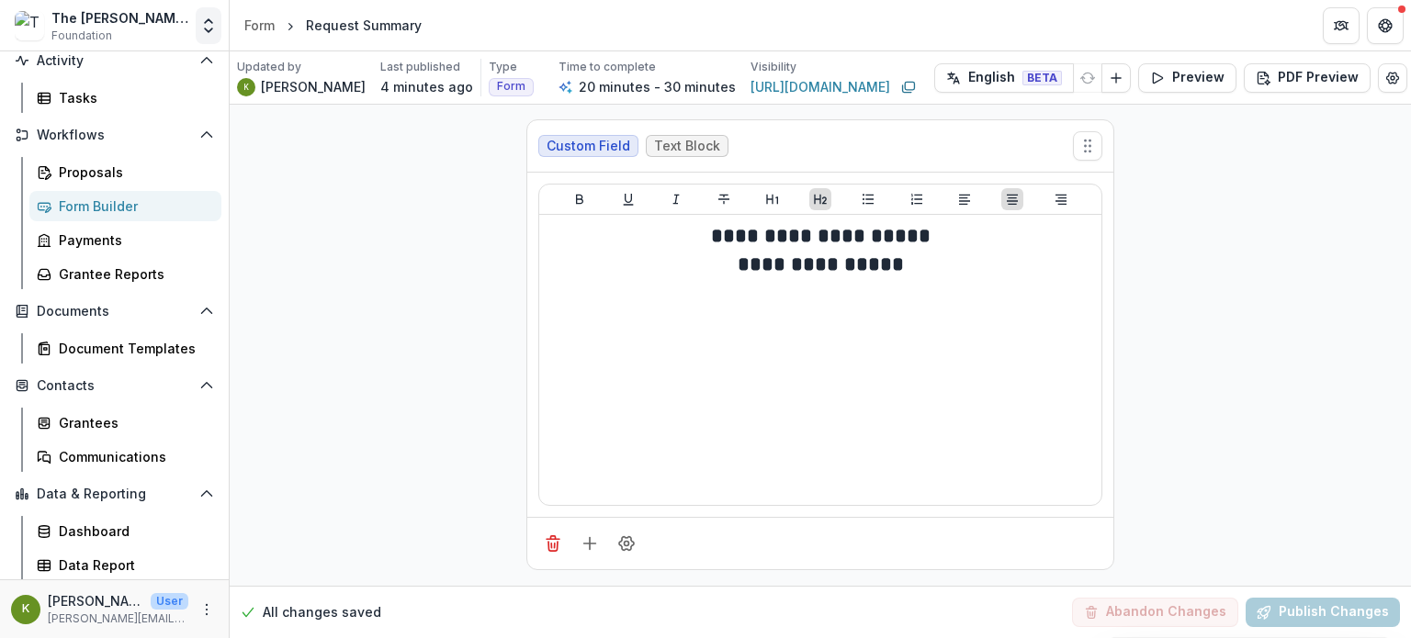
click at [216, 23] on icon "Open entity switcher" at bounding box center [208, 26] width 18 height 18
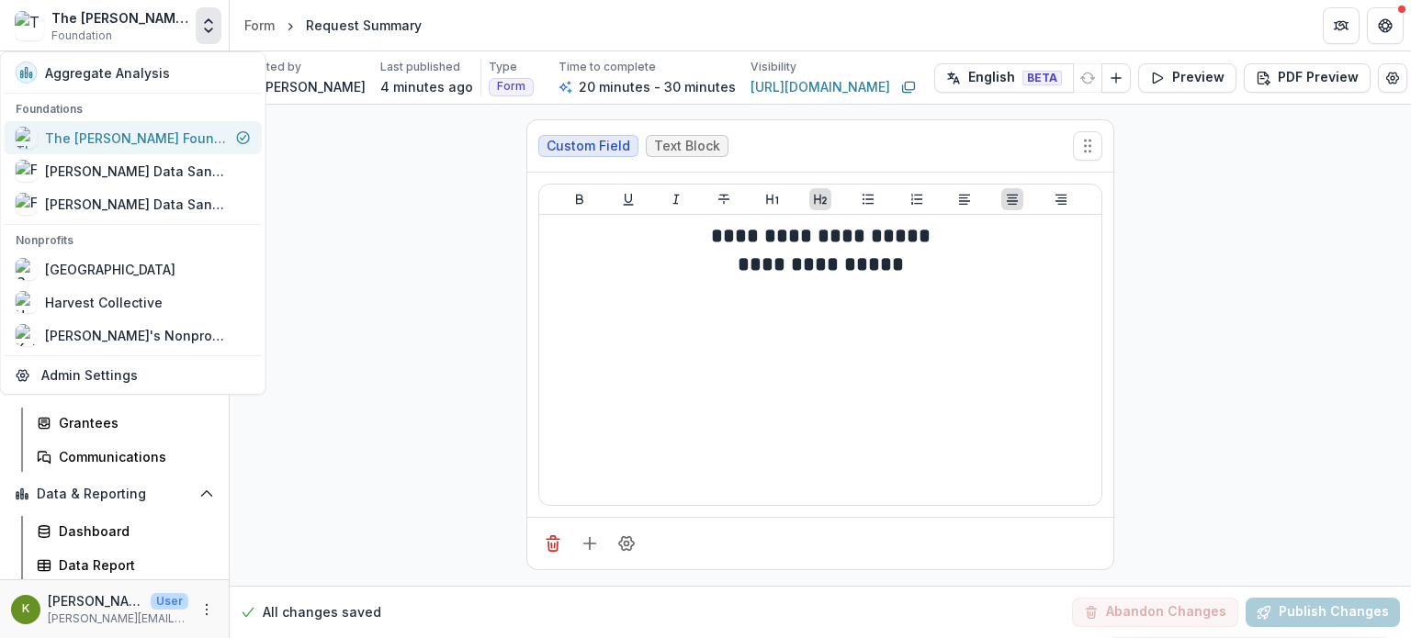
click at [175, 131] on div "The [PERSON_NAME] Foundation Workflow Sandbox" at bounding box center [137, 138] width 184 height 19
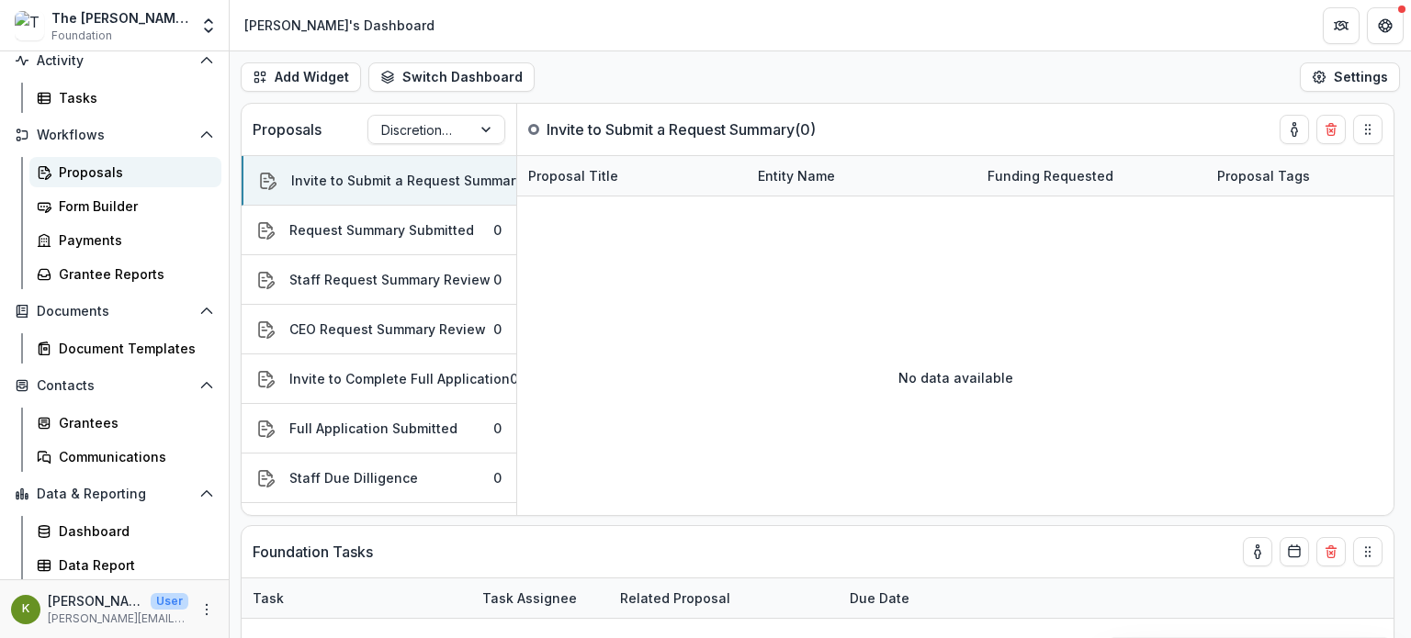
click at [119, 169] on div "Proposals" at bounding box center [133, 172] width 148 height 19
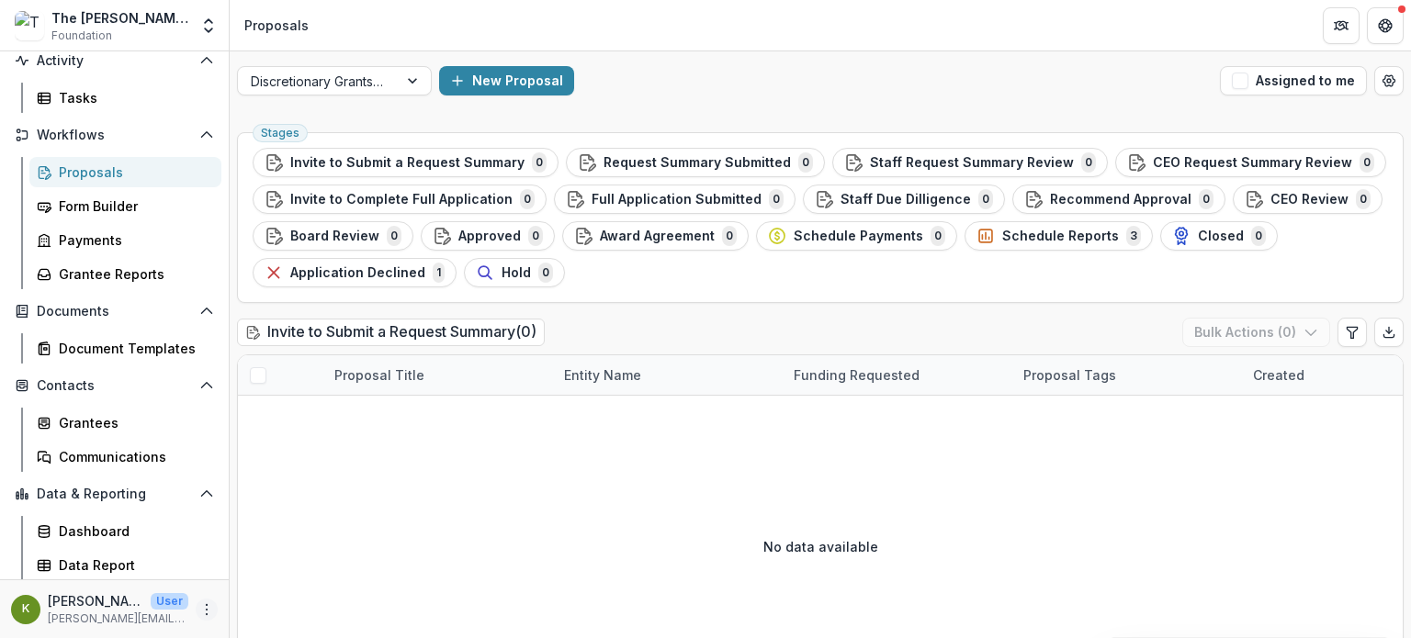
click at [204, 610] on icon "More" at bounding box center [206, 610] width 15 height 15
click at [298, 581] on link "User Settings" at bounding box center [323, 571] width 197 height 30
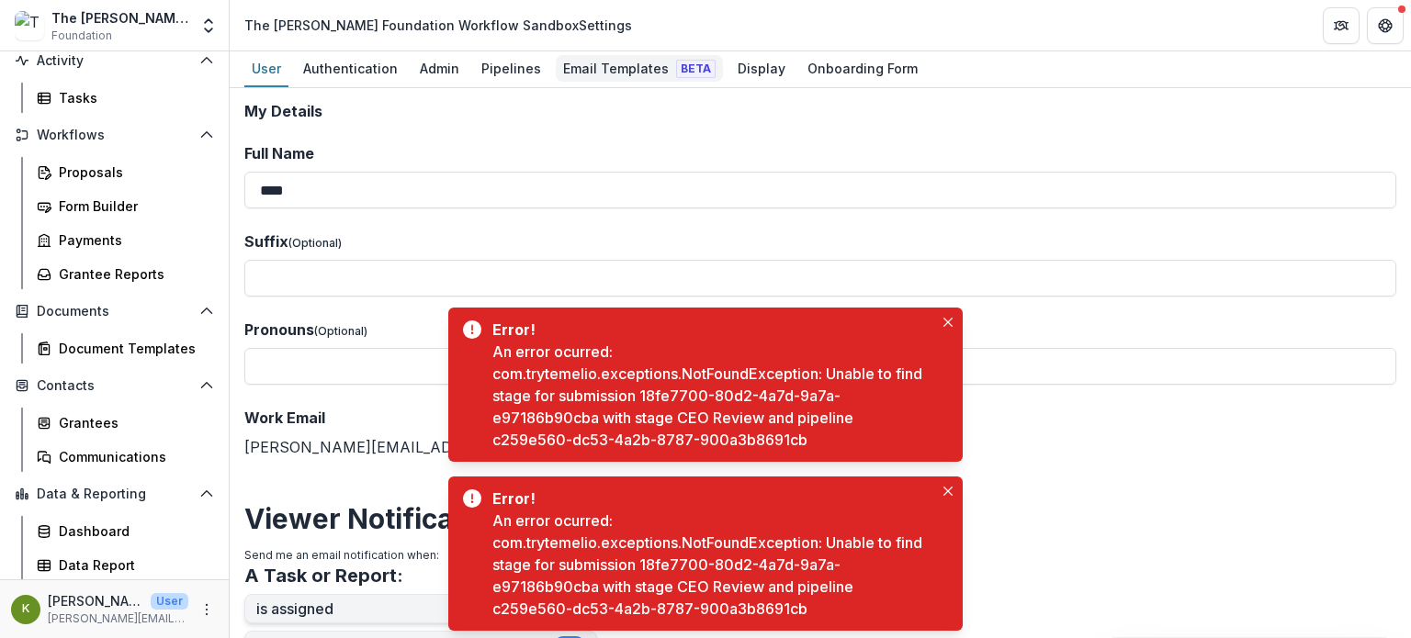
click at [597, 70] on div "Email Templates Beta" at bounding box center [639, 68] width 167 height 27
click at [944, 322] on icon "Close" at bounding box center [947, 322] width 9 height 9
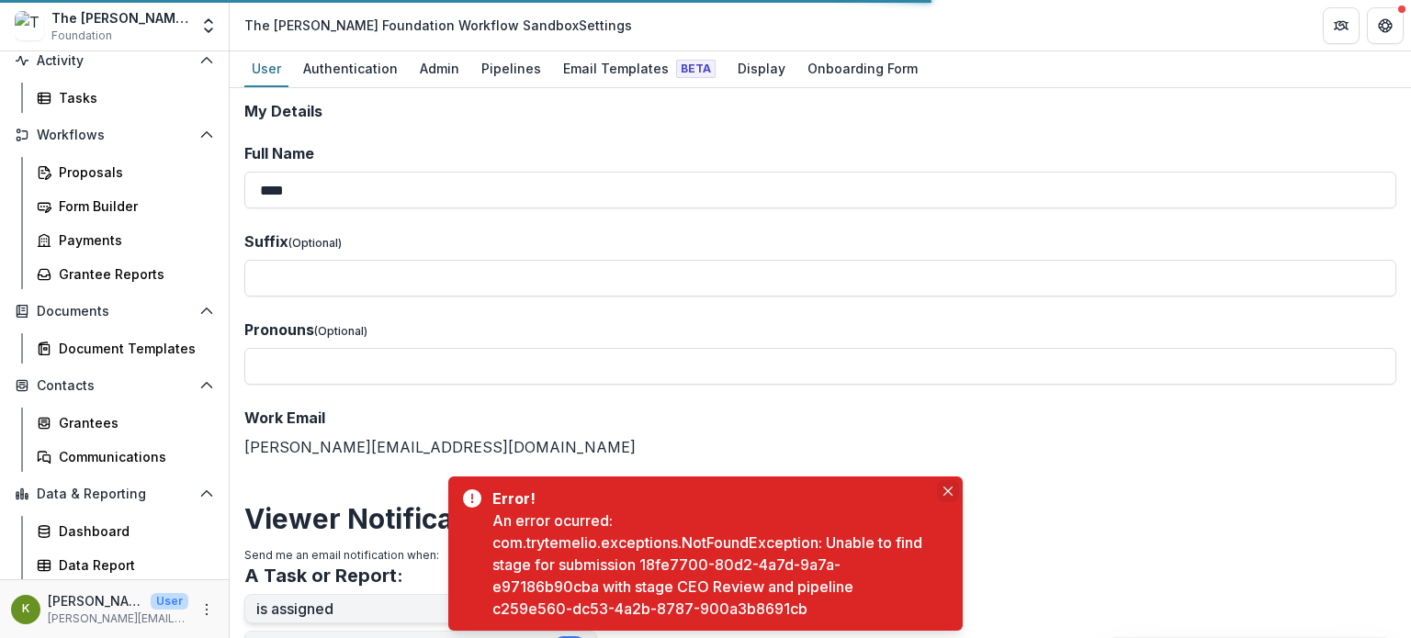
click at [950, 488] on icon "Close" at bounding box center [947, 491] width 9 height 9
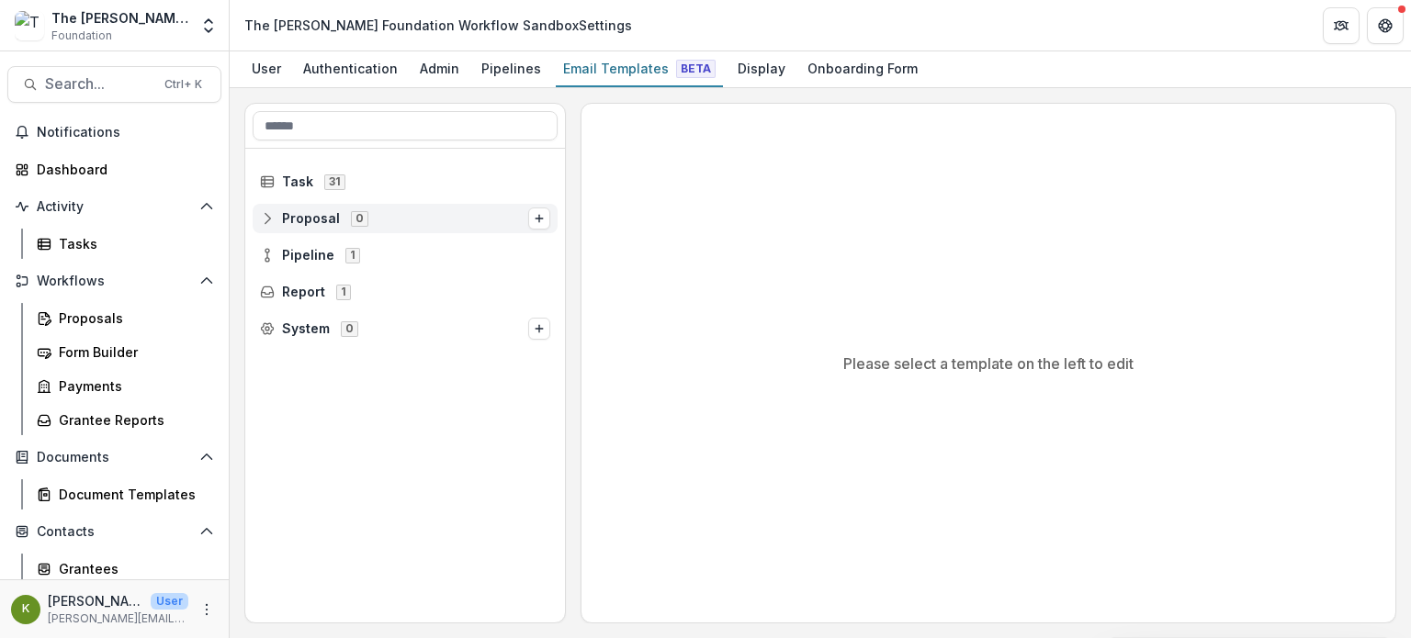
click at [298, 213] on span "Proposal" at bounding box center [311, 219] width 58 height 16
click at [275, 177] on span "Task 31" at bounding box center [405, 182] width 290 height 16
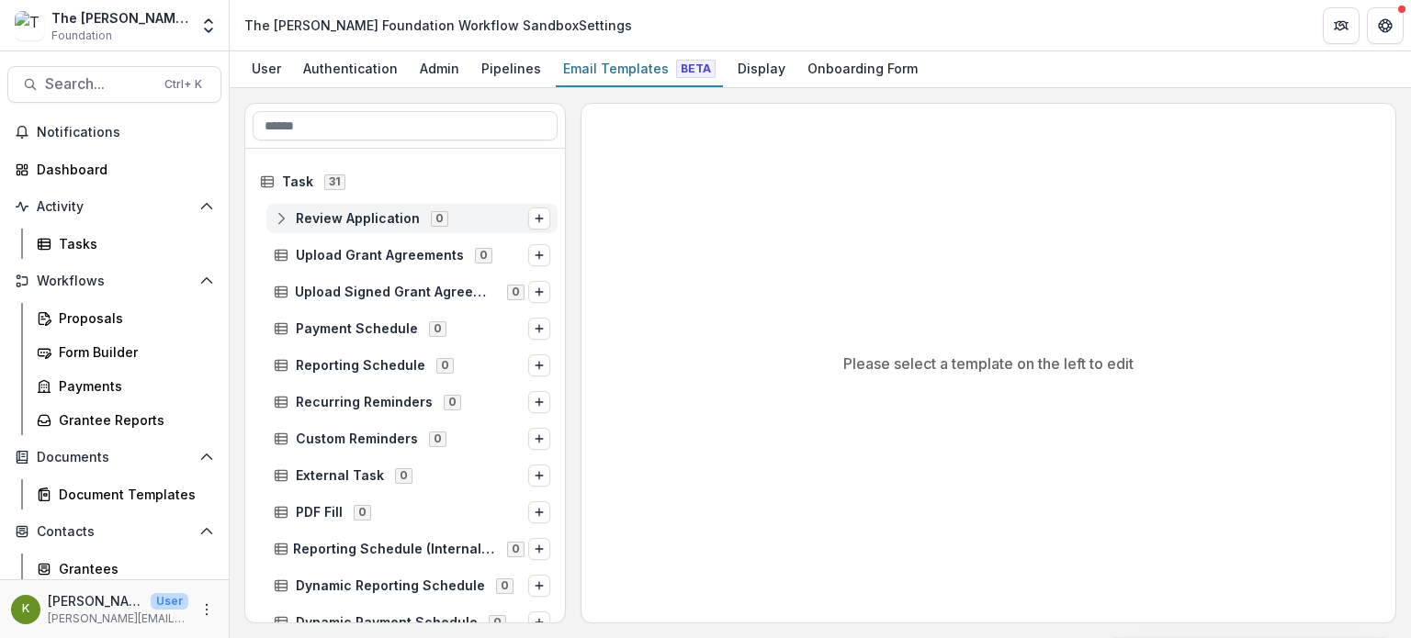
click at [307, 216] on span "Review Application" at bounding box center [358, 219] width 124 height 16
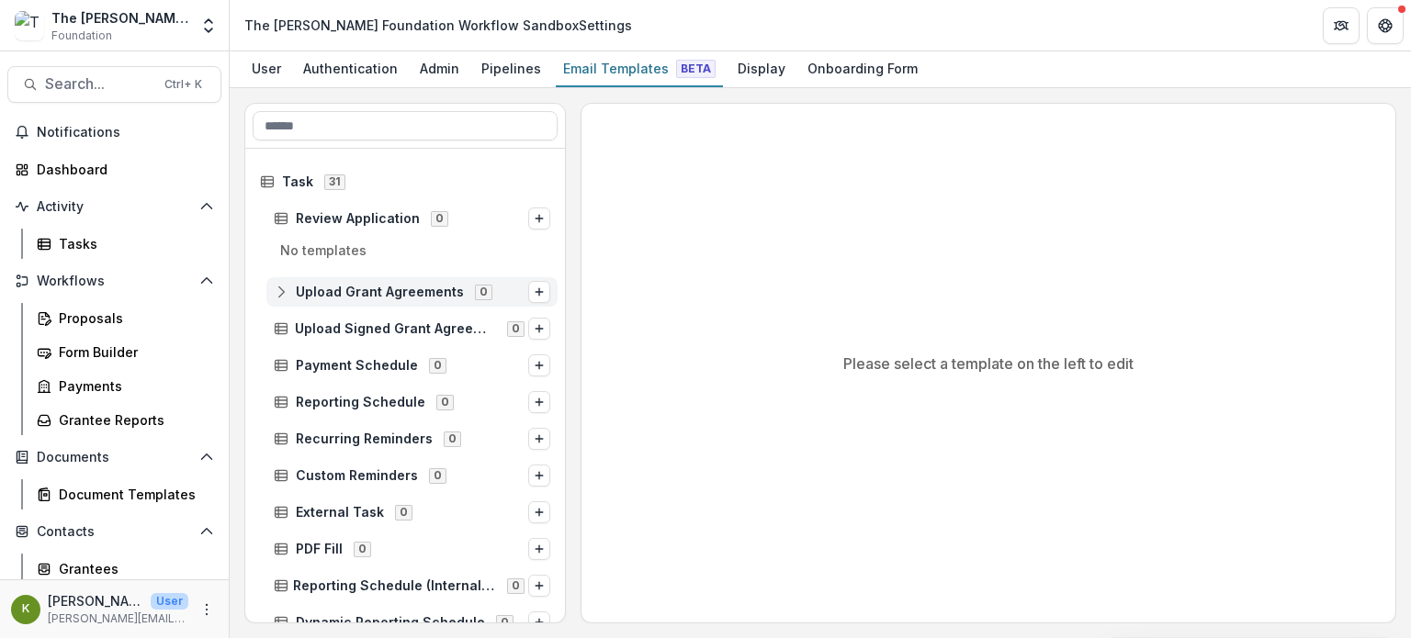
click at [333, 298] on span "Upload Grant Agreements" at bounding box center [380, 293] width 168 height 16
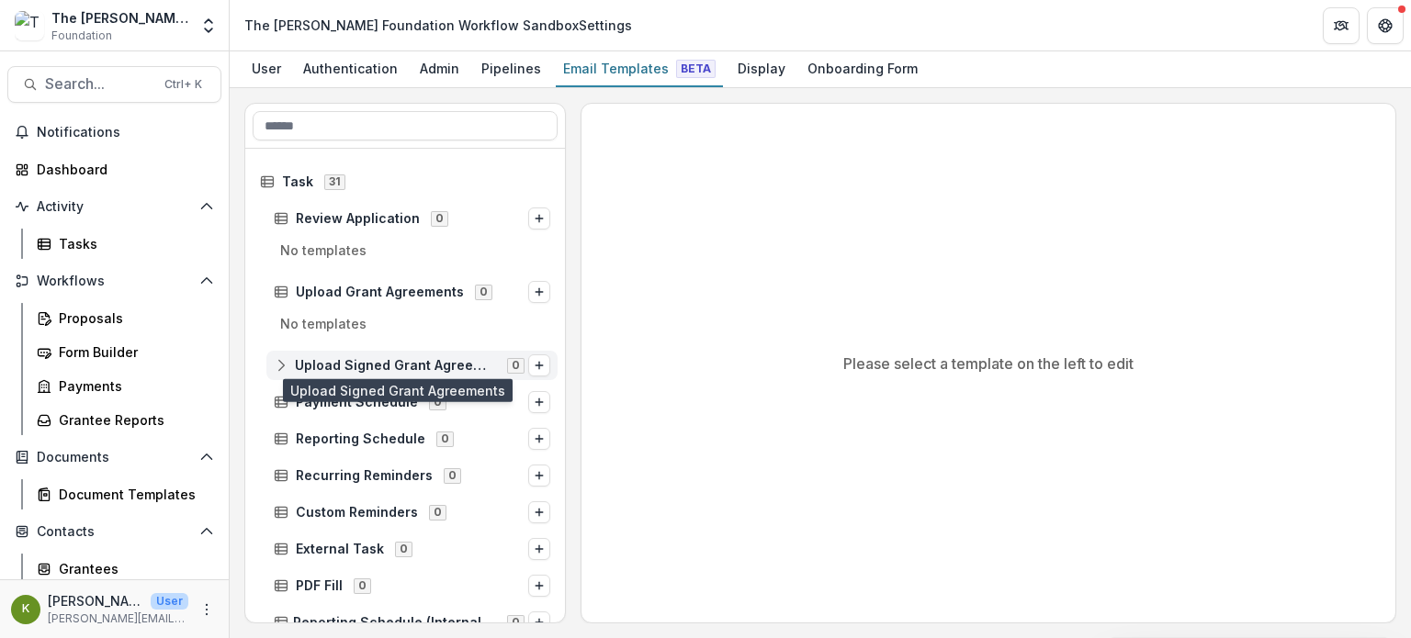
click at [327, 370] on span "Upload Signed Grant Agreements" at bounding box center [395, 366] width 201 height 16
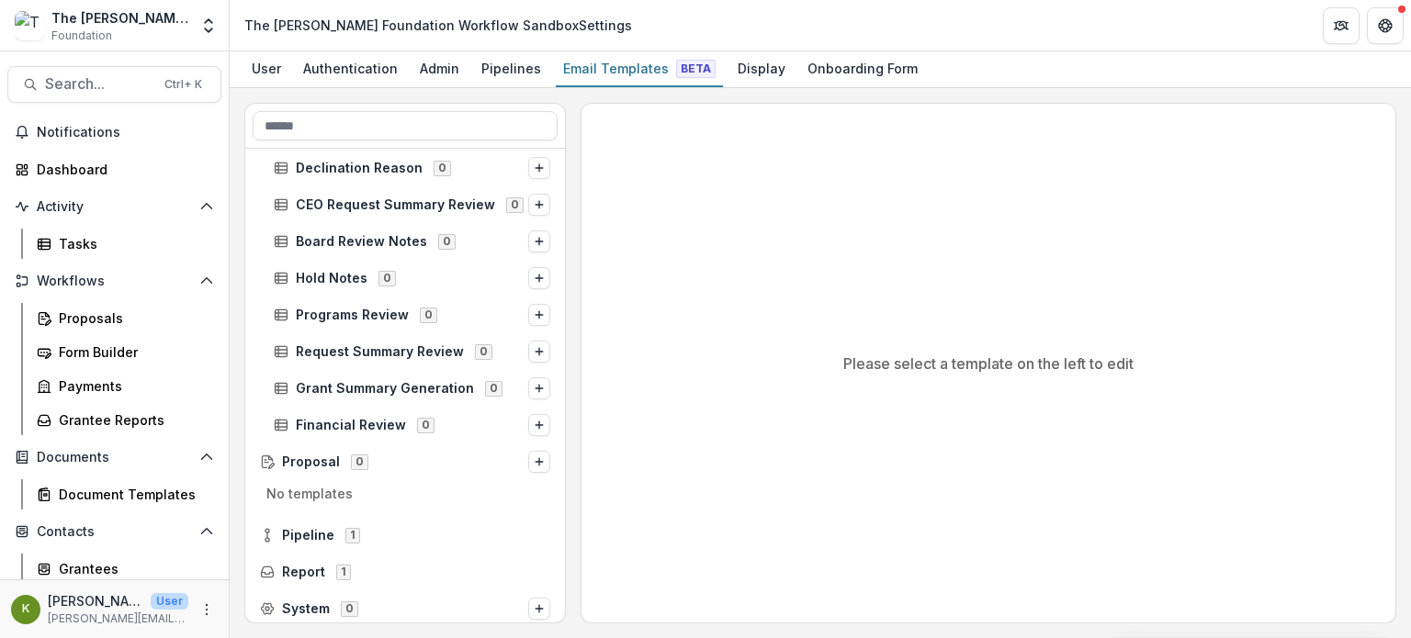
scroll to position [1008, 0]
click at [305, 576] on span "Report 1" at bounding box center [405, 570] width 290 height 16
click at [303, 565] on span "Report" at bounding box center [303, 571] width 43 height 16
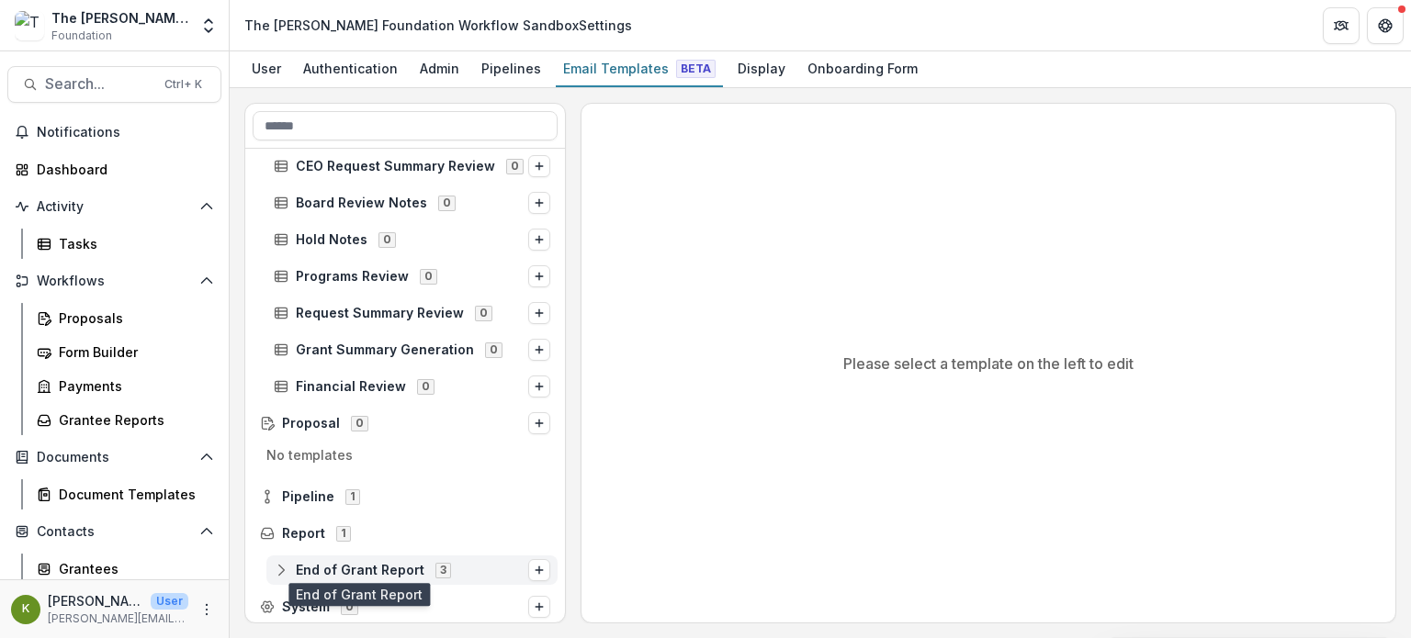
click at [310, 570] on span "End of Grant Report" at bounding box center [360, 571] width 129 height 16
